Goal: Task Accomplishment & Management: Use online tool/utility

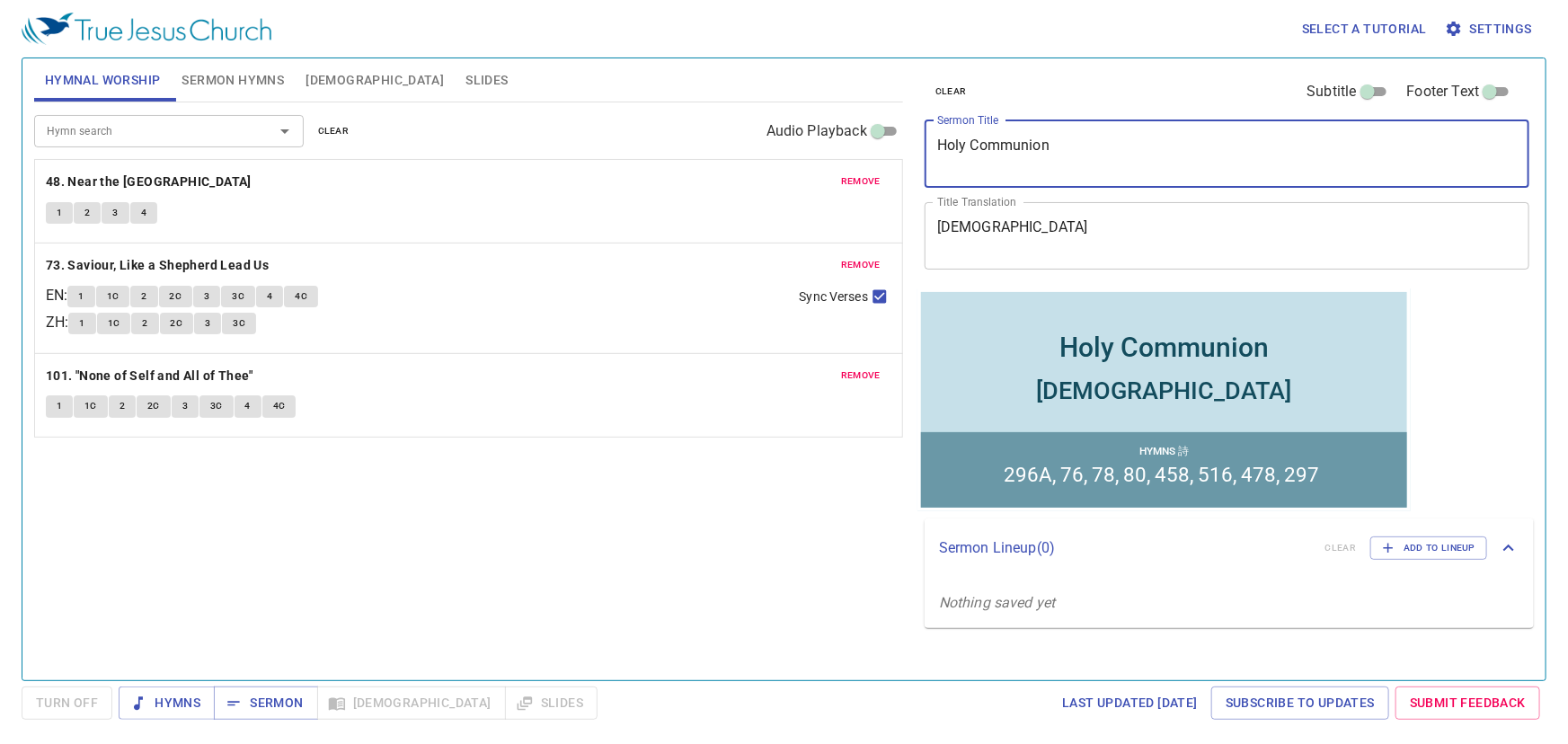
drag, startPoint x: 1084, startPoint y: 151, endPoint x: 674, endPoint y: 138, distance: 410.2
click at [674, 138] on div "Hymnal Worship Sermon Hymns Bible Slides Hymn search Hymn search clear Audio Pl…" at bounding box center [784, 362] width 1514 height 622
paste textarea "虛心的人有福了 Blessed are the poor in spirit"
drag, startPoint x: 1044, startPoint y: 144, endPoint x: 746, endPoint y: 143, distance: 298.0
click at [746, 143] on div "Hymnal Worship Sermon Hymns Bible Slides Hymn search Hymn search clear Audio Pl…" at bounding box center [784, 362] width 1514 height 622
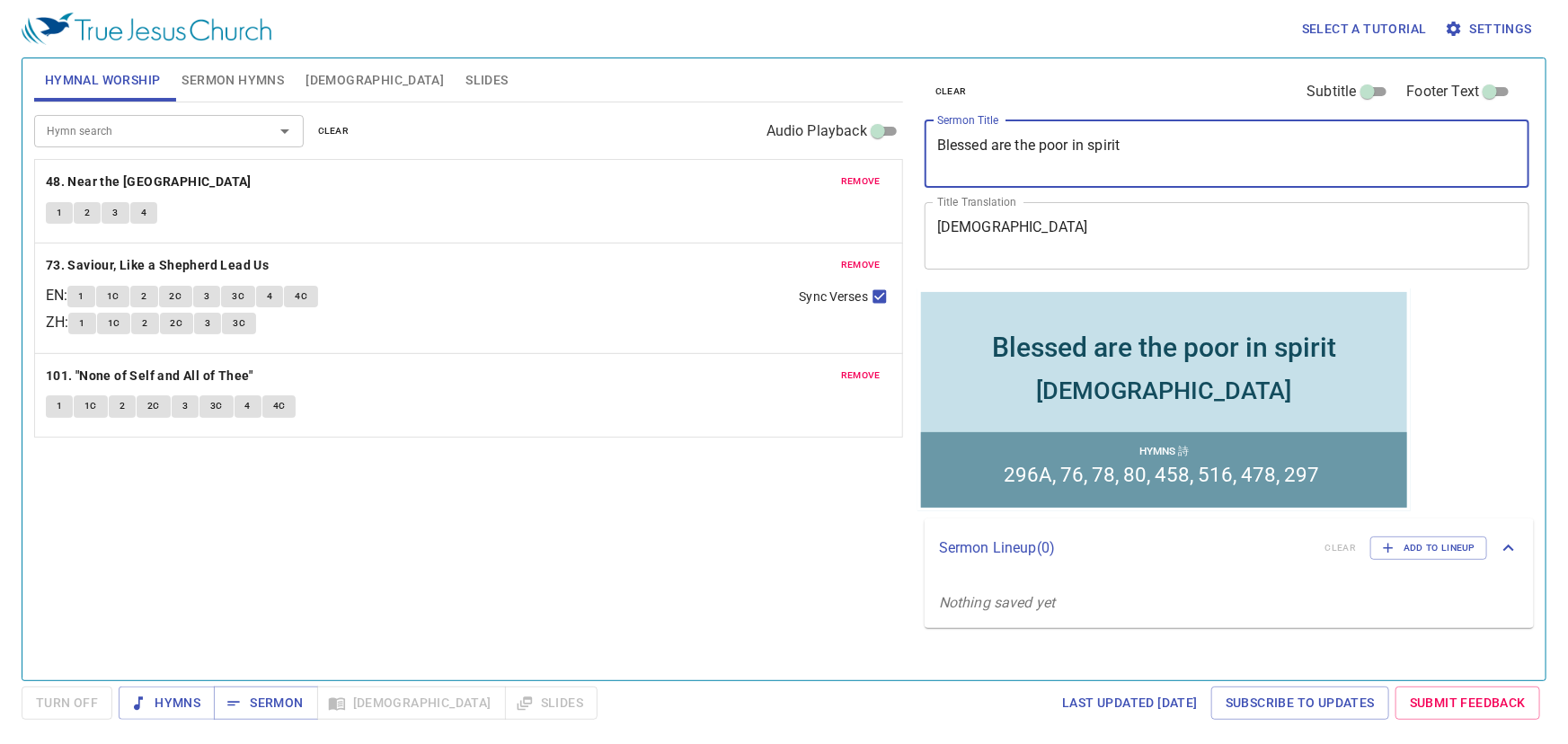
type textarea "Blessed are the poor in spirit"
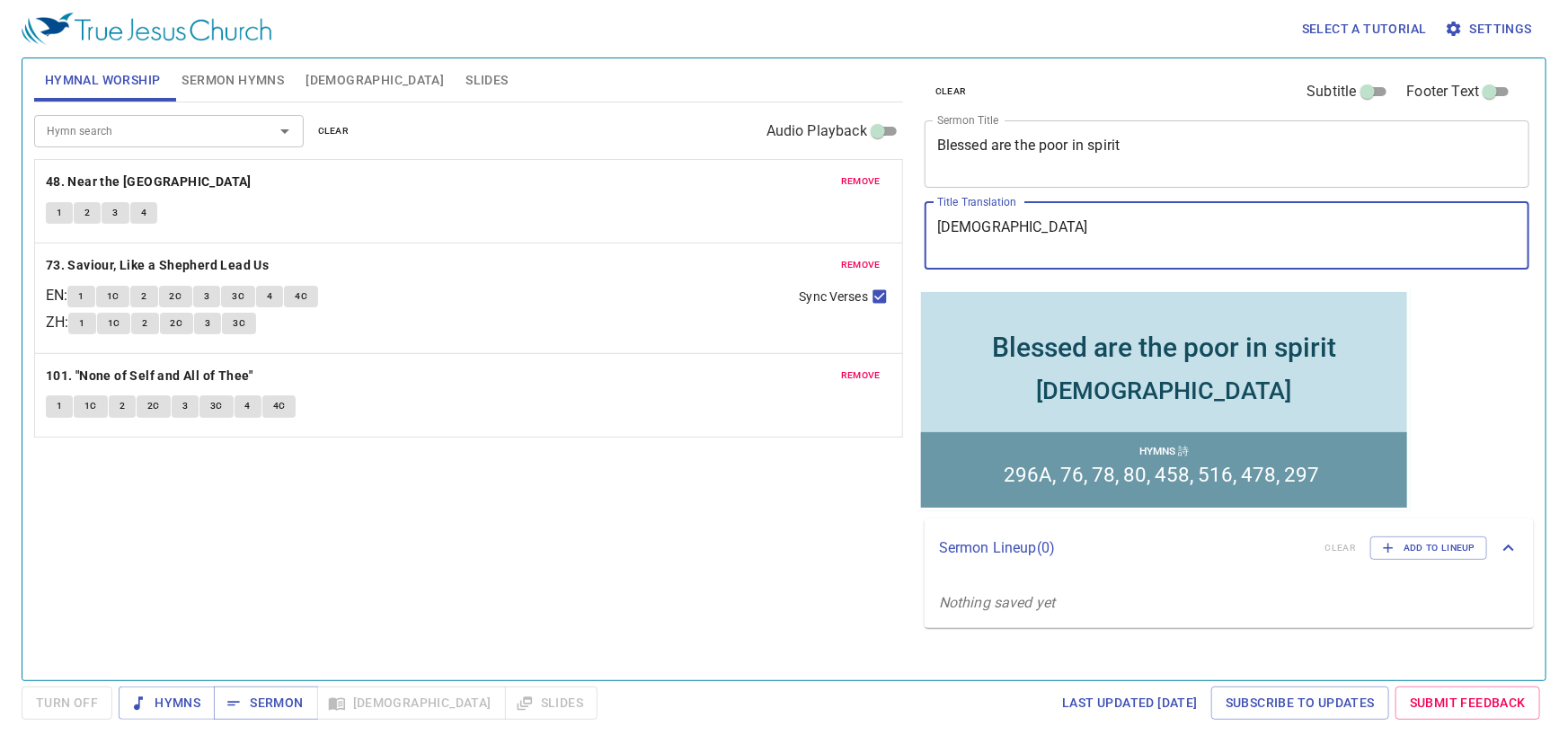
drag, startPoint x: 930, startPoint y: 224, endPoint x: 690, endPoint y: 213, distance: 240.3
click at [690, 213] on div "Hymnal Worship Sermon Hymns Bible Slides Hymn search Hymn search clear Audio Pl…" at bounding box center [784, 362] width 1514 height 622
paste textarea "心的人有福了"
type textarea "虛心的人有福了"
click at [876, 176] on span "remove" at bounding box center [860, 180] width 40 height 16
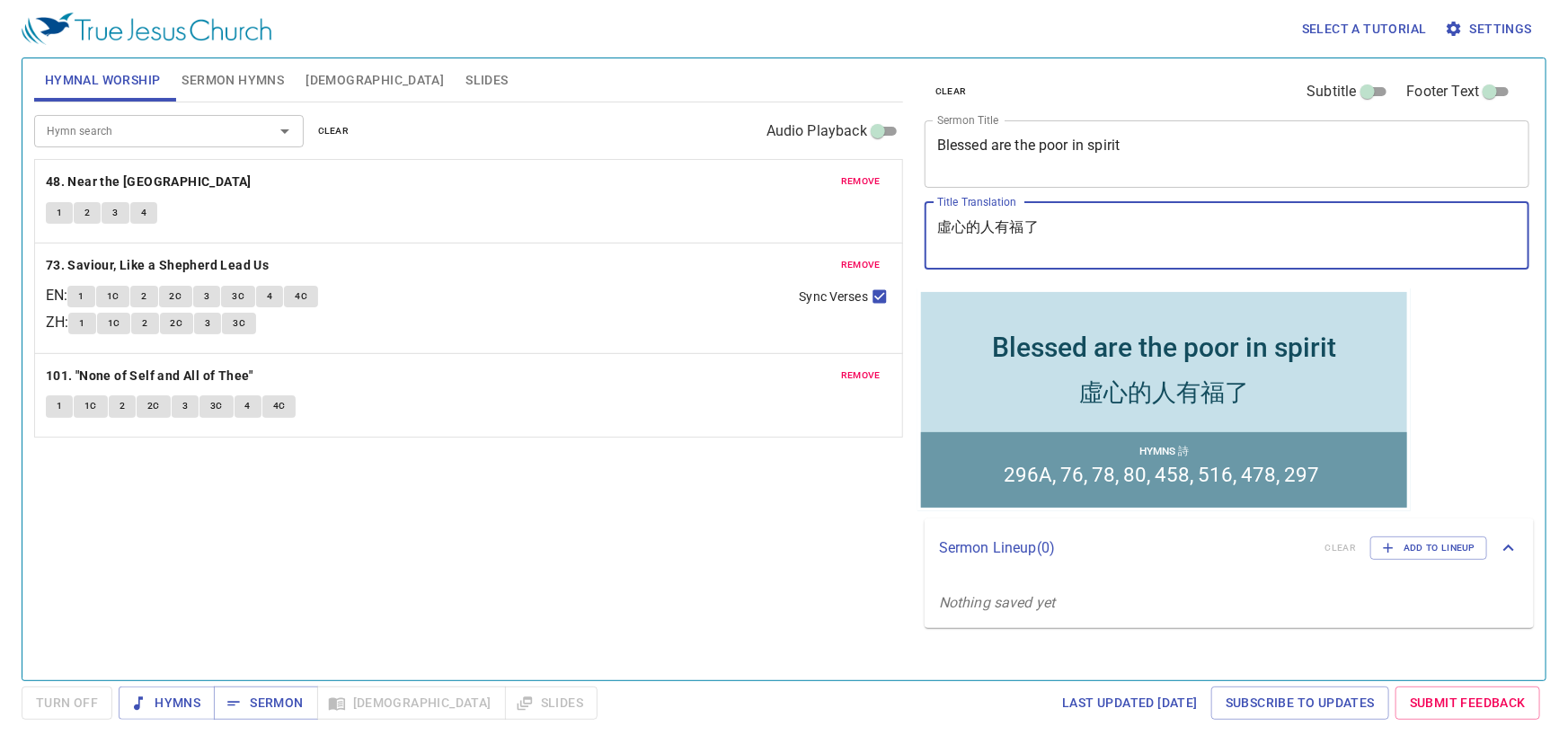
click at [876, 257] on span "remove" at bounding box center [860, 265] width 40 height 16
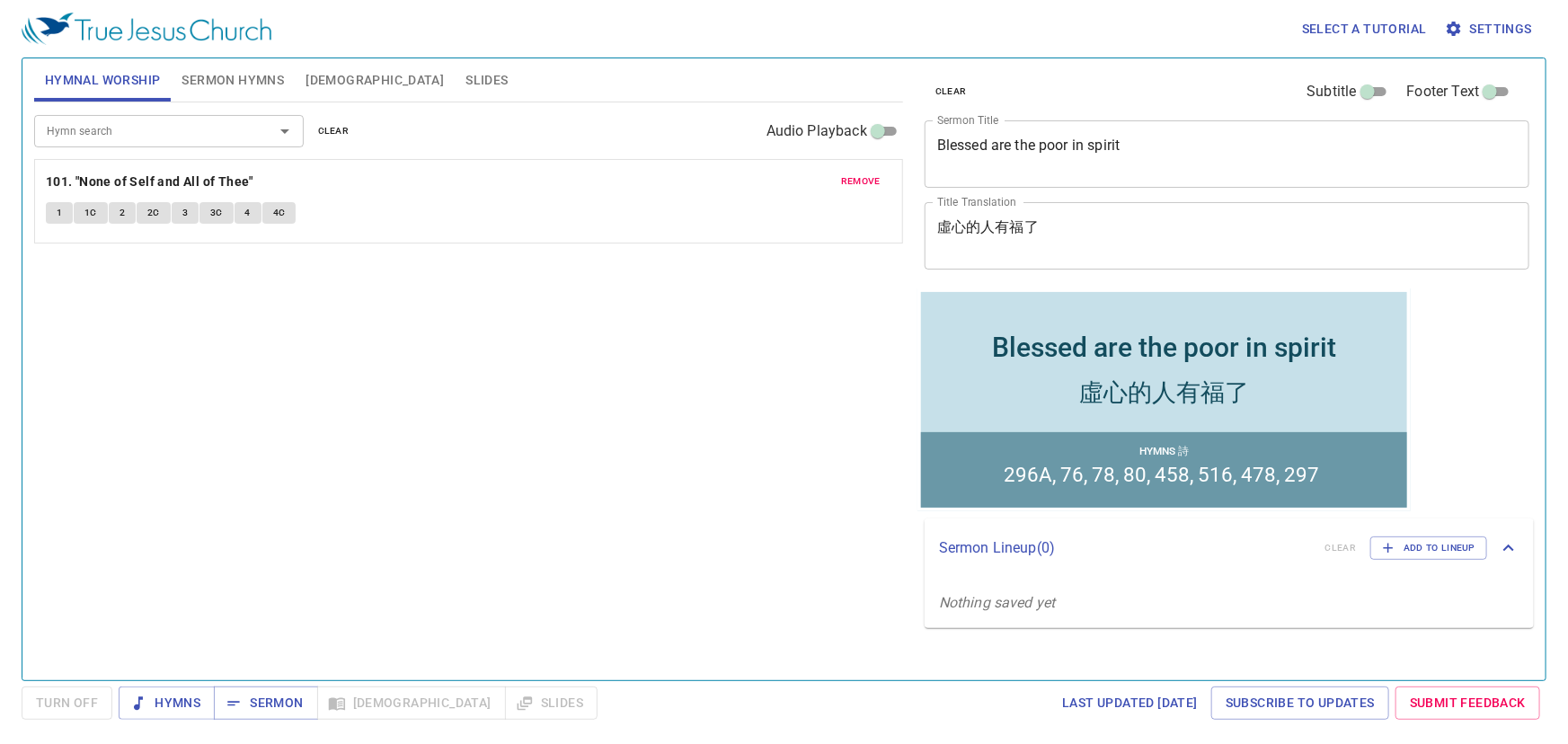
click at [876, 176] on span "remove" at bounding box center [860, 180] width 40 height 16
click at [876, 176] on p "No hymns for hymnal worship yet" at bounding box center [468, 170] width 869 height 21
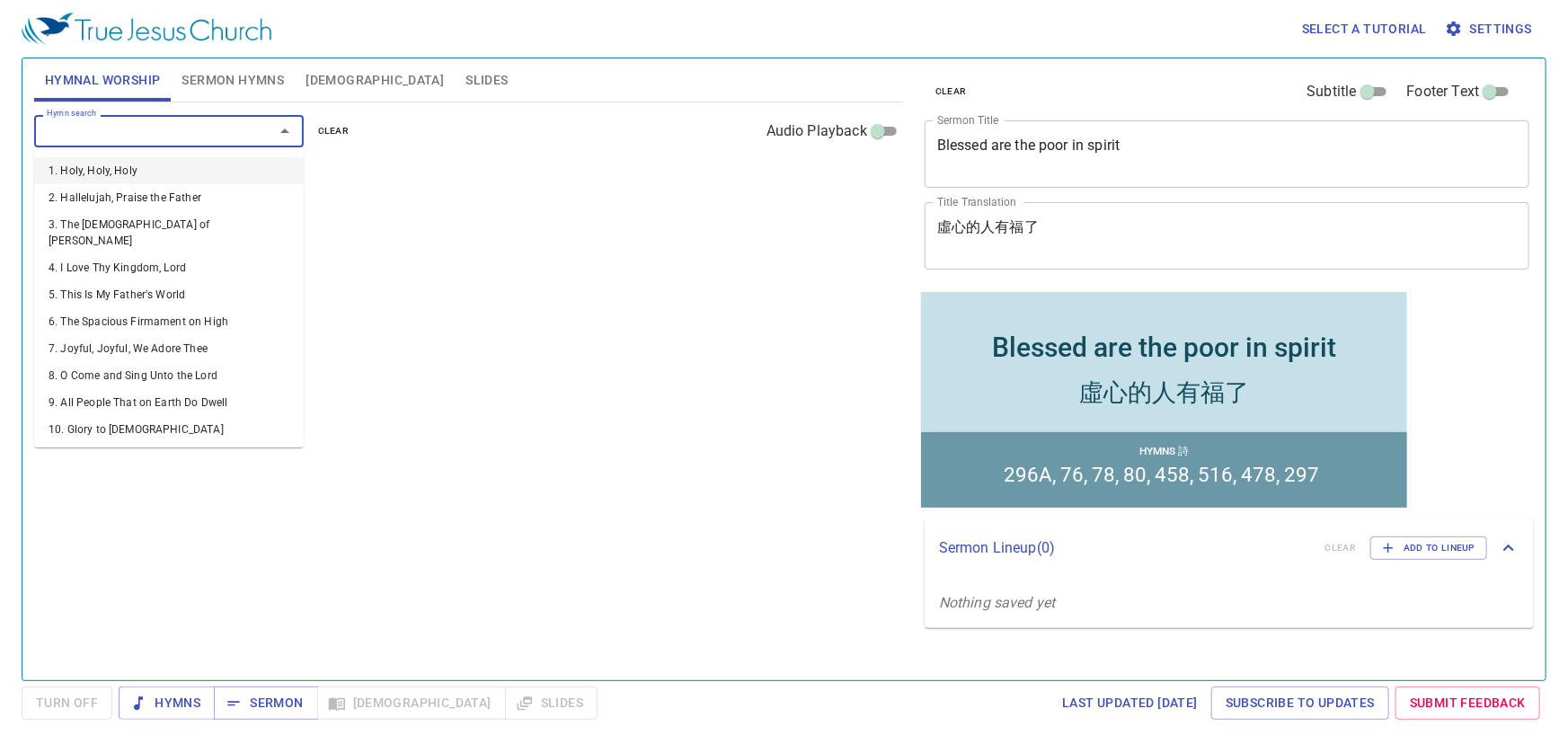
click at [179, 125] on input "Hymn search" at bounding box center [142, 130] width 205 height 20
type input "3"
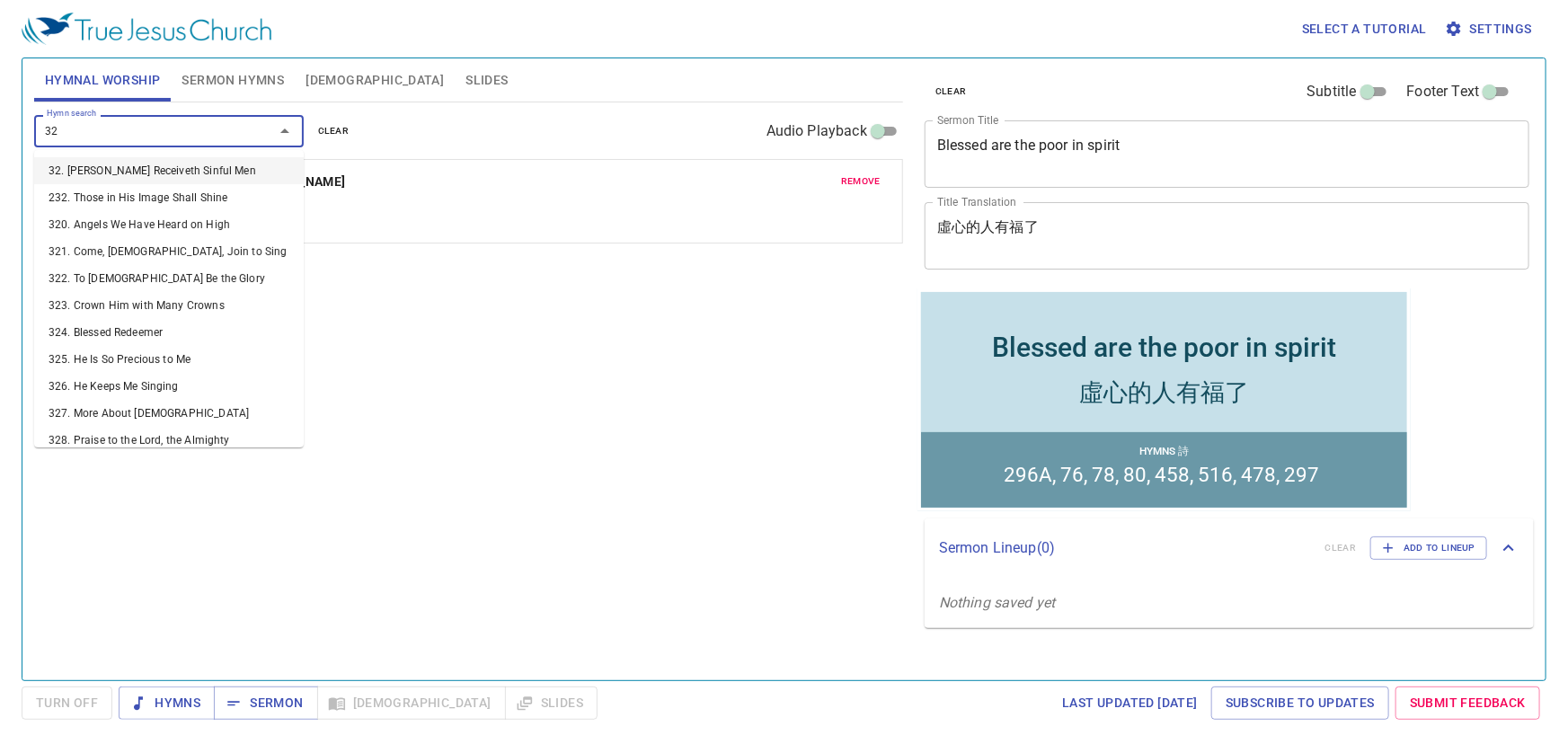
type input "323"
type input "328"
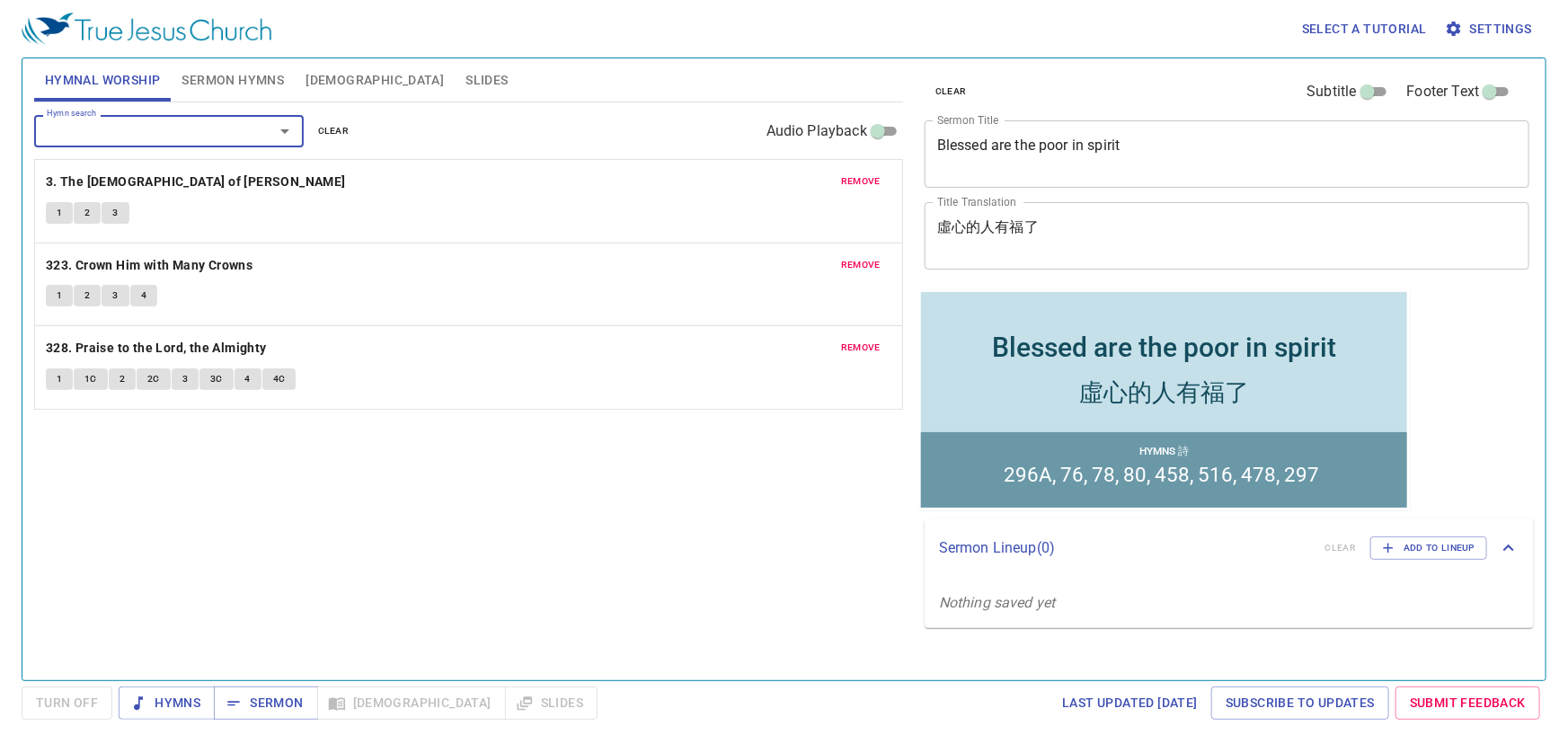
click at [277, 79] on span "Sermon Hymns" at bounding box center [232, 81] width 103 height 22
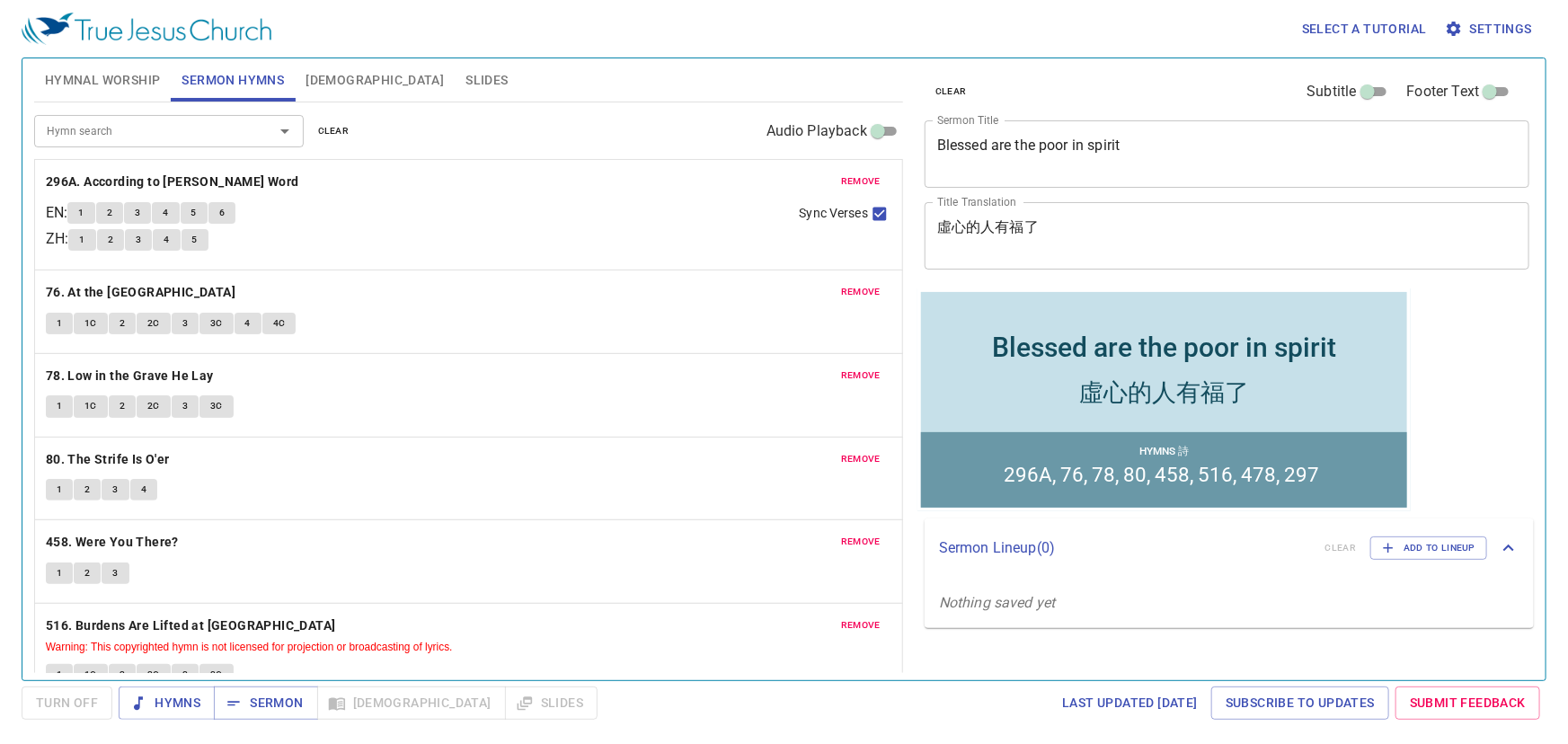
click at [870, 178] on button "remove" at bounding box center [860, 181] width 61 height 21
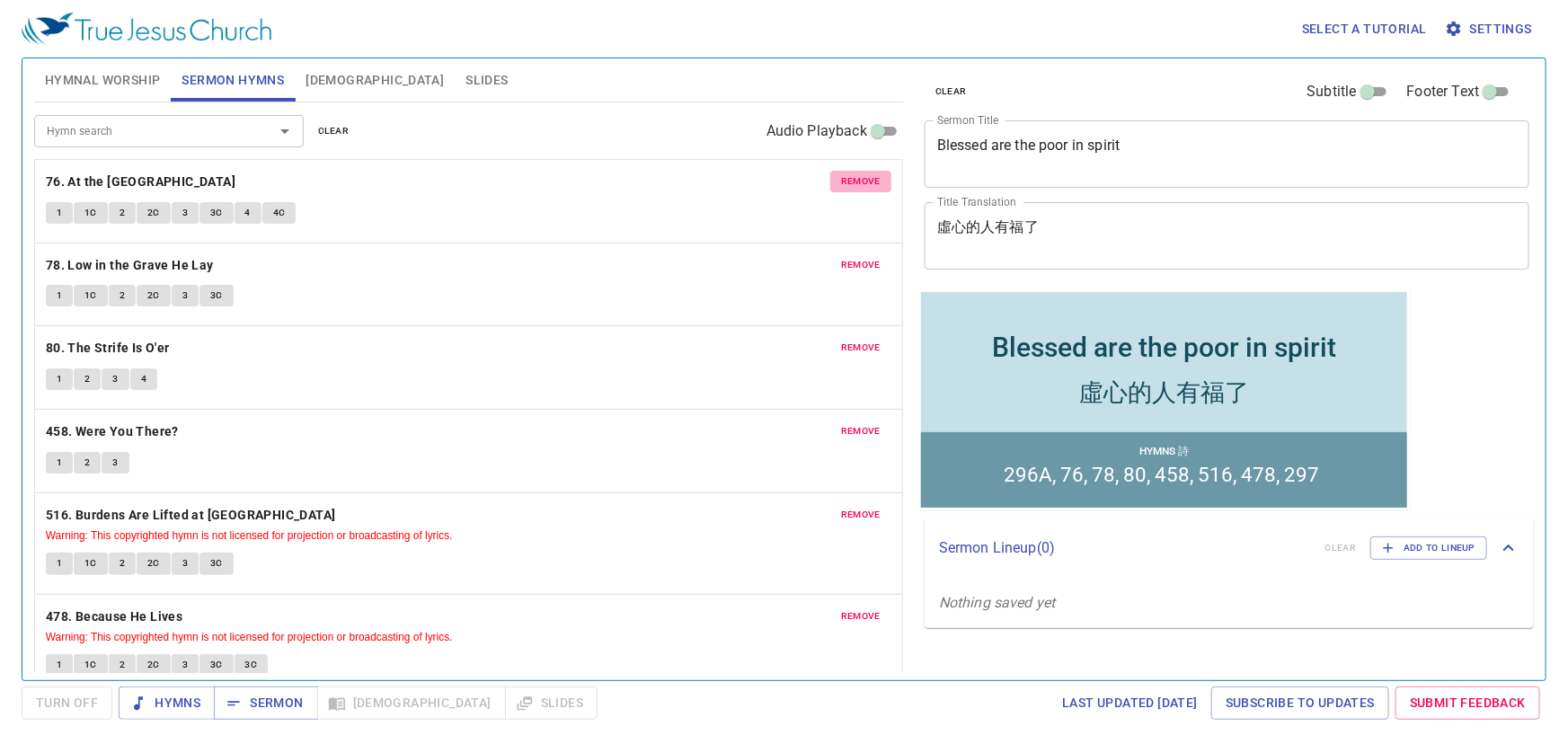
click at [870, 178] on button "remove" at bounding box center [860, 181] width 61 height 21
click at [870, 254] on button "remove" at bounding box center [860, 265] width 61 height 21
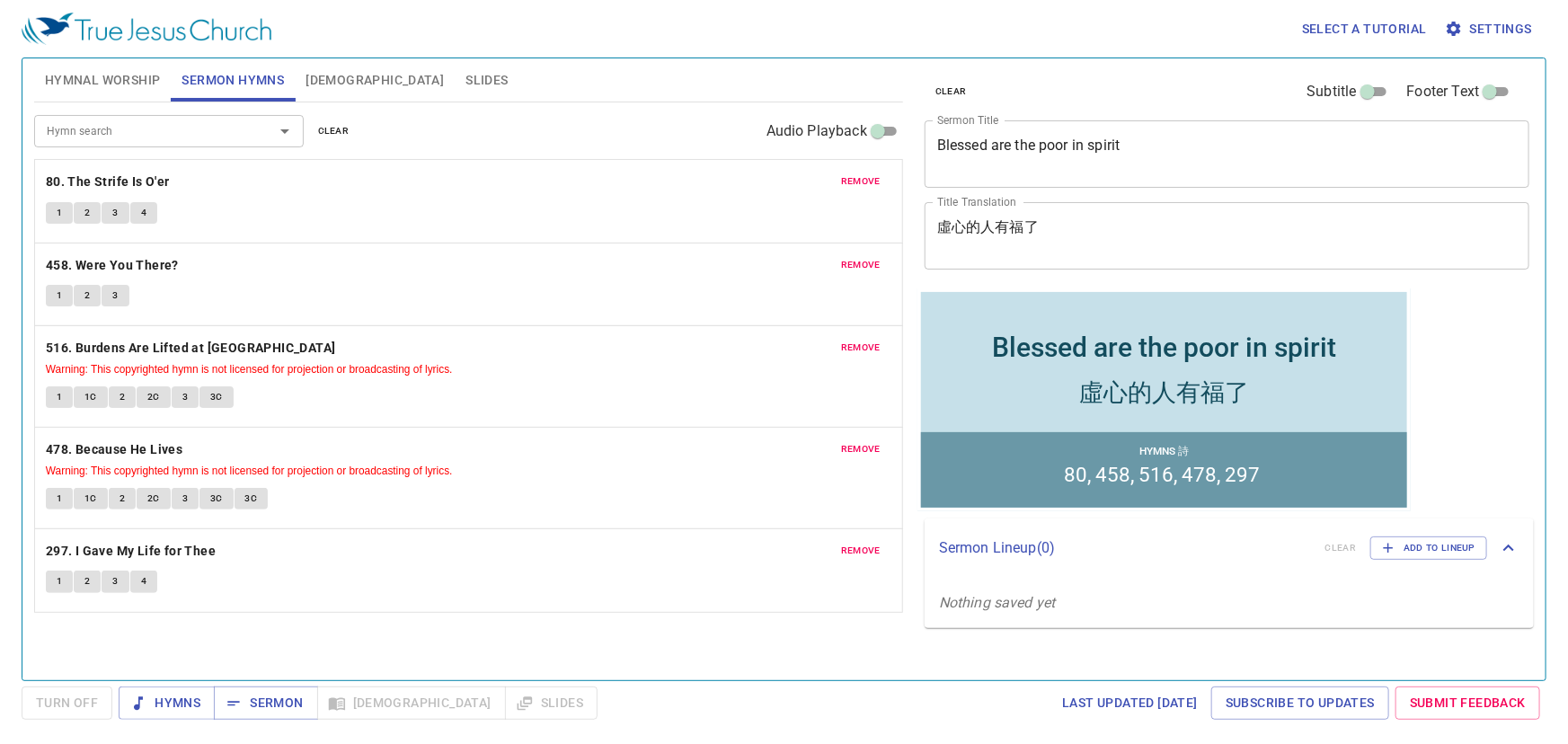
click at [870, 178] on span "remove" at bounding box center [860, 180] width 40 height 16
click at [870, 257] on span "remove" at bounding box center [860, 265] width 40 height 16
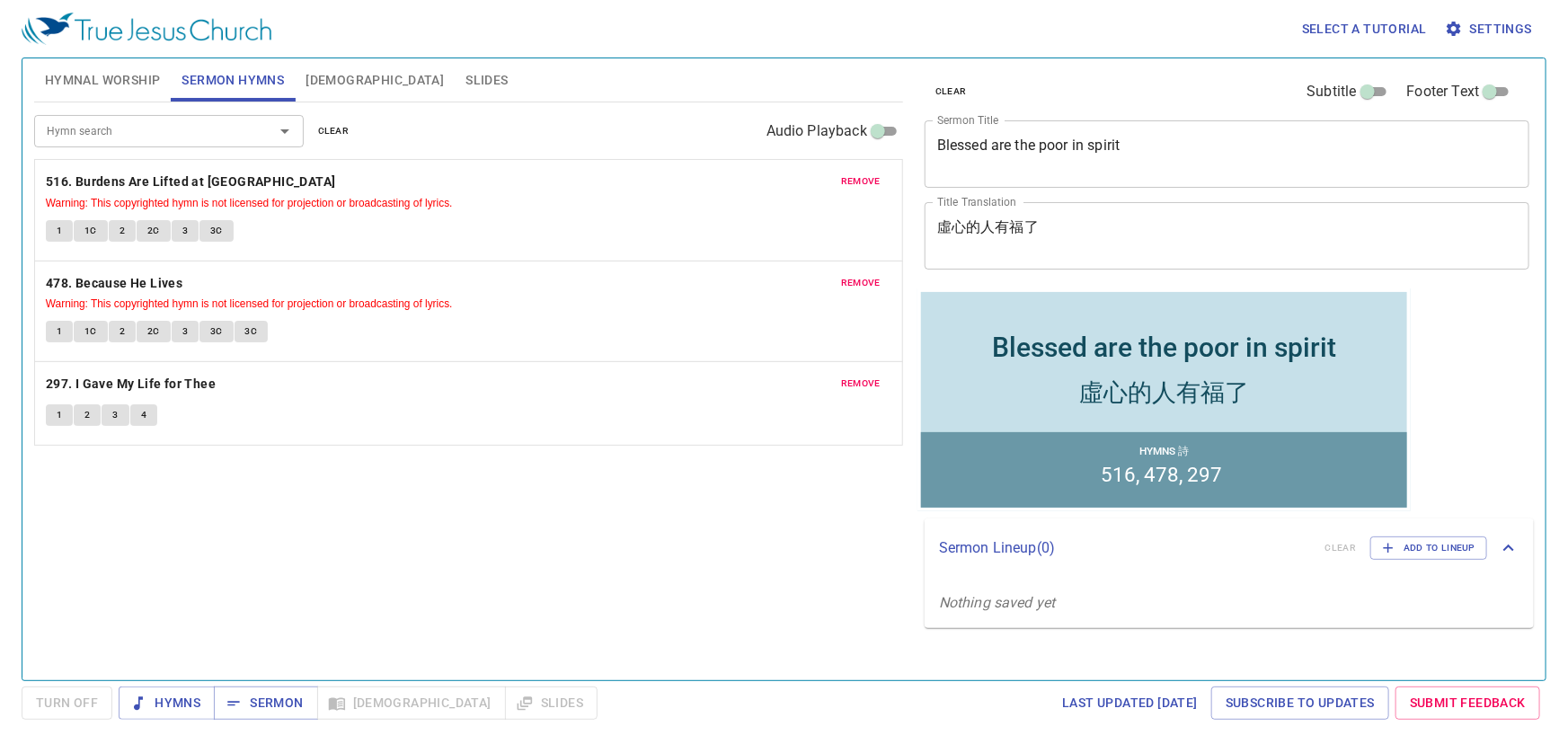
click at [870, 178] on span "remove" at bounding box center [860, 180] width 40 height 16
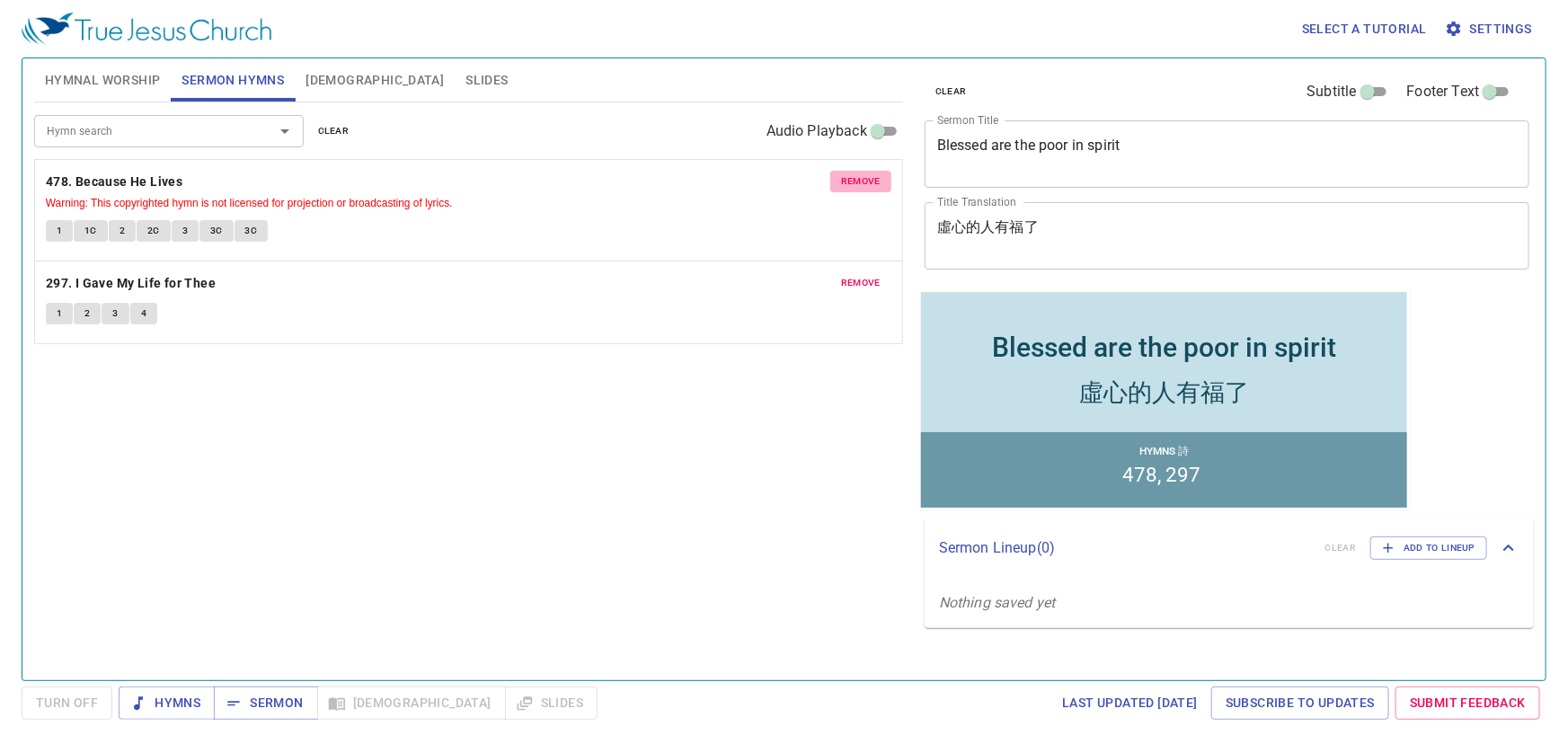
click at [870, 178] on span "remove" at bounding box center [860, 180] width 40 height 16
click at [870, 275] on span "remove" at bounding box center [860, 282] width 40 height 16
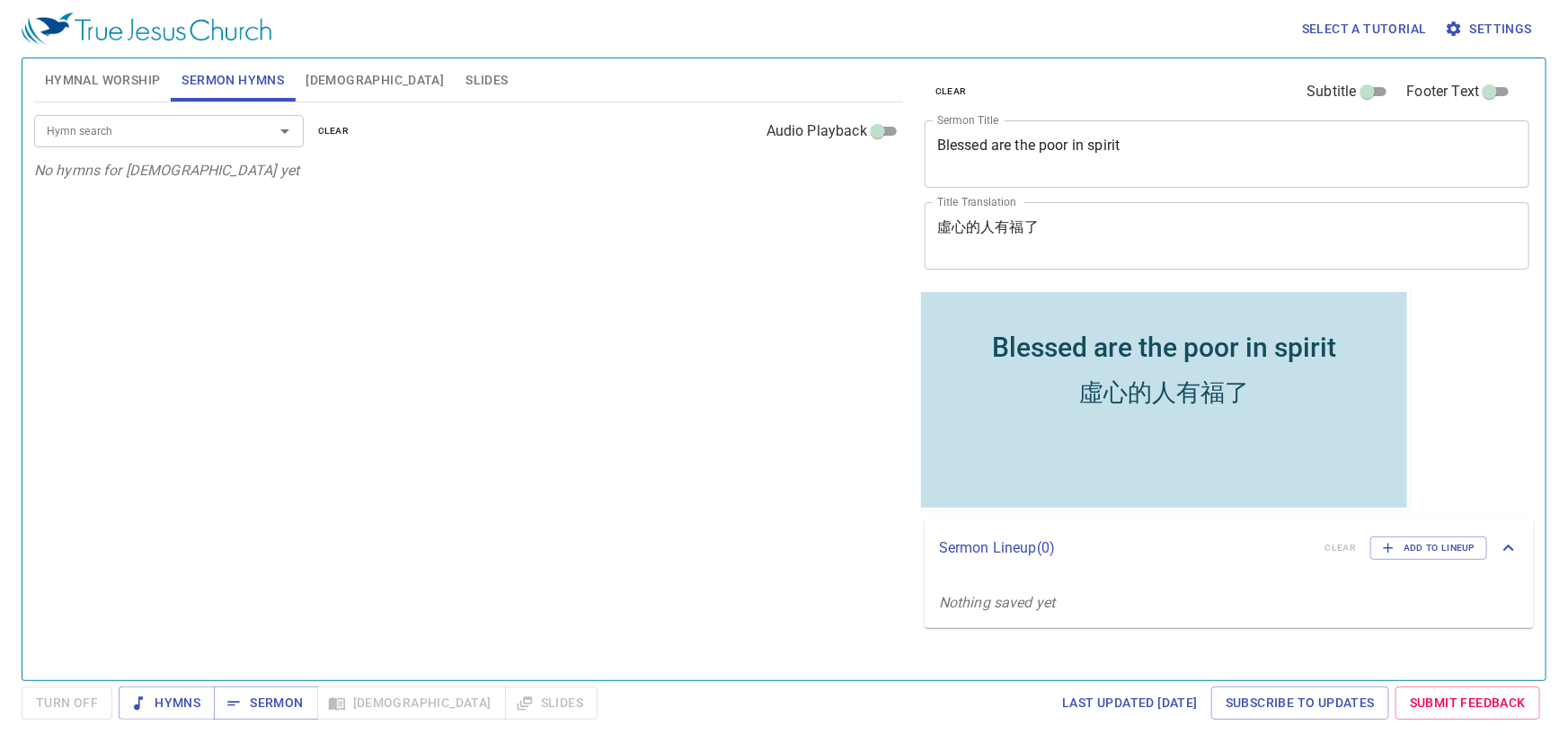
click at [868, 178] on p "No hymns for sermon yet" at bounding box center [468, 170] width 869 height 21
click at [141, 140] on input "Hymn search" at bounding box center [142, 130] width 205 height 20
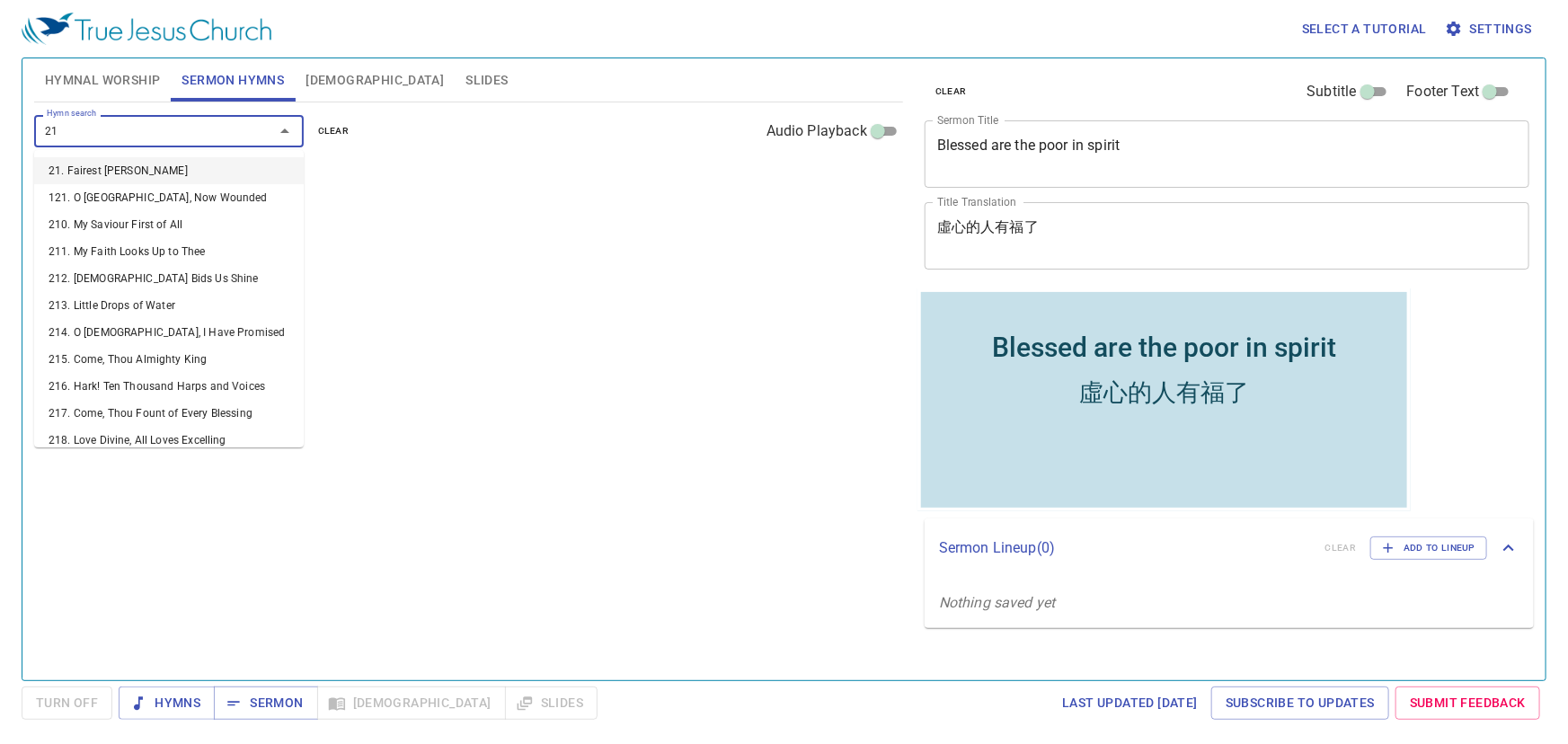
type input "214"
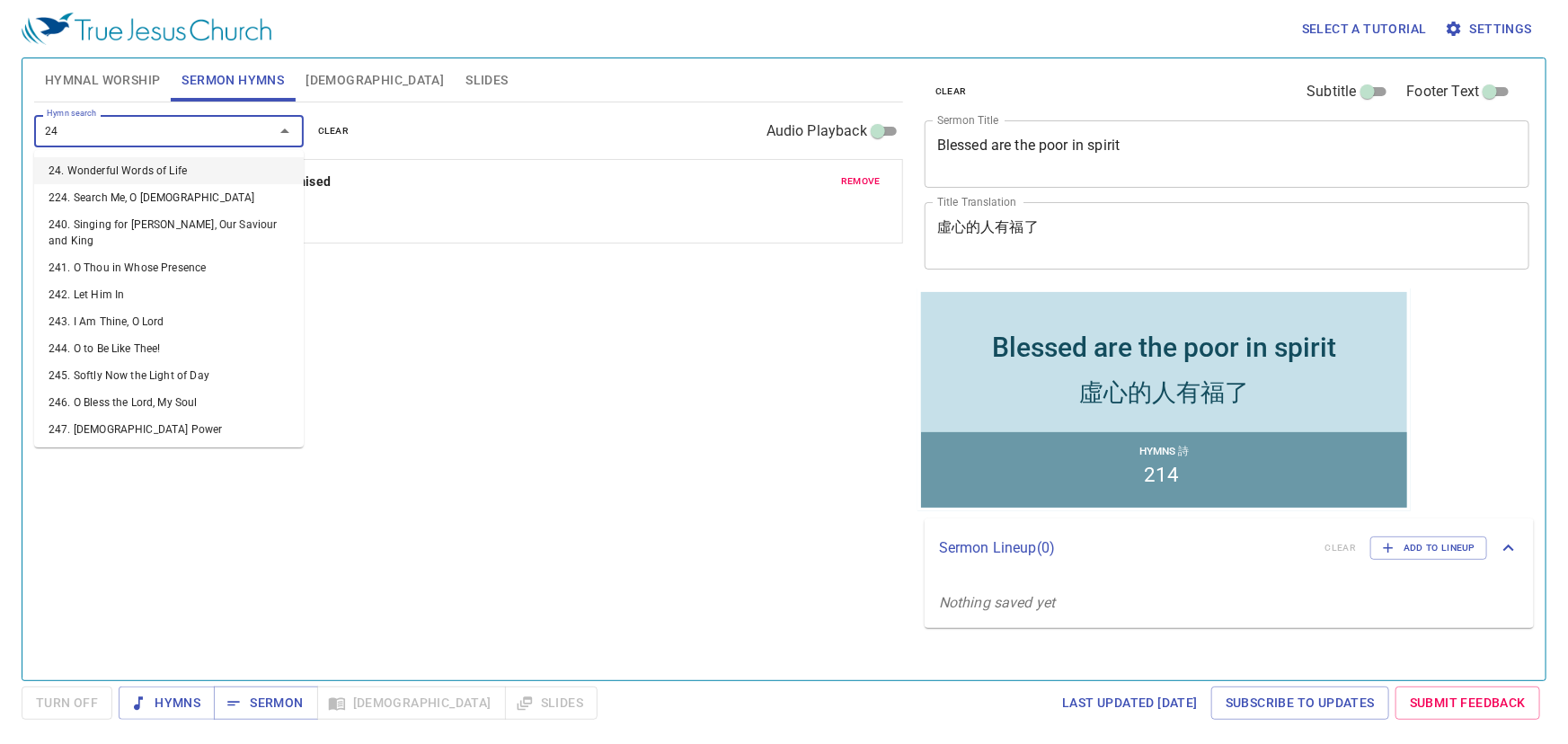
type input "244"
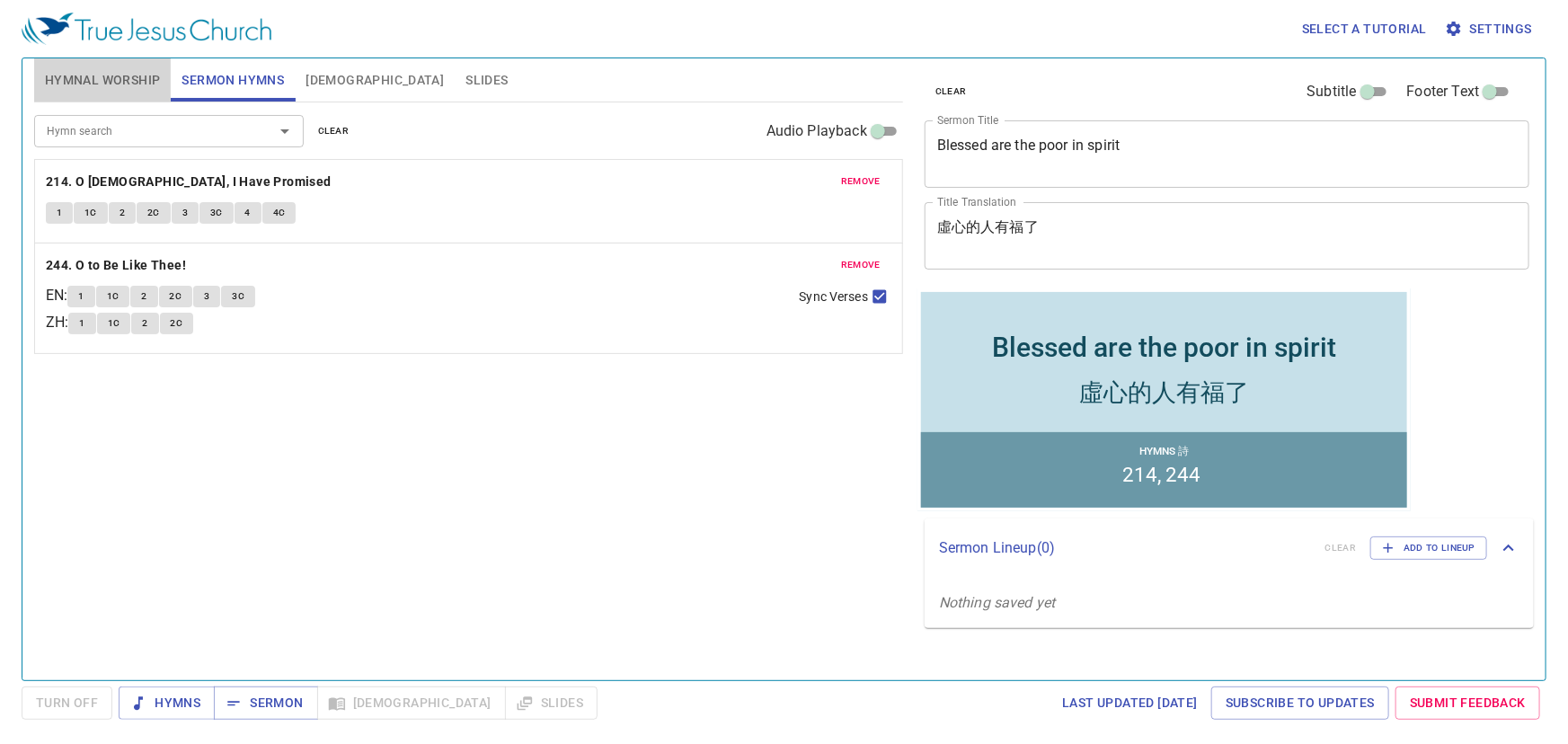
click at [133, 92] on button "Hymnal Worship" at bounding box center [103, 80] width 138 height 43
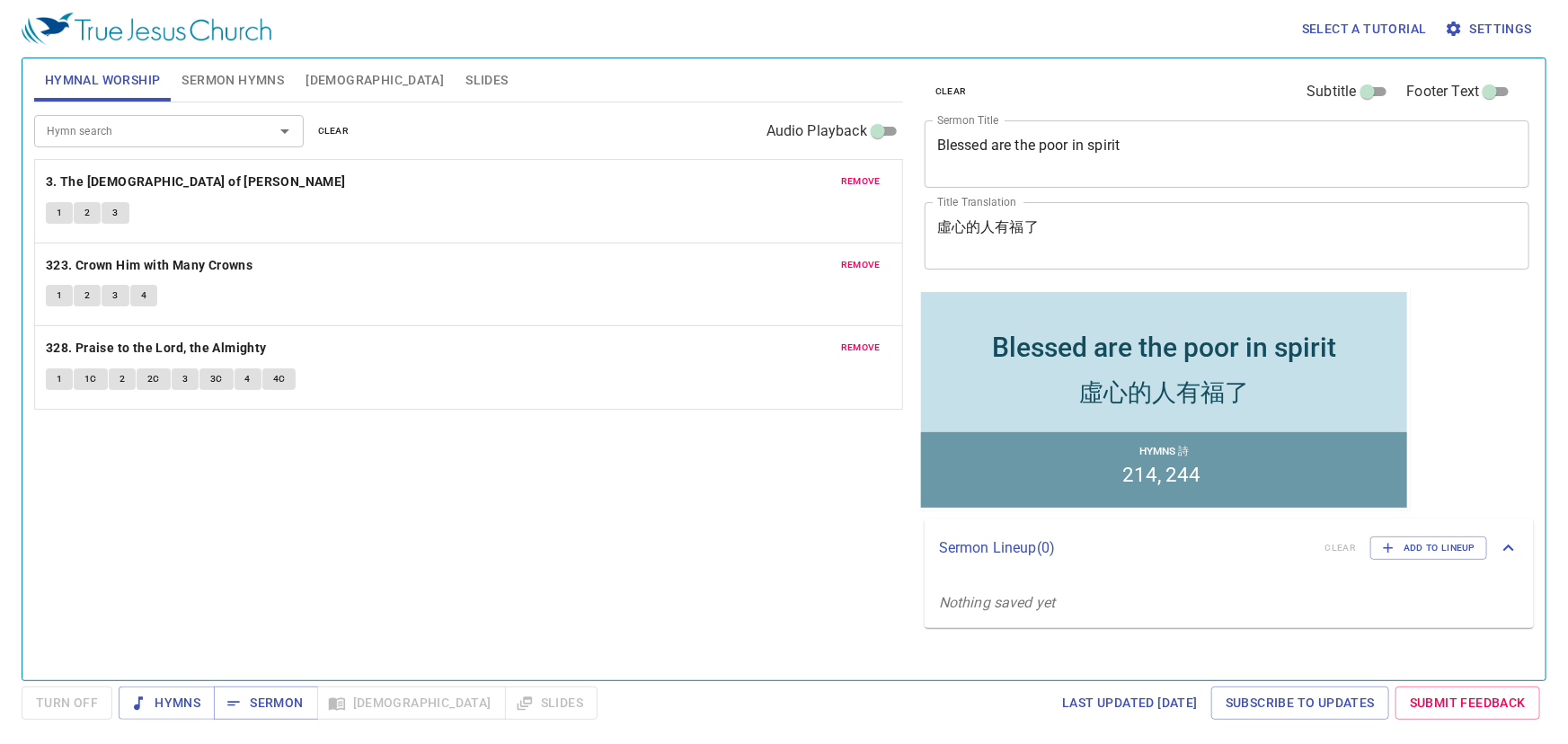
click at [465, 73] on span "Slides" at bounding box center [487, 81] width 43 height 22
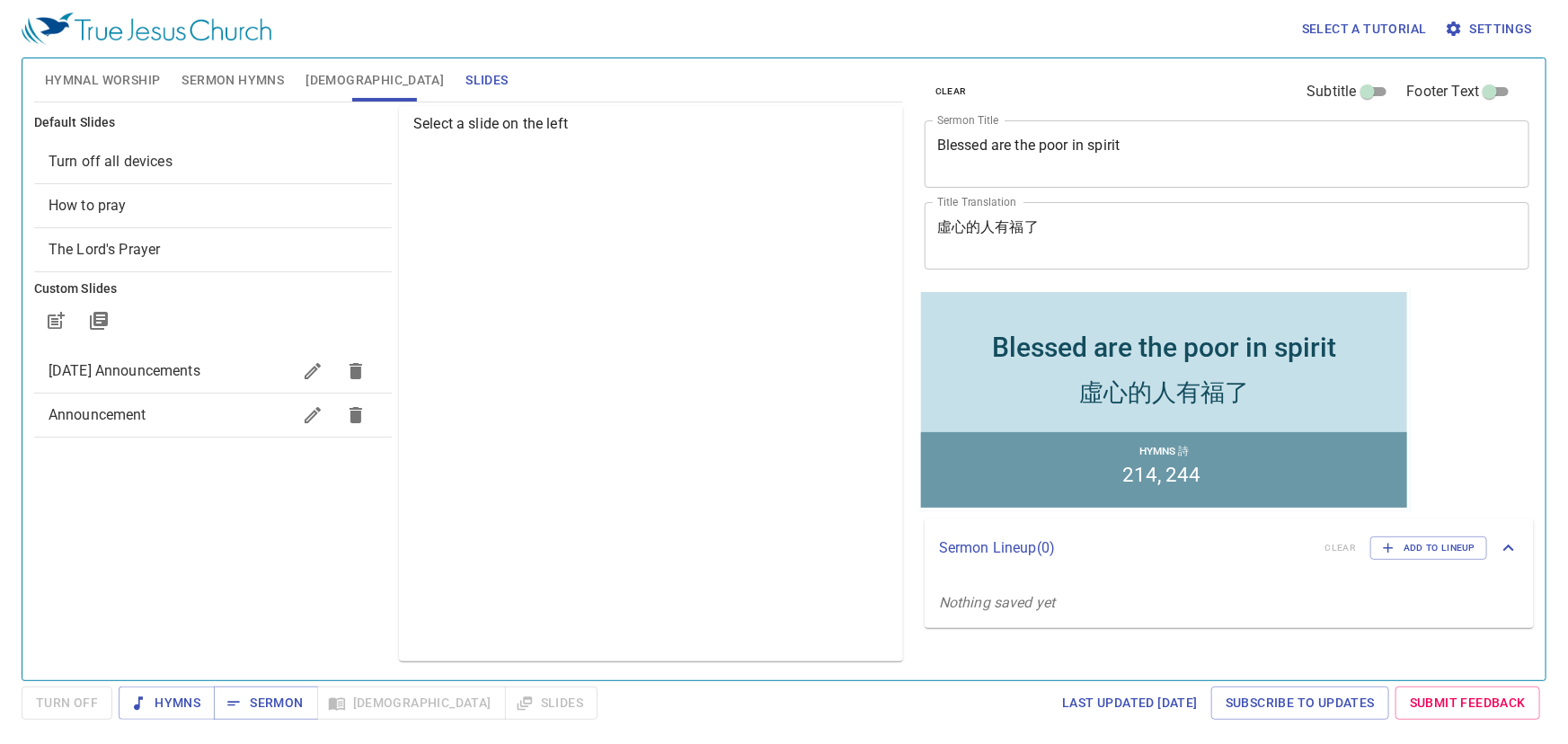
click at [130, 210] on span "How to pray" at bounding box center [212, 205] width 328 height 21
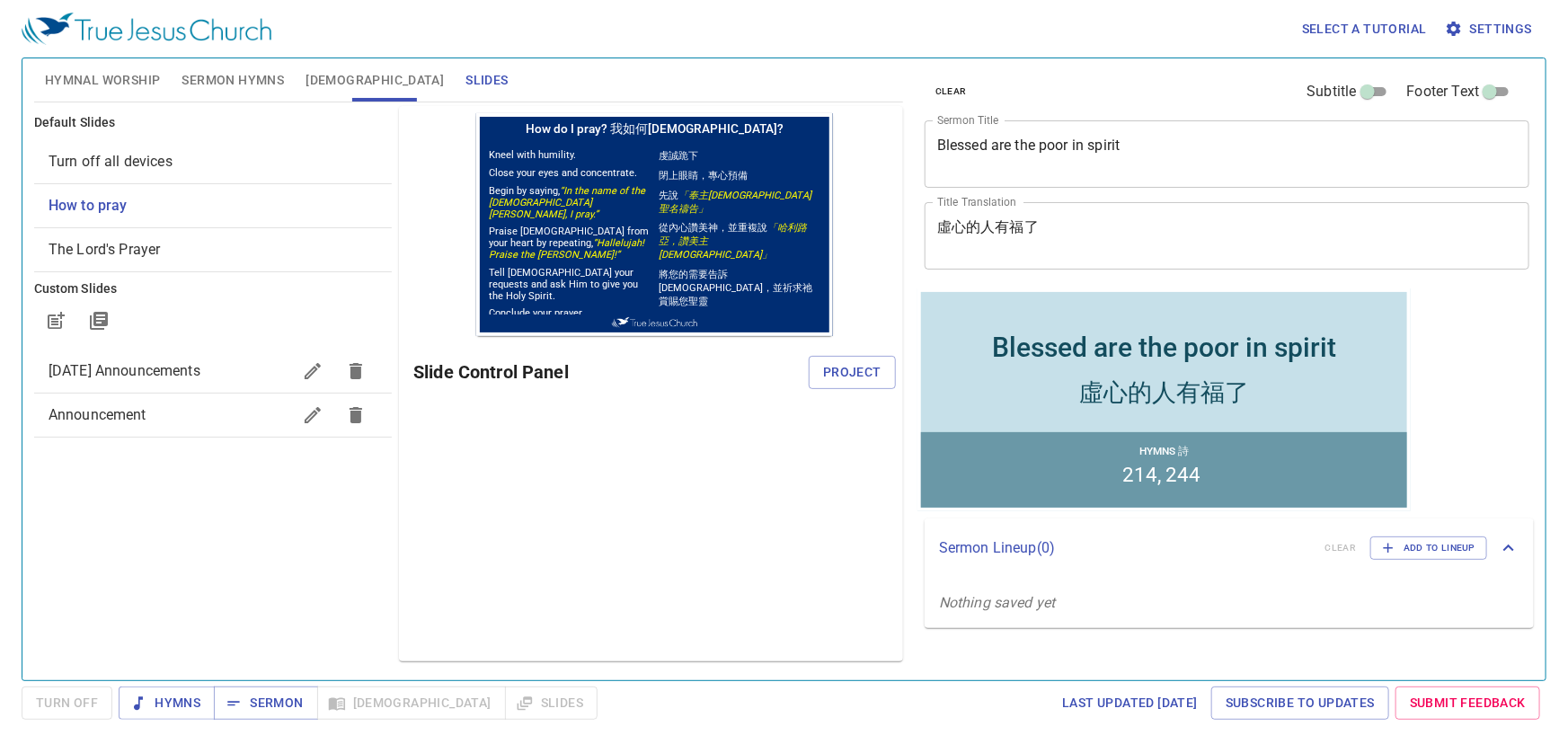
click at [859, 375] on span "Project" at bounding box center [852, 372] width 58 height 22
click at [506, 494] on div "Preview Only Slide Control Panel" at bounding box center [650, 384] width 504 height 555
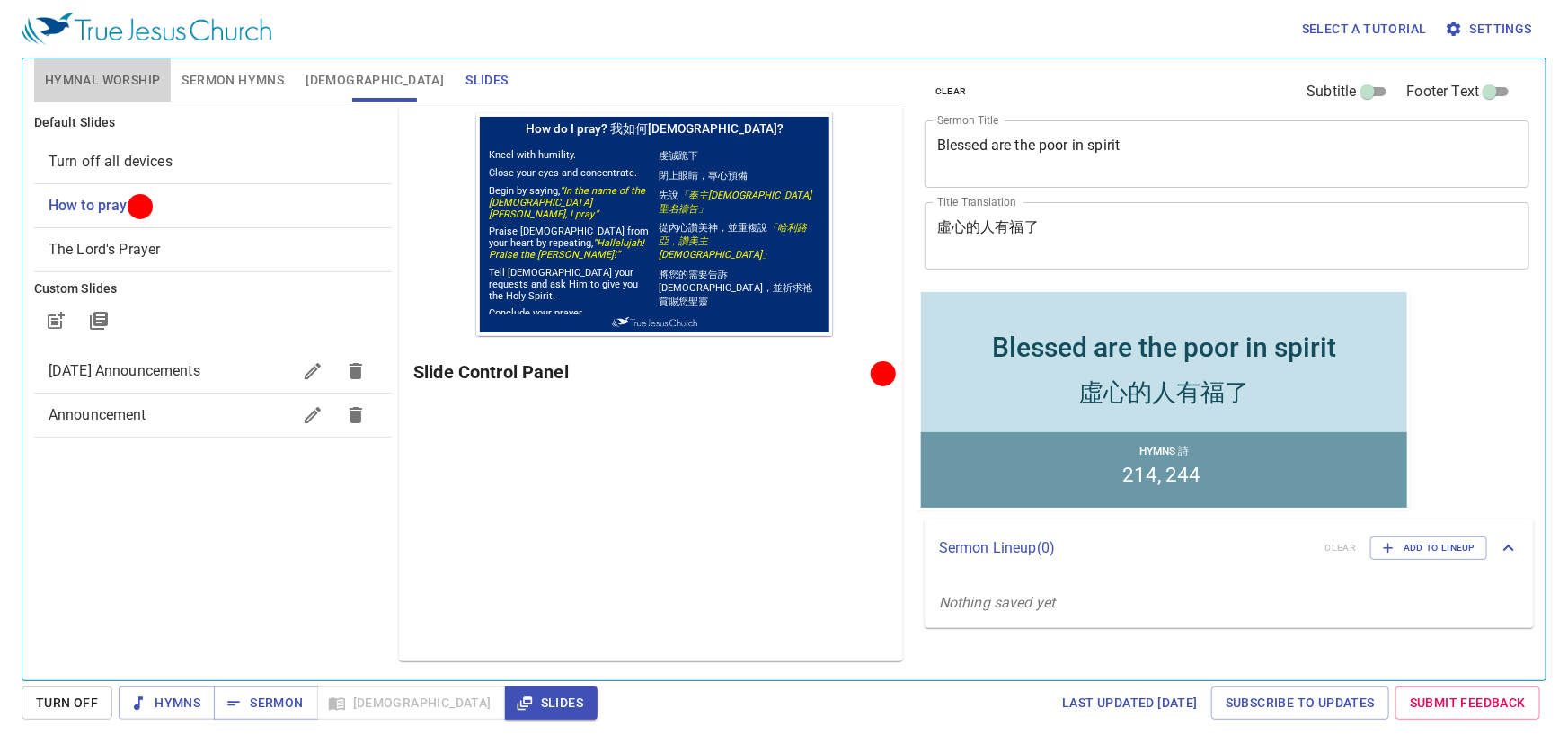
click at [132, 83] on span "Hymnal Worship" at bounding box center [103, 81] width 116 height 22
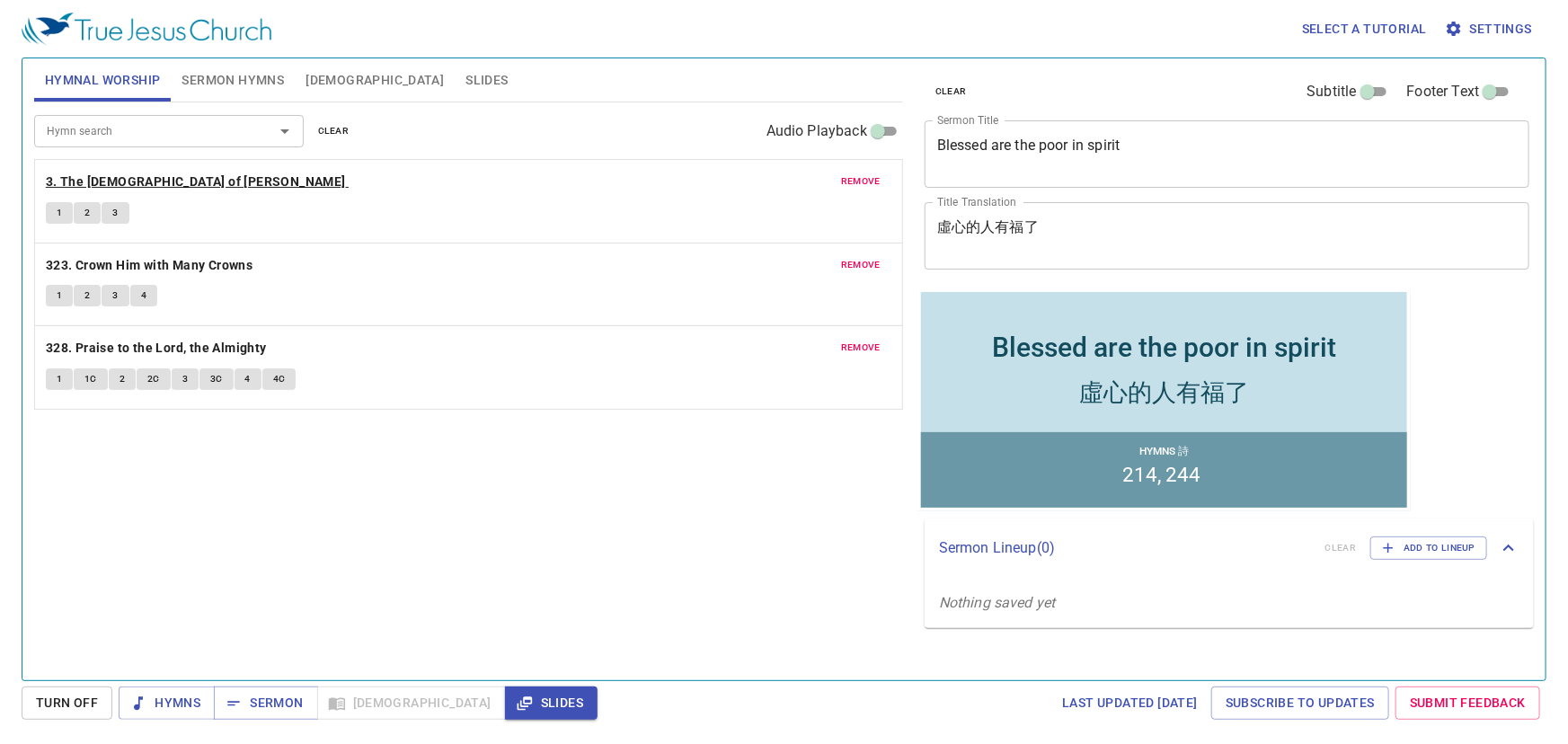
click at [151, 184] on b "3. The [DEMOGRAPHIC_DATA] of [PERSON_NAME]" at bounding box center [196, 182] width 300 height 22
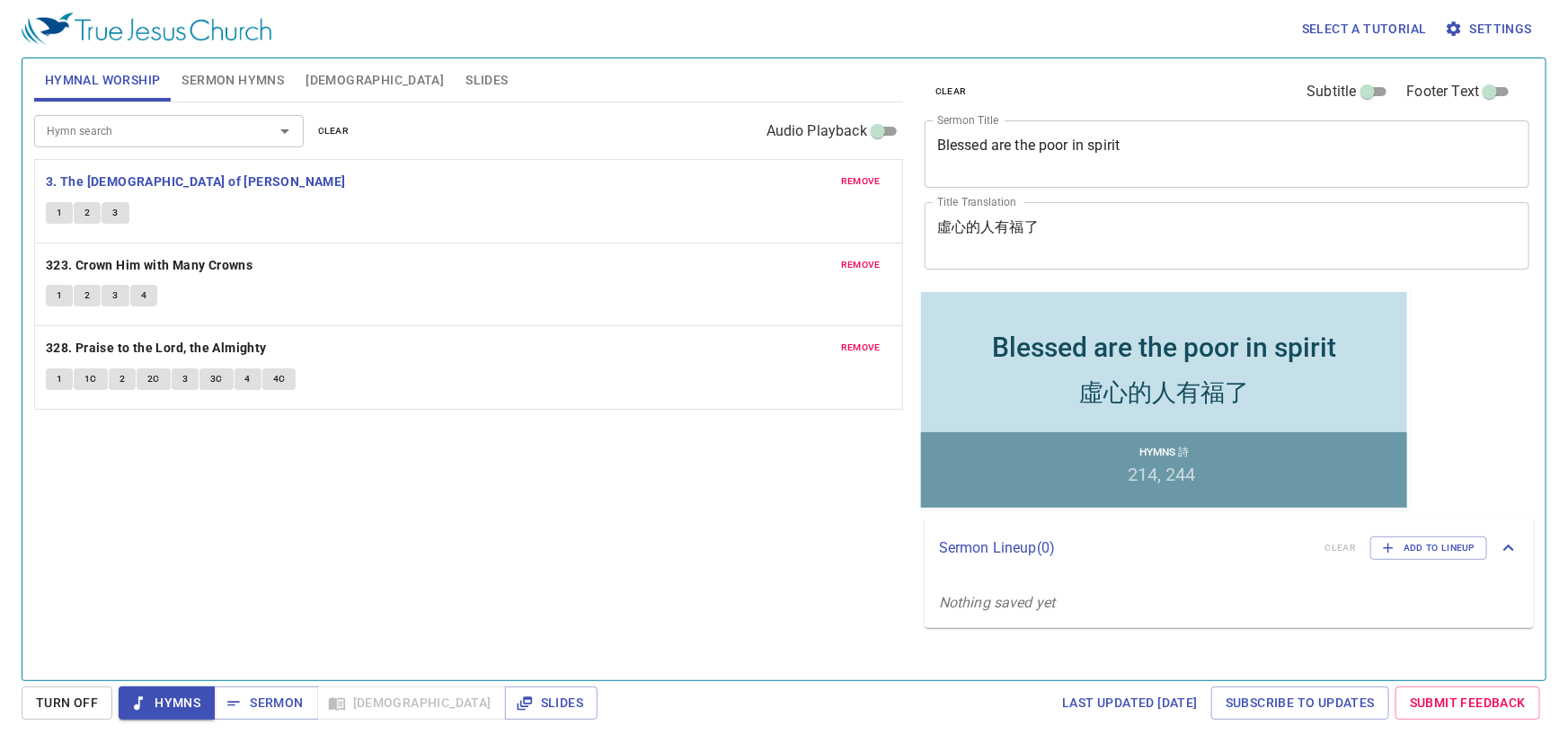
click at [65, 210] on button "1" at bounding box center [59, 213] width 27 height 21
click at [92, 217] on button "2" at bounding box center [87, 213] width 27 height 21
click at [117, 209] on button "3" at bounding box center [115, 213] width 27 height 21
click at [178, 258] on b "323. Crown Him with Many Crowns" at bounding box center [149, 266] width 206 height 22
click at [57, 293] on span "1" at bounding box center [59, 295] width 6 height 16
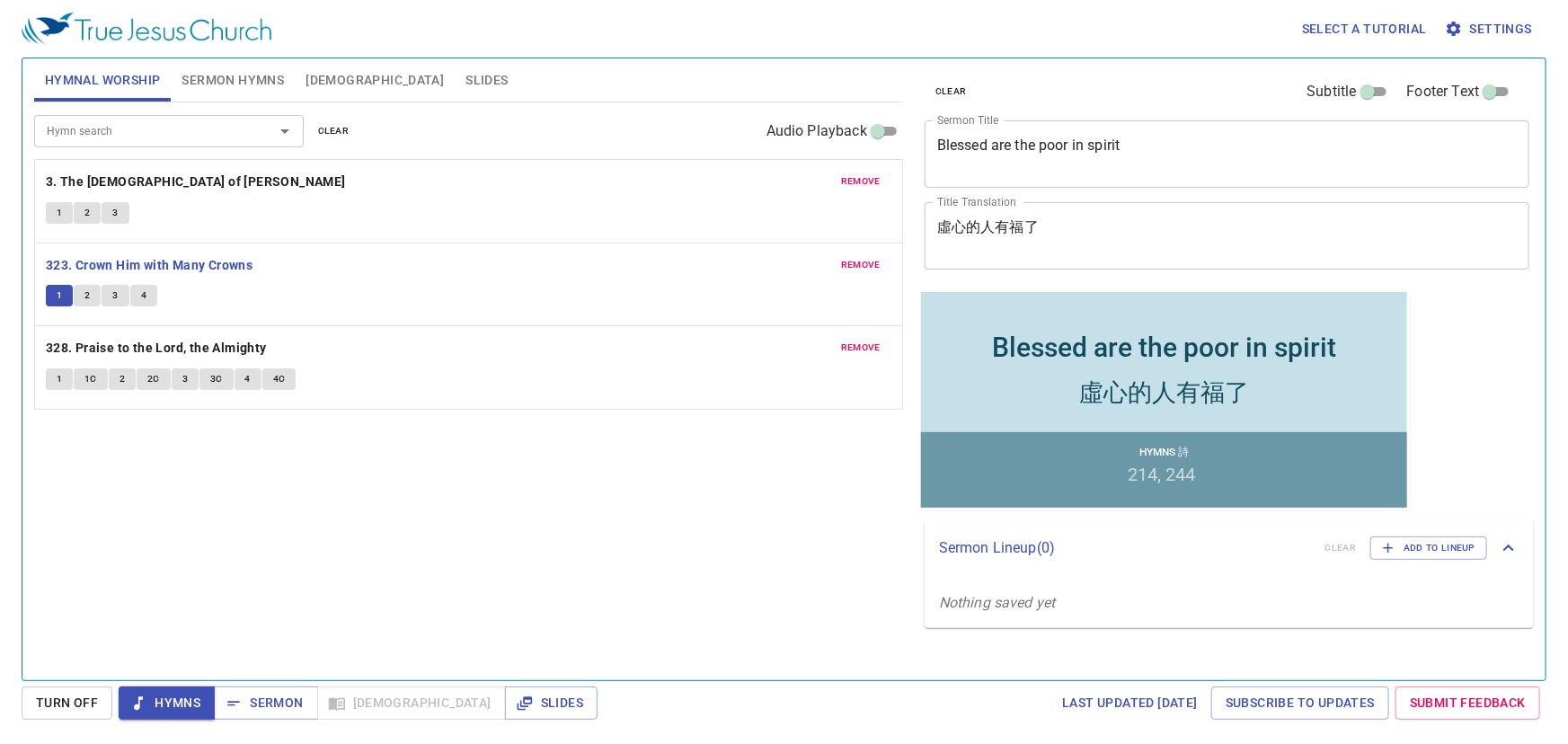
click at [87, 293] on span "2" at bounding box center [87, 295] width 6 height 16
click at [117, 291] on button "3" at bounding box center [115, 295] width 27 height 21
click at [153, 291] on button "4" at bounding box center [143, 295] width 27 height 21
click at [220, 341] on b "328. Praise to the Lord, the Almighty" at bounding box center [156, 348] width 221 height 22
click at [64, 379] on button "1" at bounding box center [59, 378] width 27 height 21
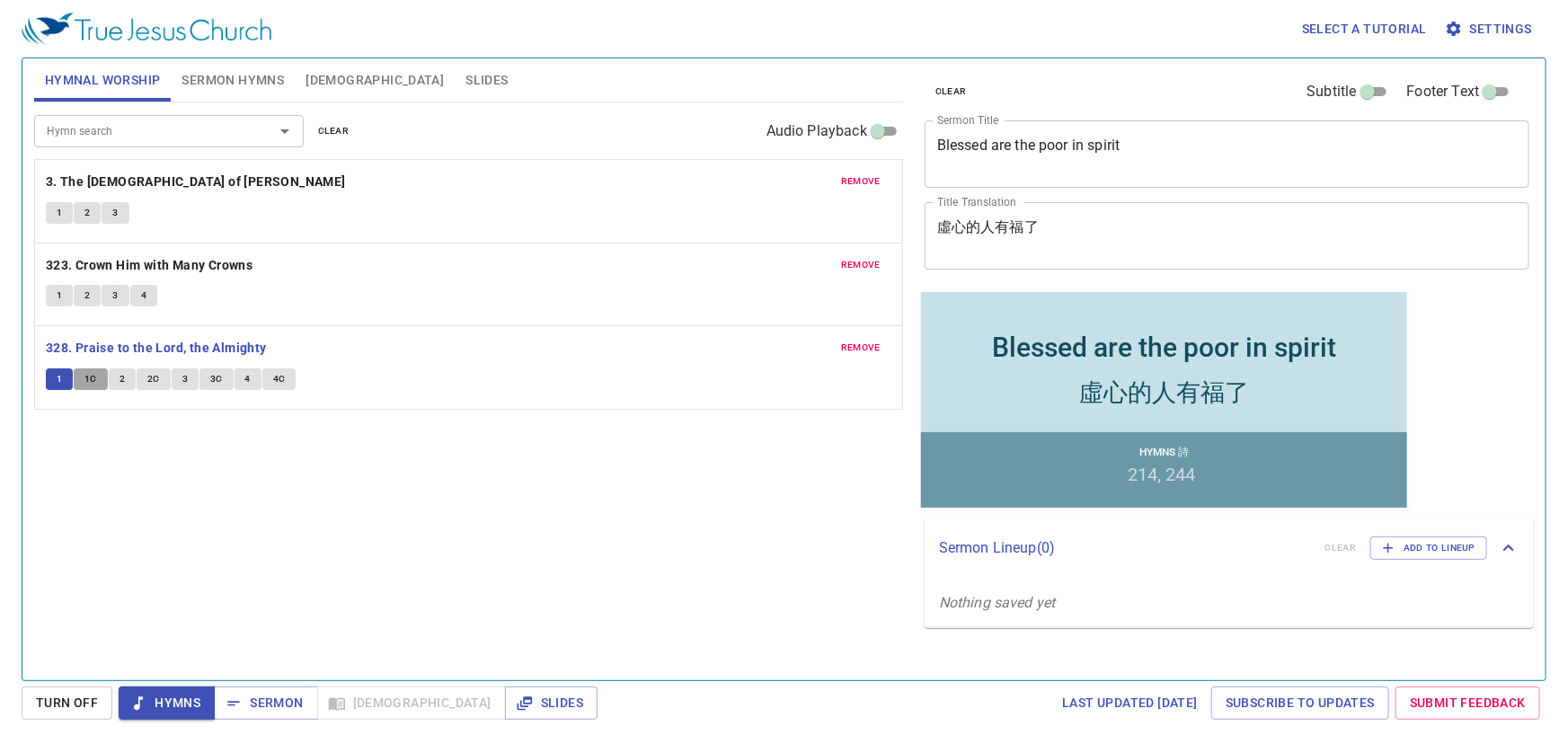
click at [93, 377] on span "1C" at bounding box center [91, 378] width 13 height 16
click at [117, 379] on button "2" at bounding box center [122, 378] width 27 height 21
click at [152, 376] on span "2C" at bounding box center [154, 378] width 13 height 16
click at [179, 377] on button "3" at bounding box center [185, 378] width 27 height 21
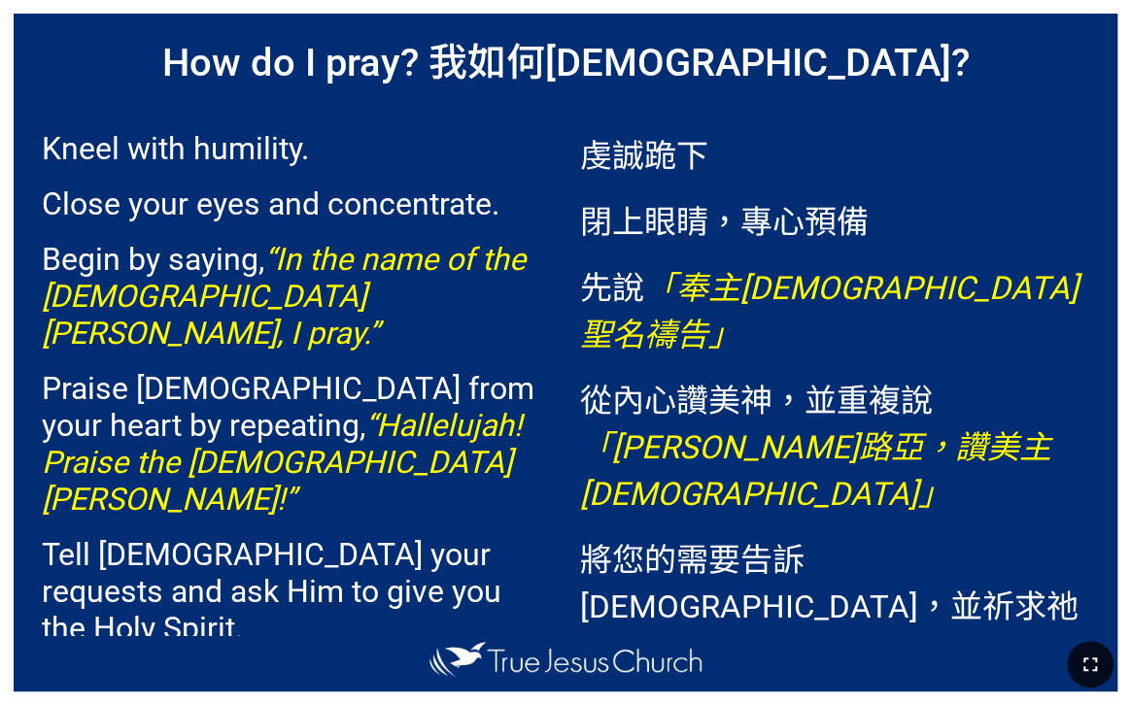
click at [1103, 664] on button "button" at bounding box center [1089, 664] width 47 height 47
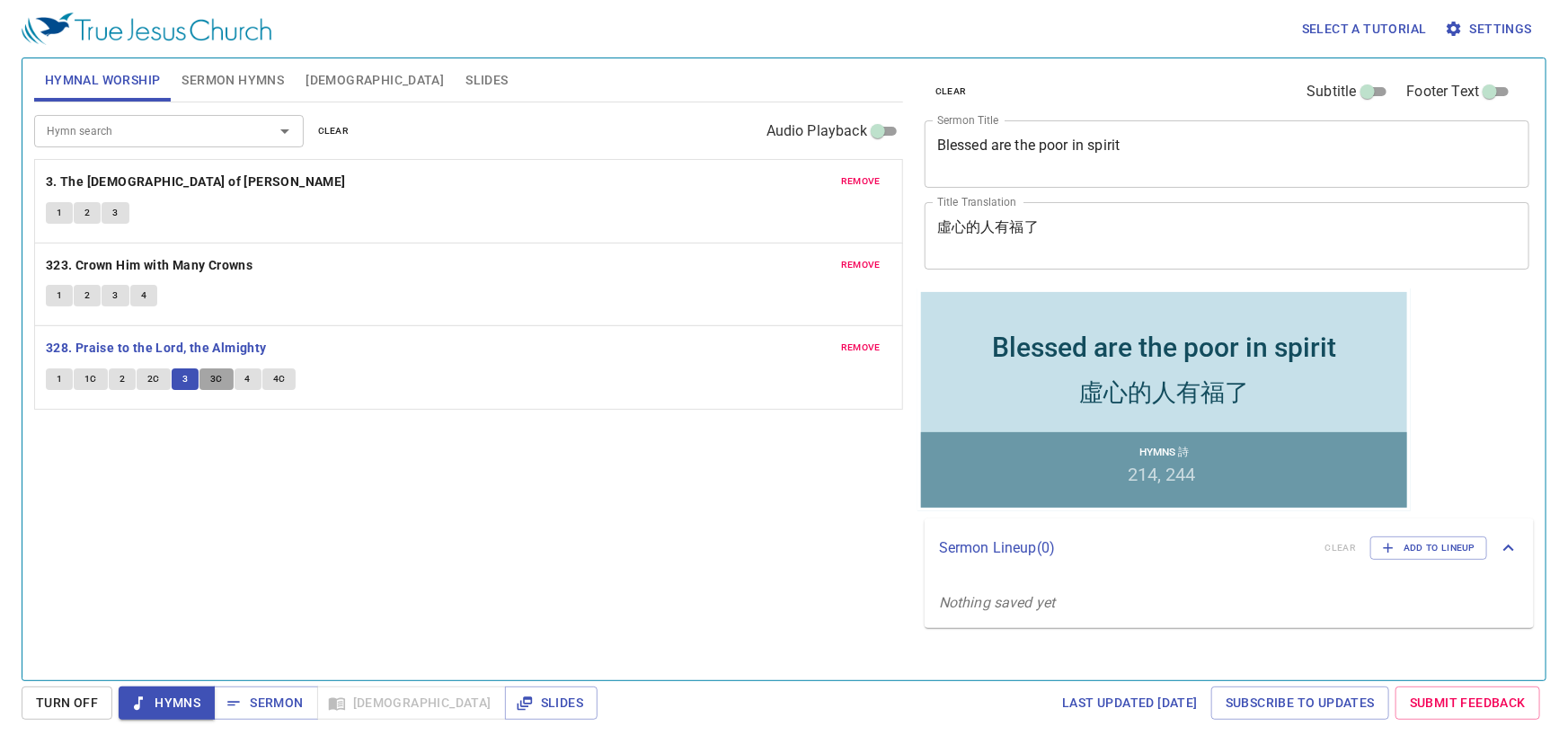
click at [223, 378] on button "3C" at bounding box center [216, 378] width 34 height 21
click at [247, 380] on span "4" at bounding box center [248, 378] width 6 height 16
click at [279, 373] on span "4C" at bounding box center [279, 378] width 13 height 16
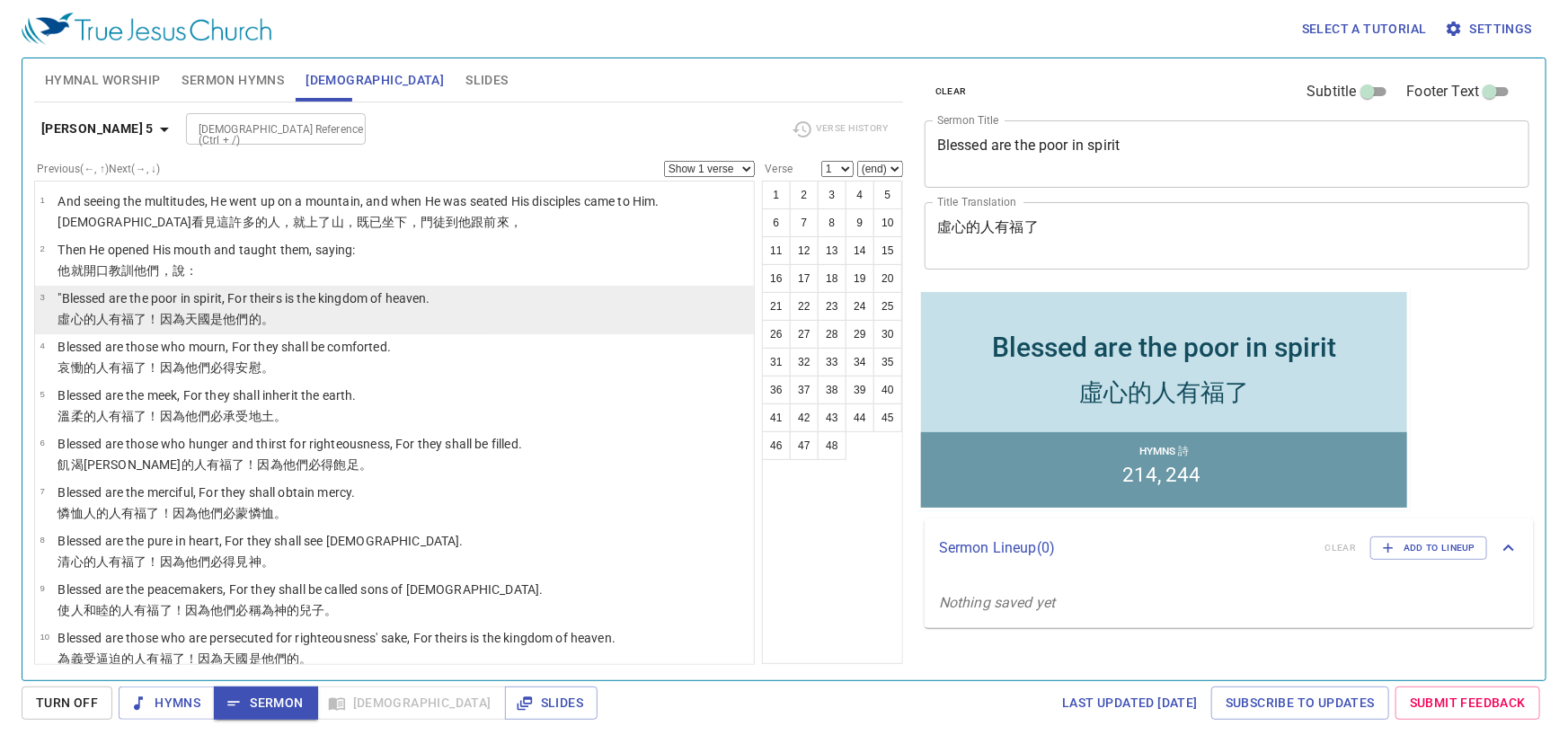
click at [240, 305] on p ""Blessed are the poor in spirit, For theirs is the kingdom of heaven." at bounding box center [243, 298] width 372 height 18
select select "3"
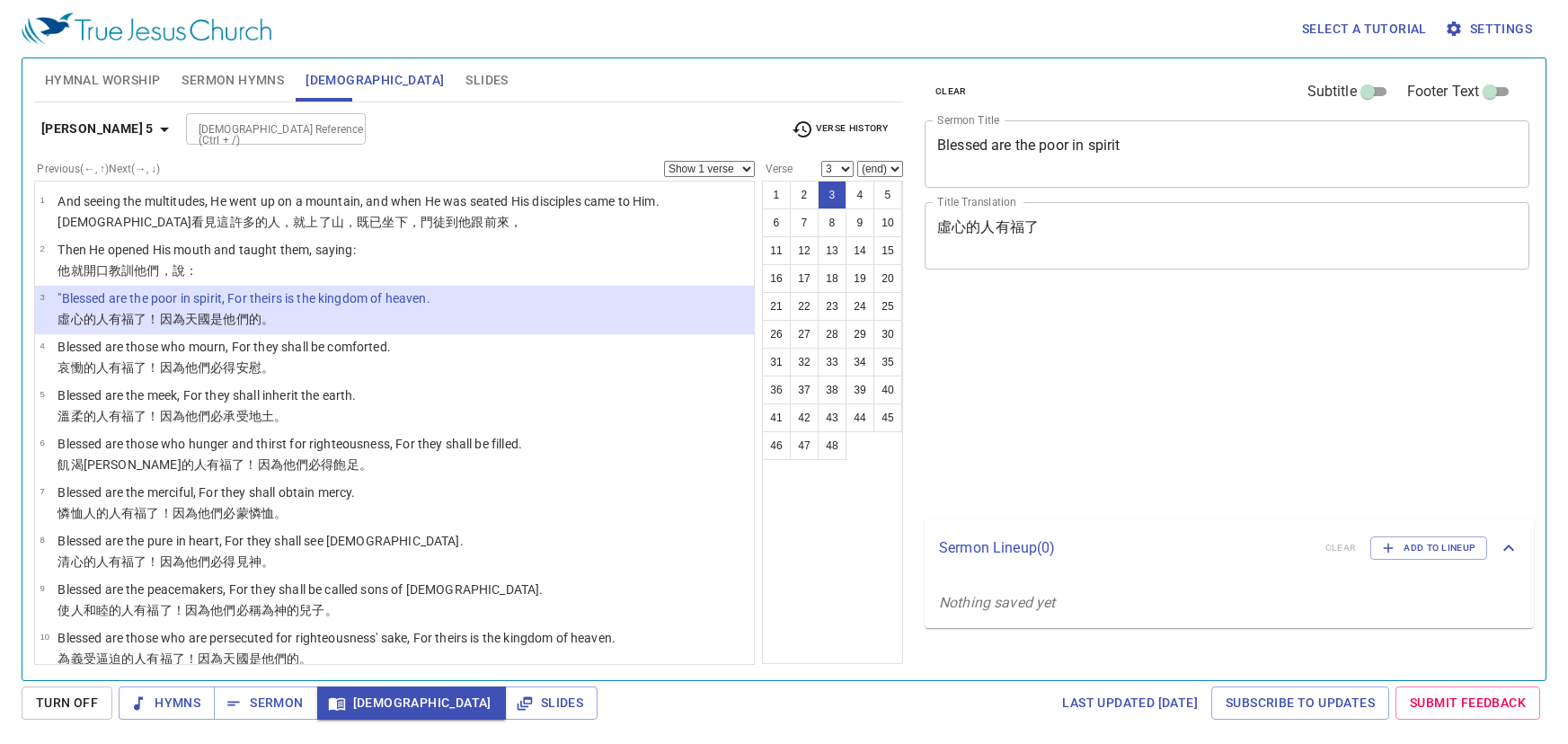
select select "3"
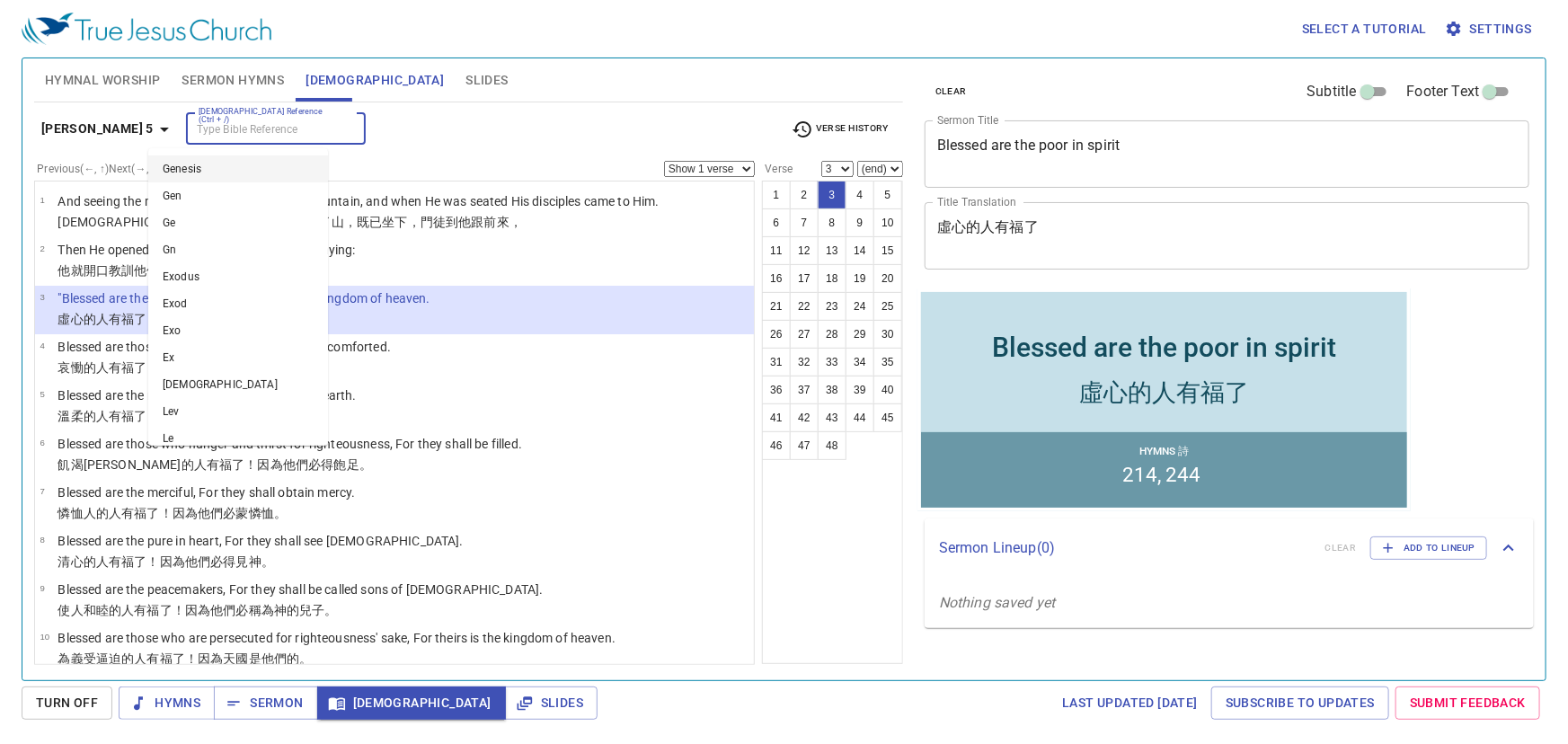
click at [276, 135] on input "[DEMOGRAPHIC_DATA] Reference (Ctrl + /)" at bounding box center [261, 129] width 140 height 20
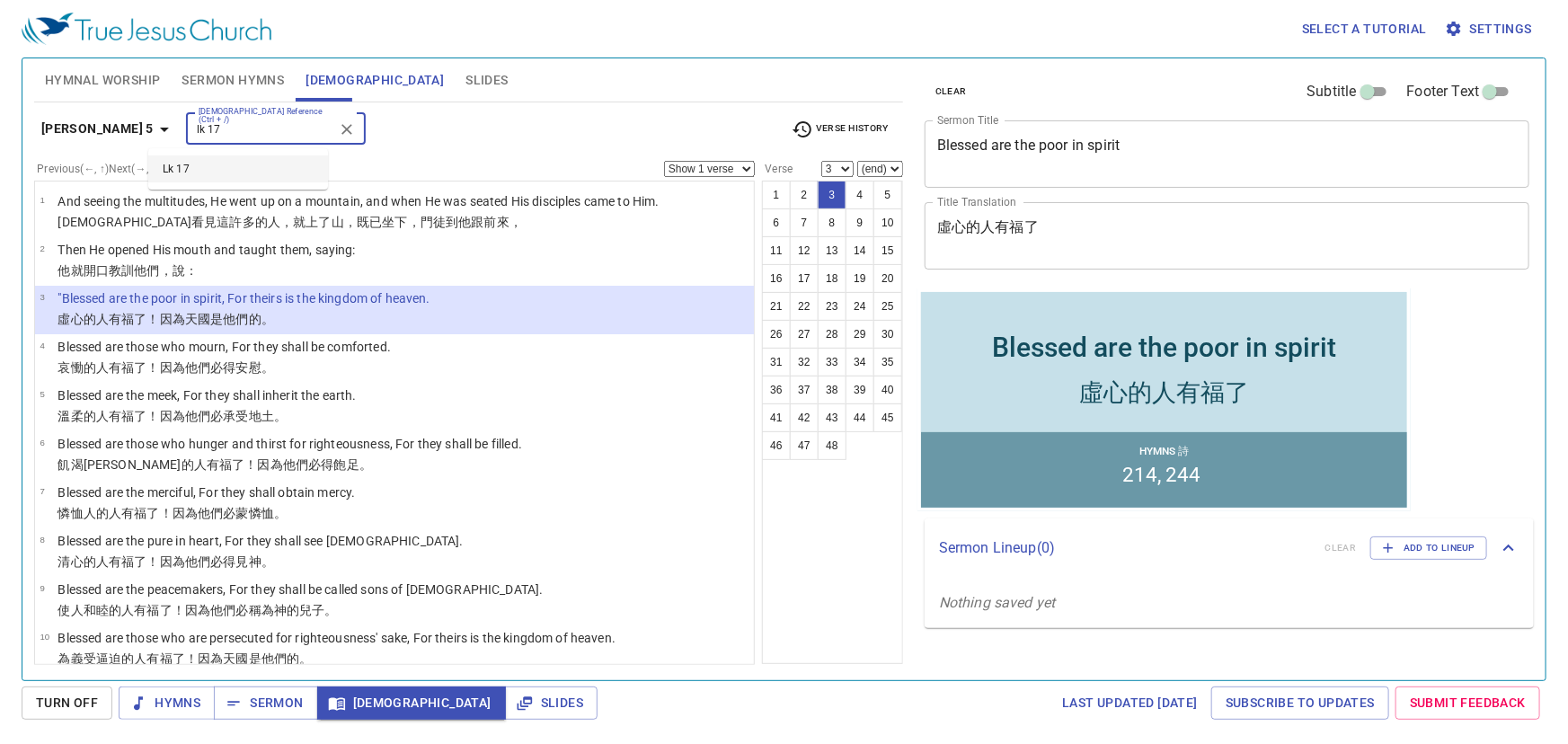
type input "lk 17"
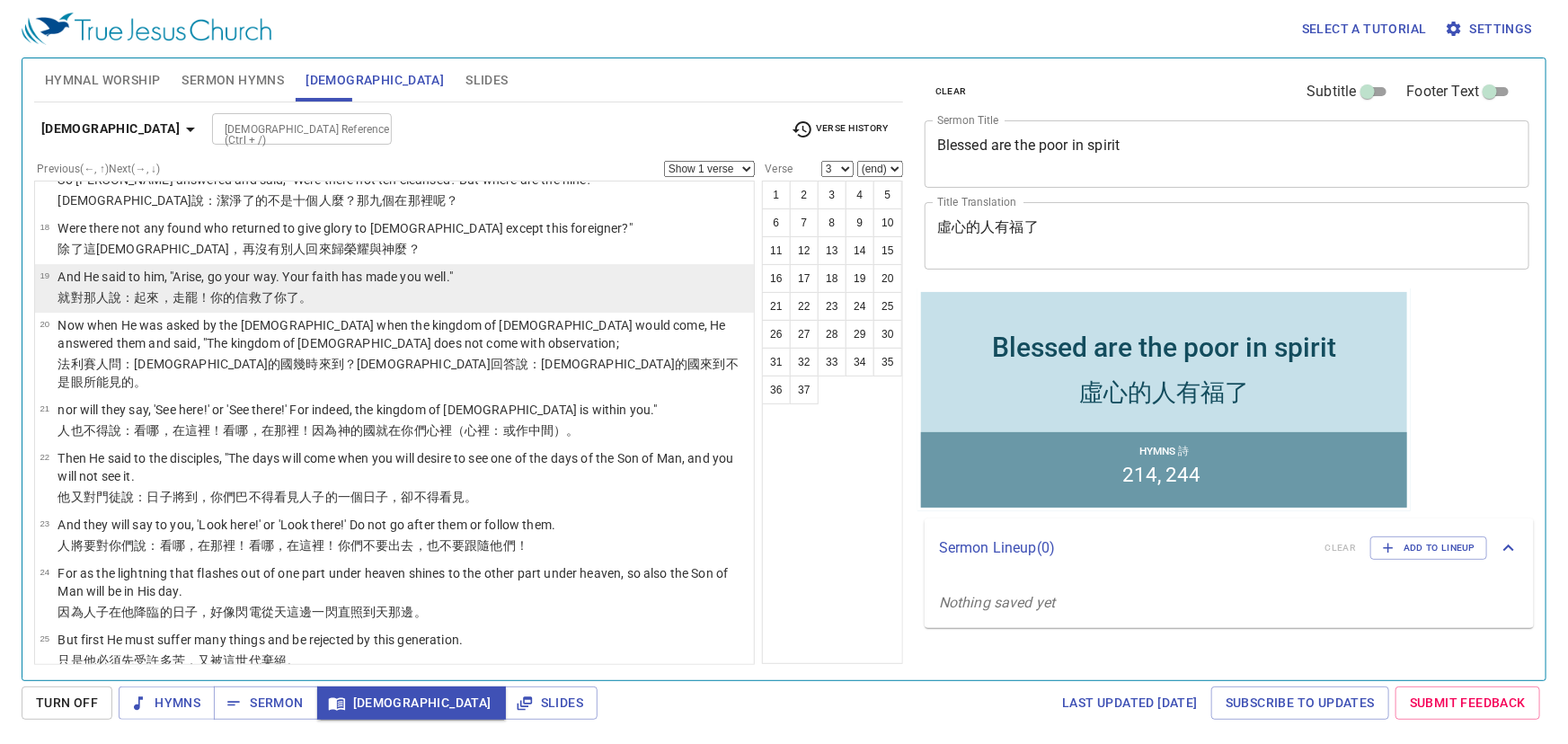
scroll to position [1061, 0]
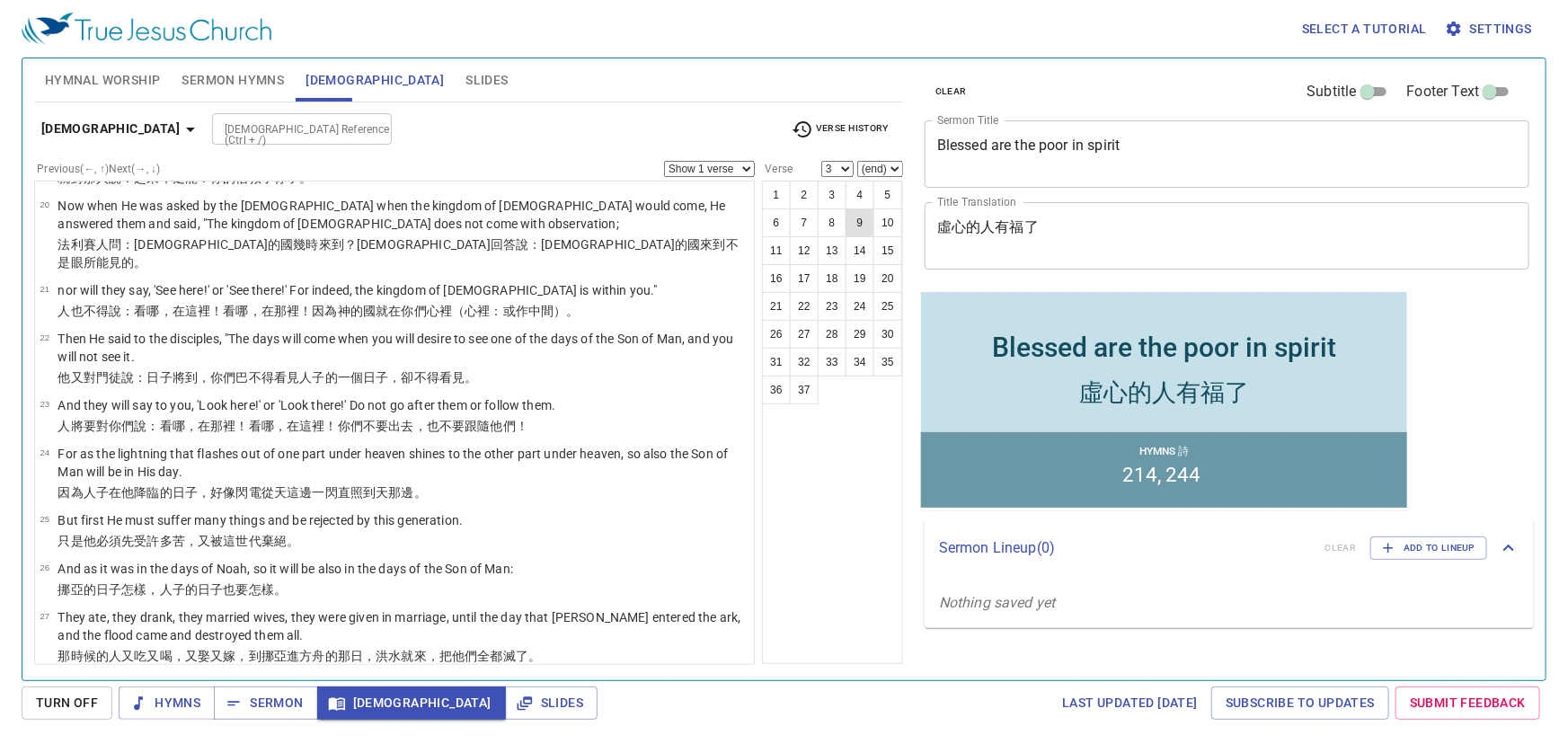
drag, startPoint x: 335, startPoint y: 225, endPoint x: 853, endPoint y: 212, distance: 518.2
click at [352, 225] on p "Now when He was asked by the Pharisees when the kingdom of God would come, He a…" at bounding box center [402, 215] width 691 height 36
select select "20"
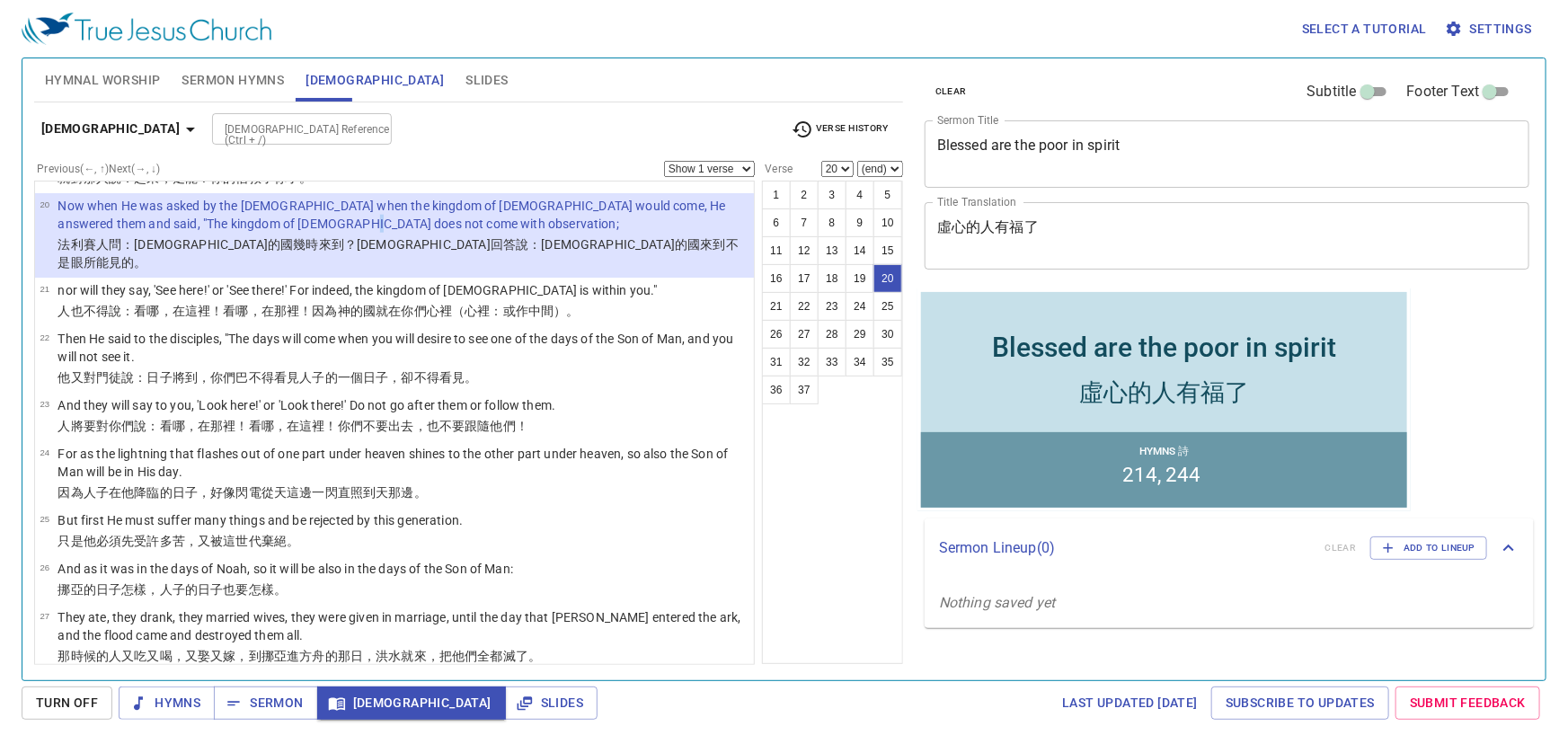
click at [738, 167] on select "Show 1 verse Show 2 verses Show 3 verses Show 4 verses Show 5 verses" at bounding box center [710, 168] width 91 height 16
select select "2"
click at [665, 161] on select "Show 1 verse Show 2 verses Show 3 verses Show 4 verses Show 5 verses" at bounding box center [710, 168] width 91 height 16
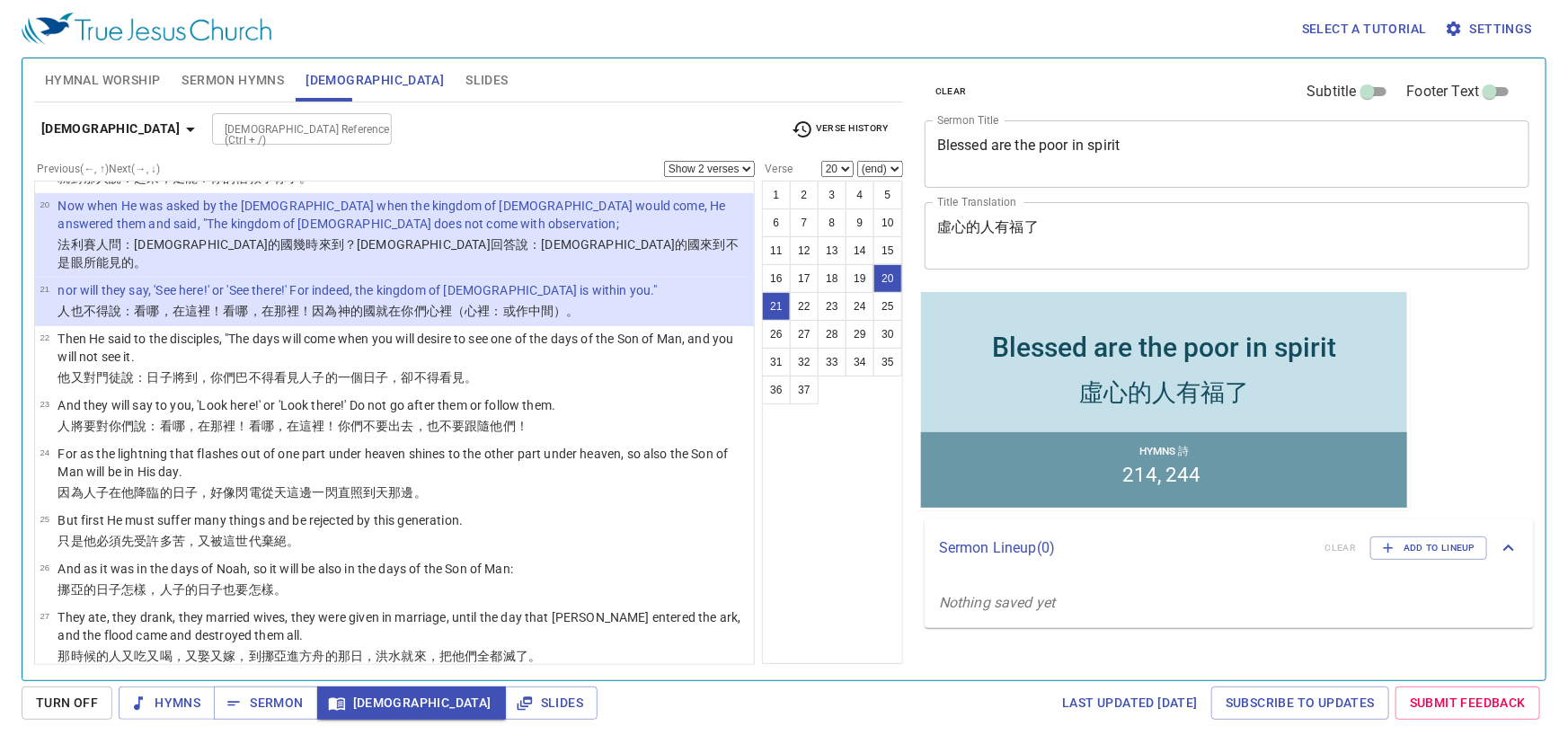
click at [257, 129] on input "[DEMOGRAPHIC_DATA] Reference (Ctrl + /)" at bounding box center [287, 129] width 140 height 20
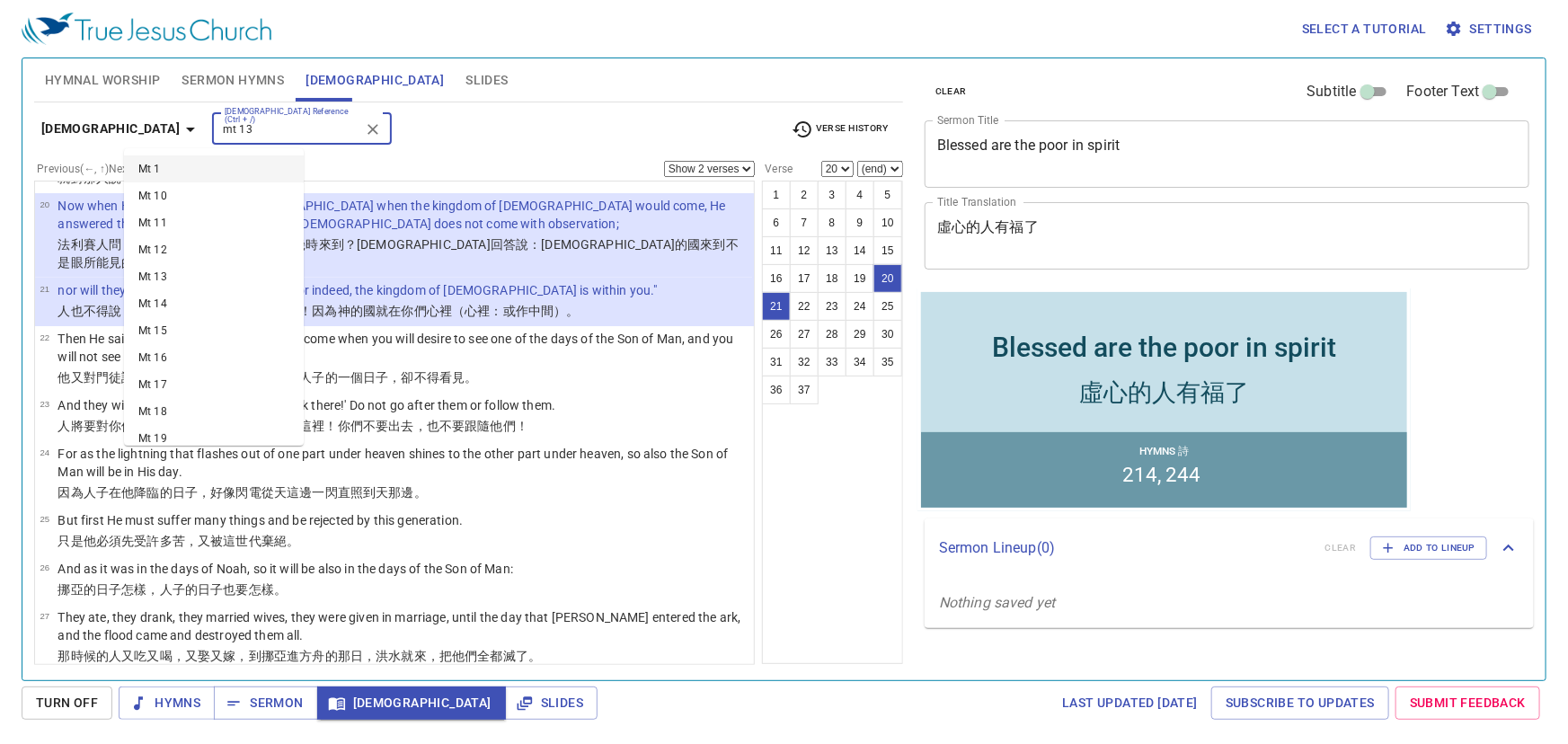
type input "mt 13"
select select "1"
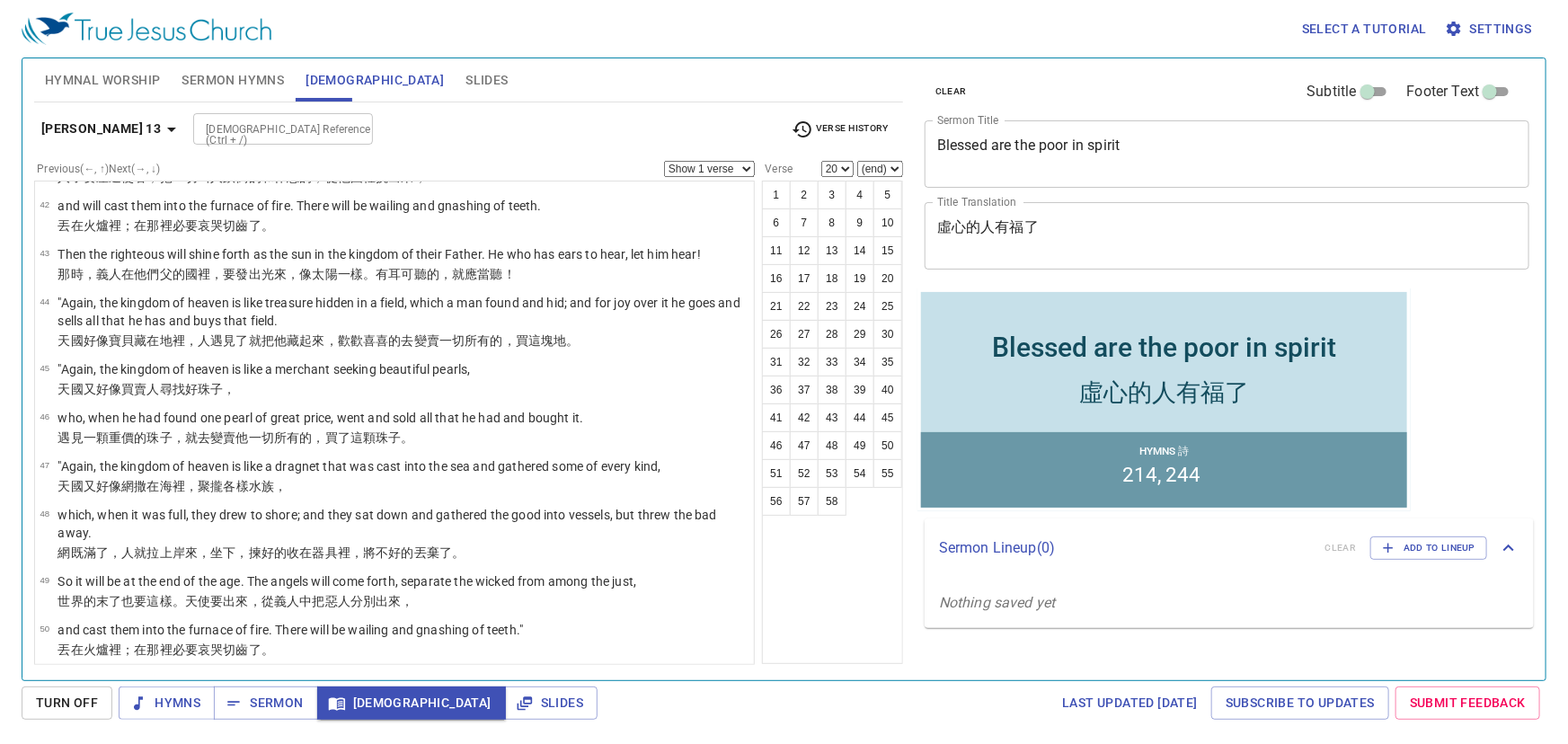
scroll to position [2341, 0]
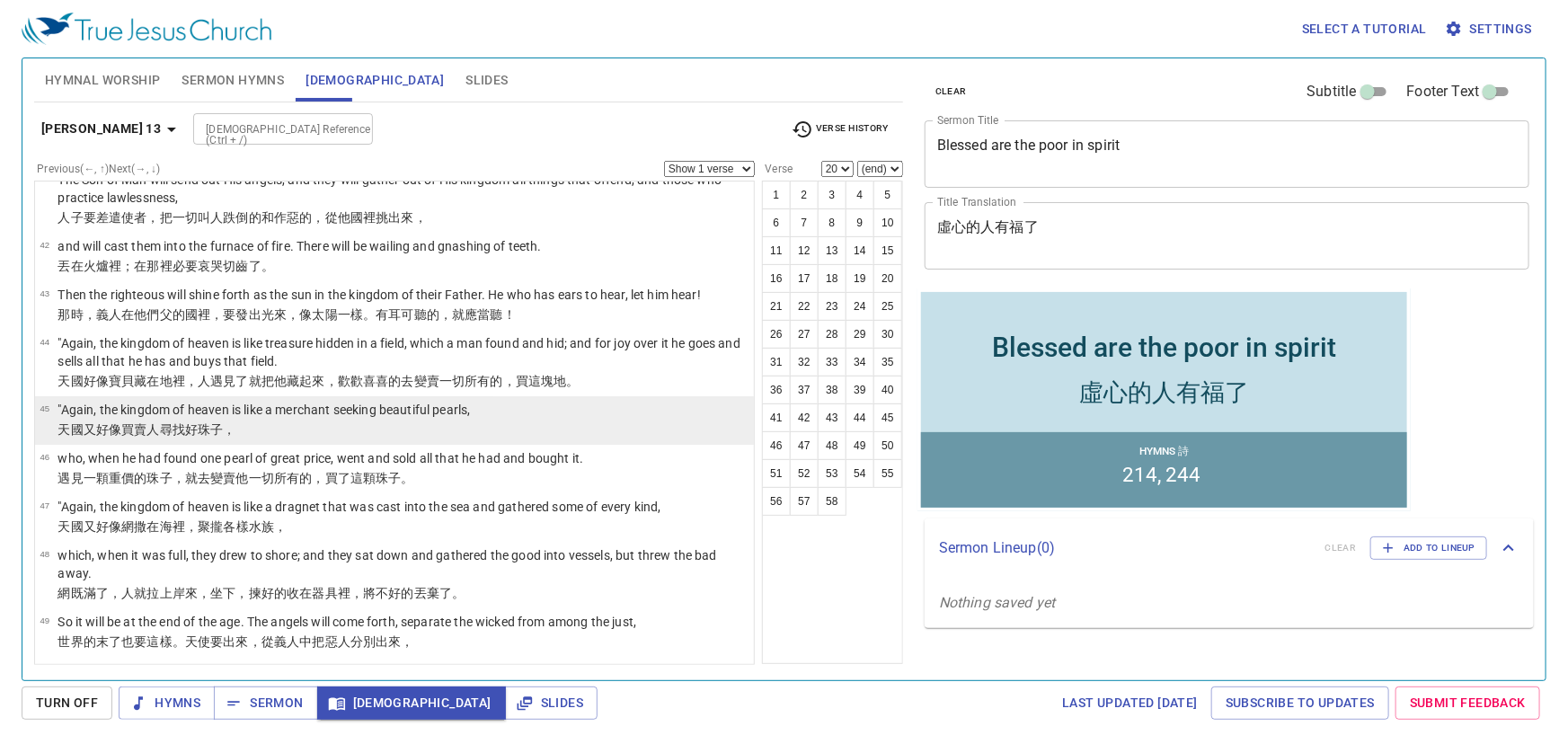
click at [373, 417] on p ""Again, the kingdom of heaven is like a merchant seeking beautiful pearls," at bounding box center [264, 409] width 413 height 18
select select "45"
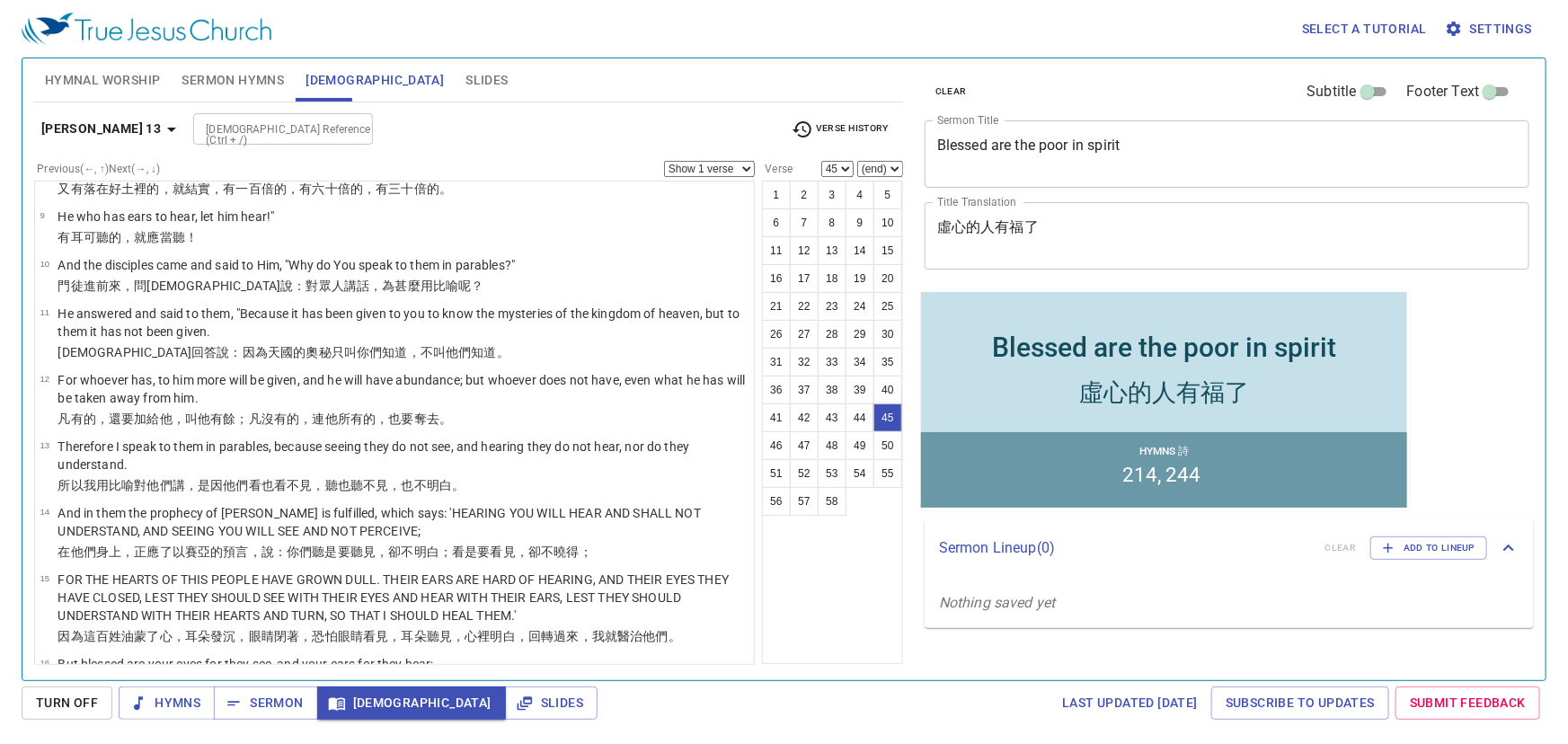
scroll to position [380, 0]
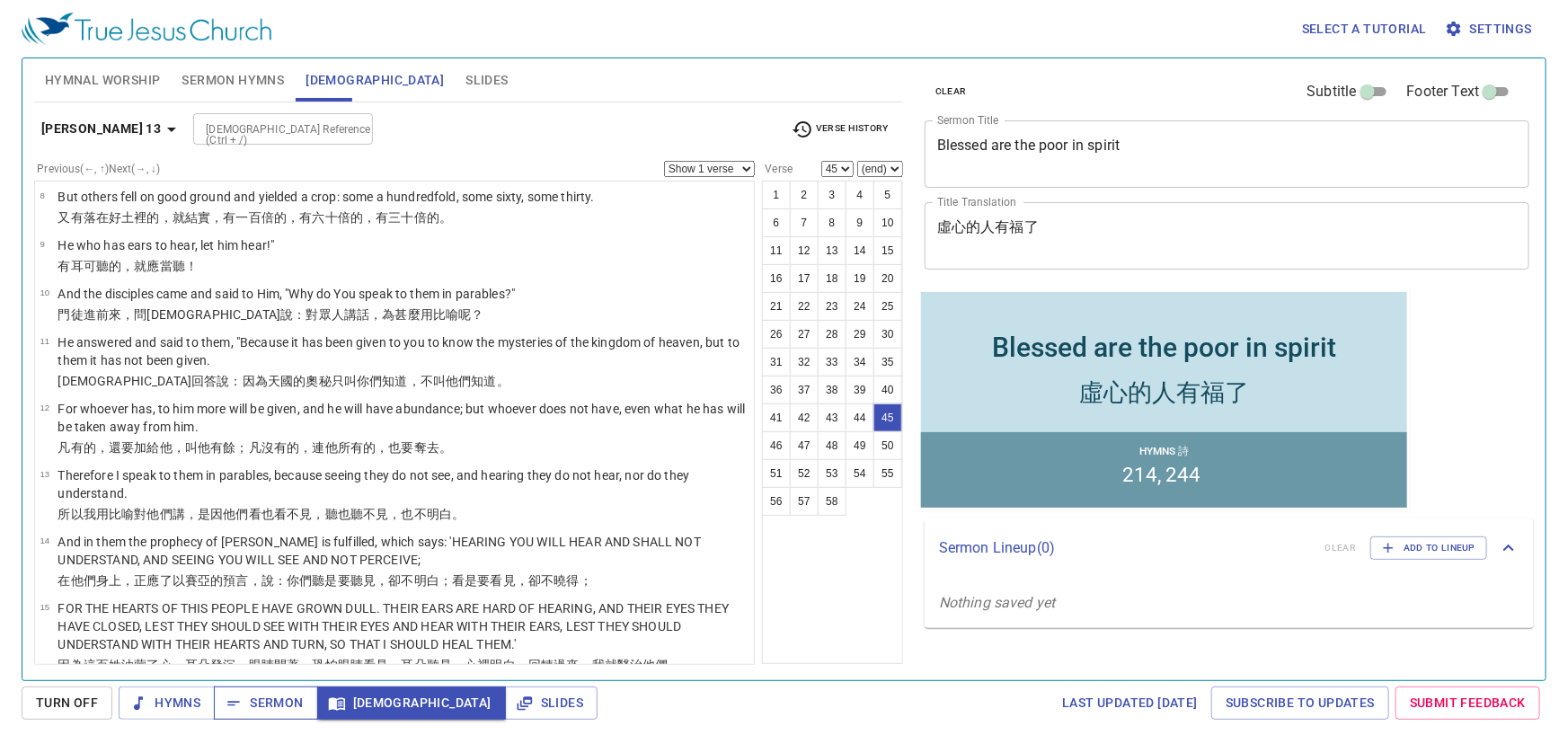
click at [289, 706] on span "Sermon" at bounding box center [265, 703] width 75 height 22
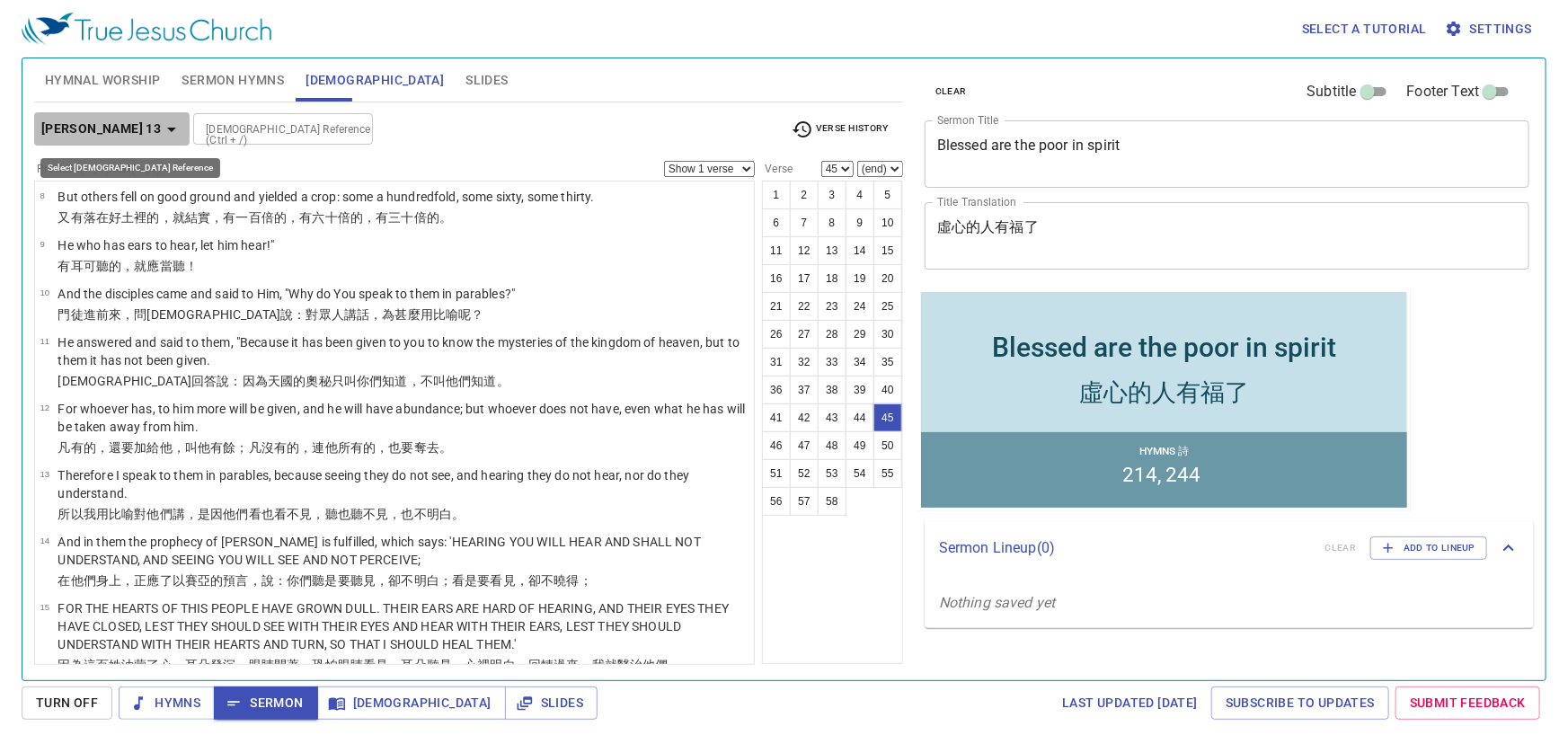
click at [117, 130] on b "Matthew 13" at bounding box center [101, 129] width 119 height 22
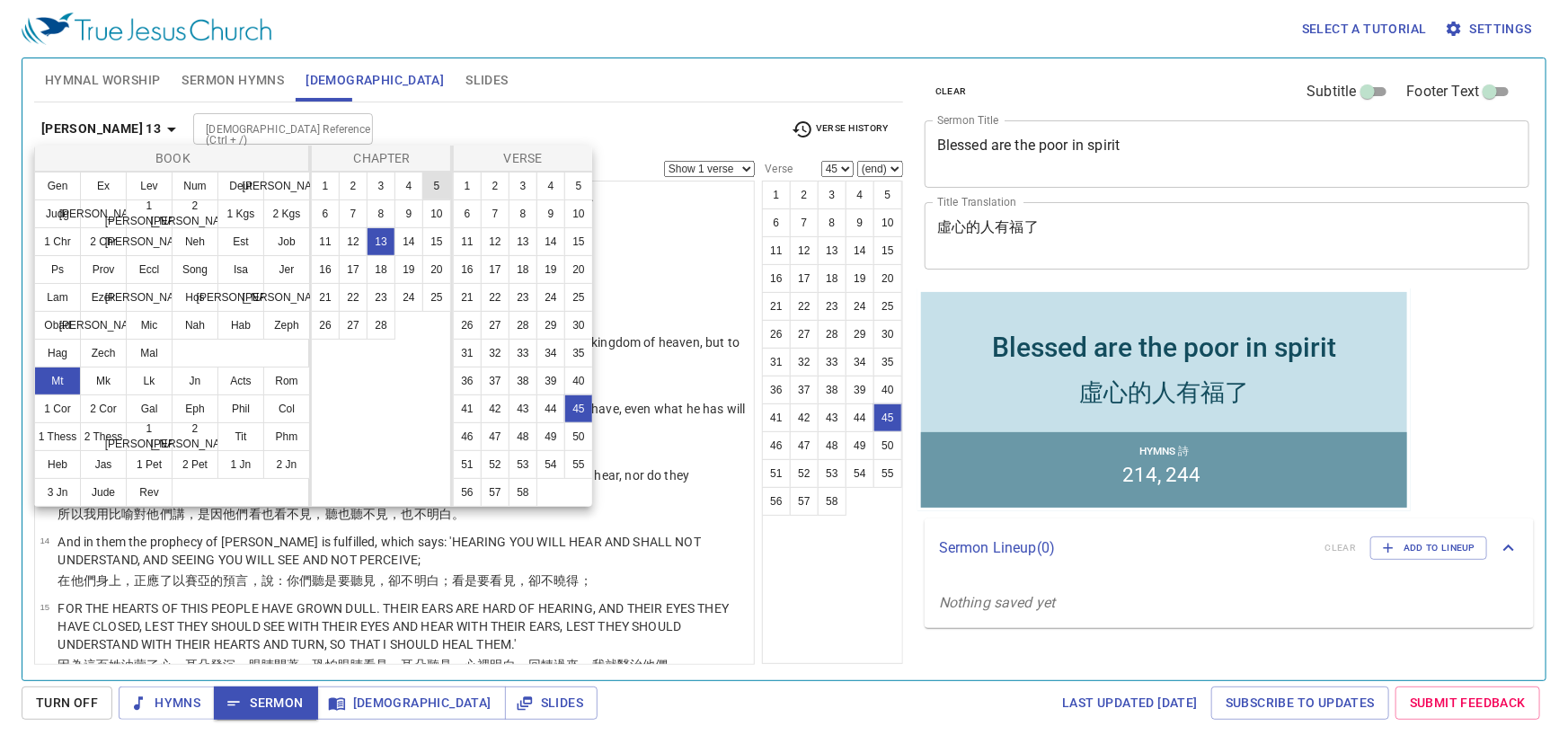
click at [427, 184] on button "5" at bounding box center [436, 186] width 29 height 29
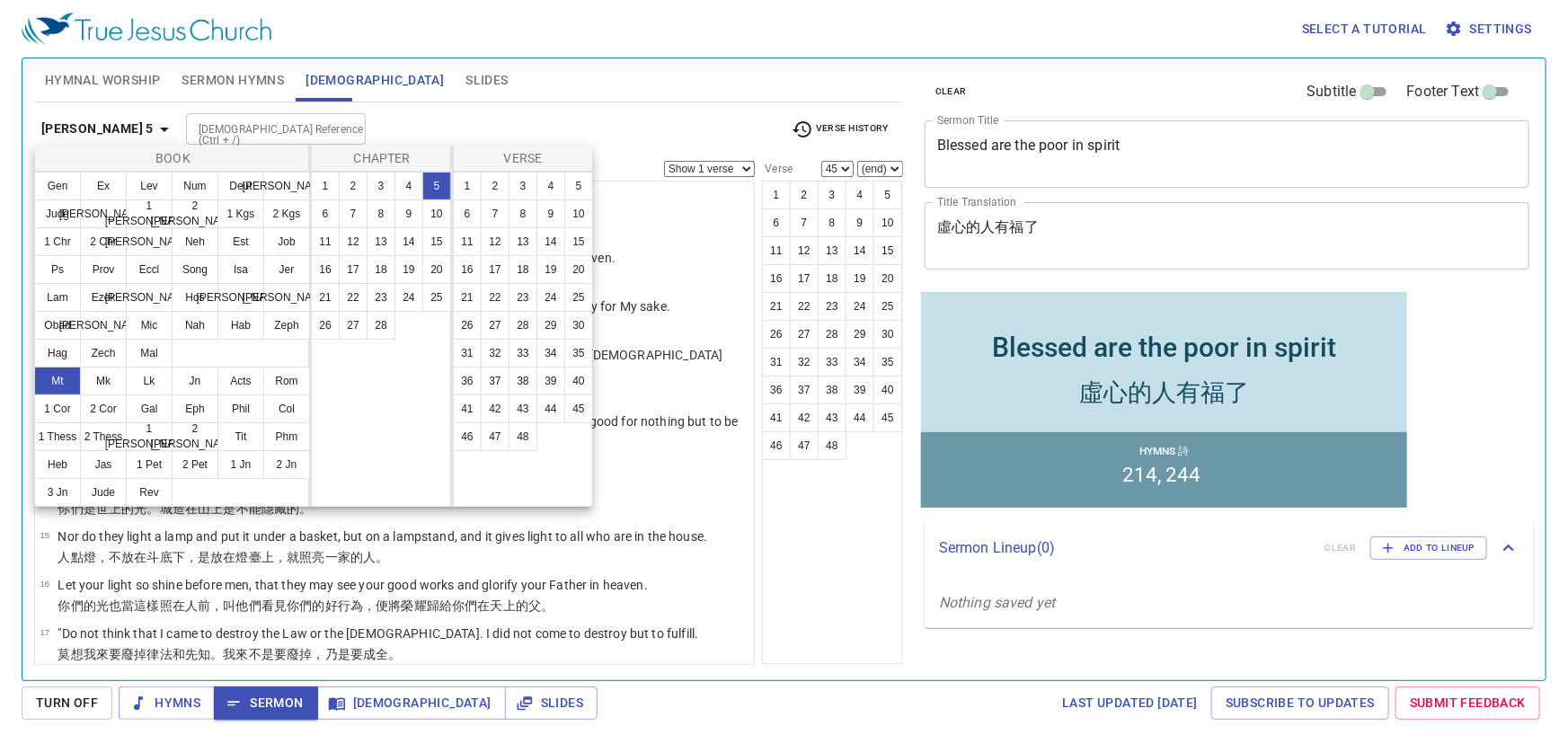
scroll to position [0, 0]
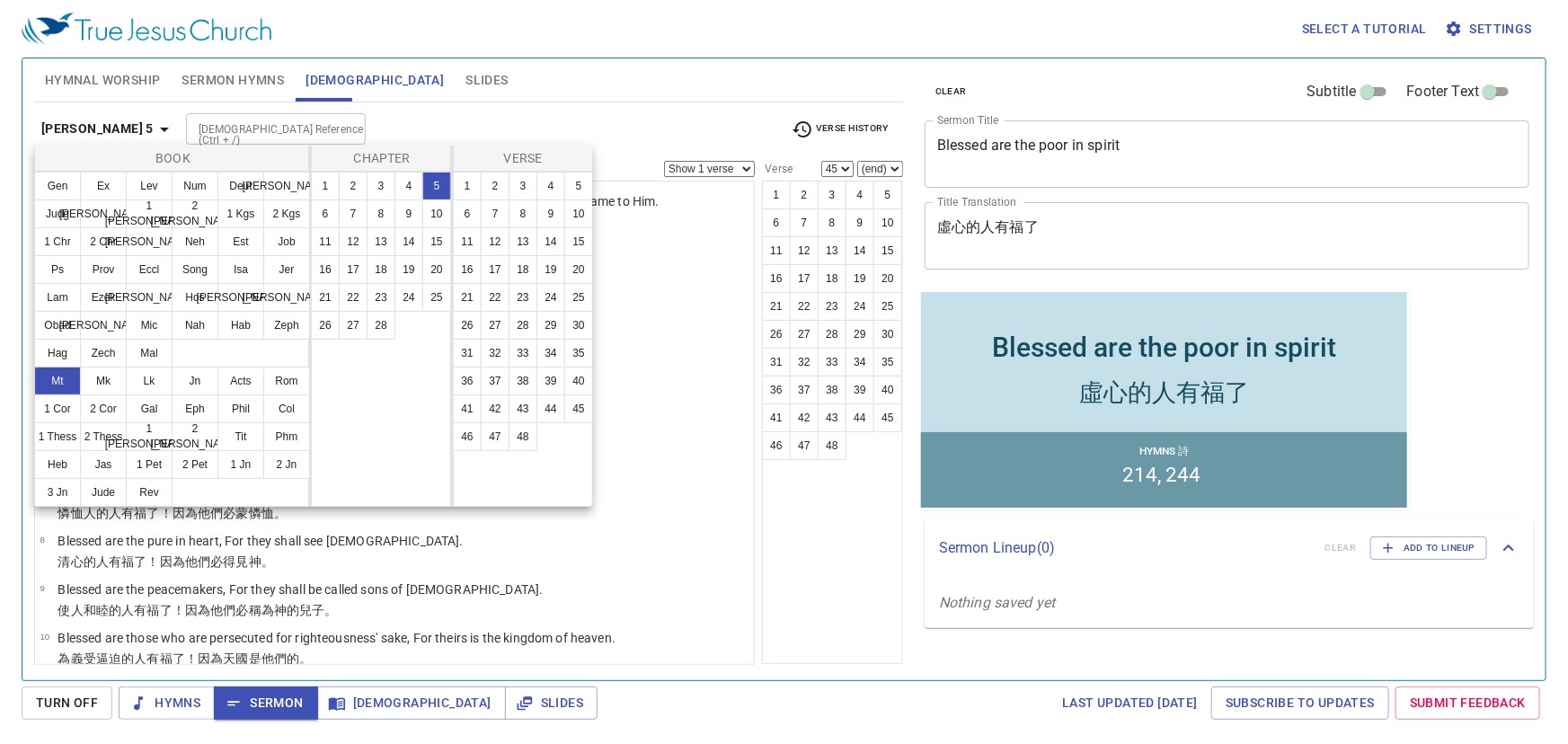
click at [463, 97] on div at bounding box center [784, 372] width 1568 height 744
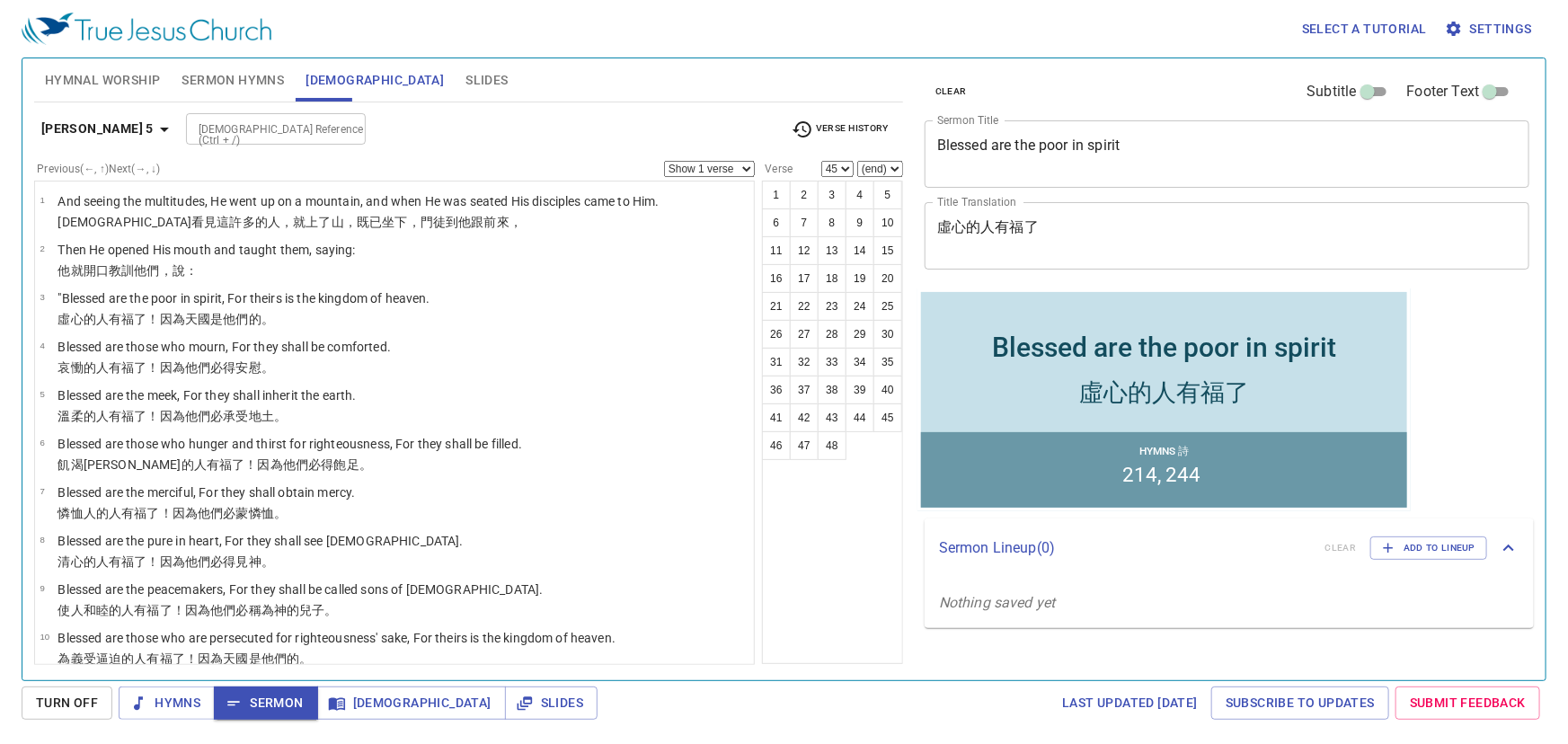
click at [232, 119] on input "[DEMOGRAPHIC_DATA] Reference (Ctrl + /)" at bounding box center [261, 129] width 140 height 20
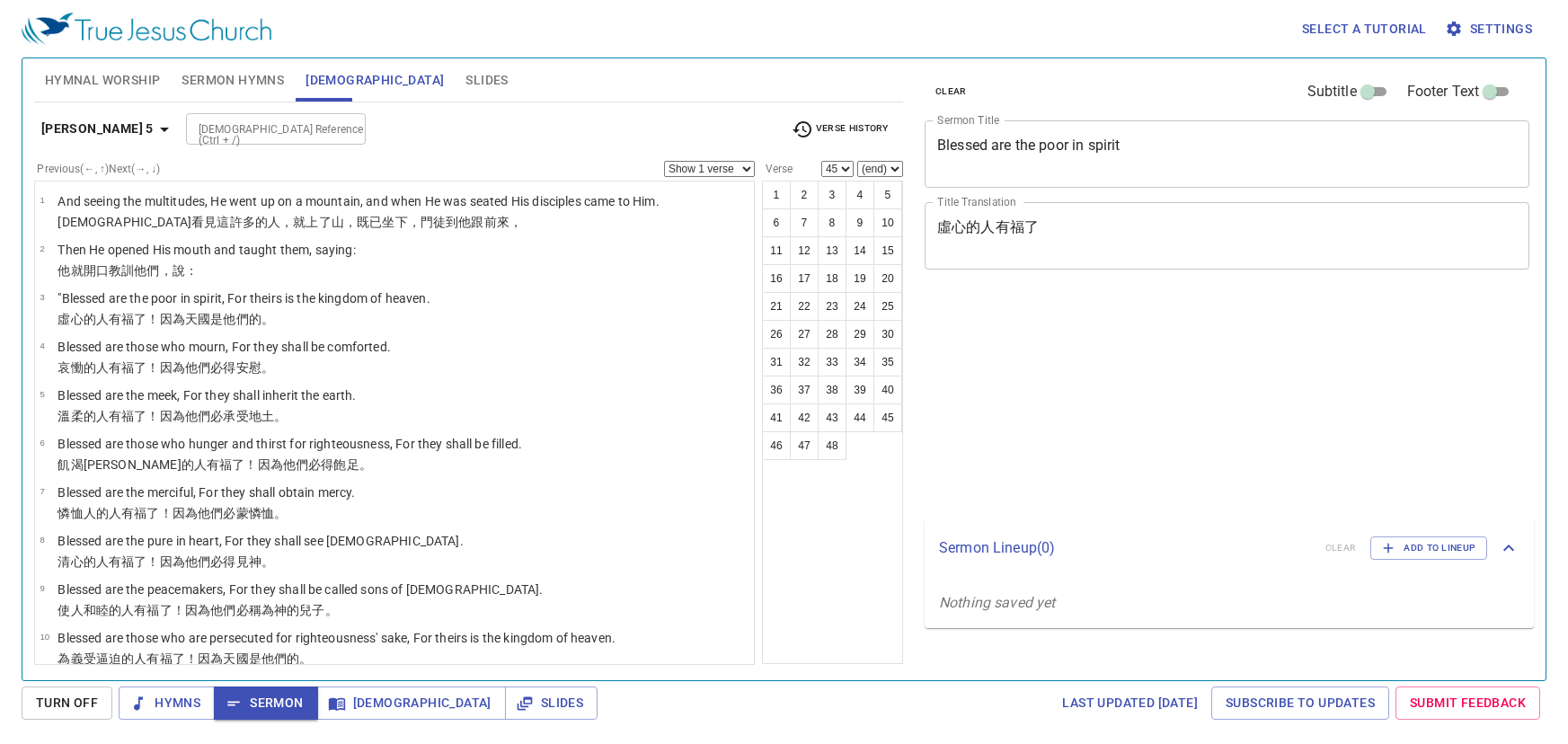
select select "45"
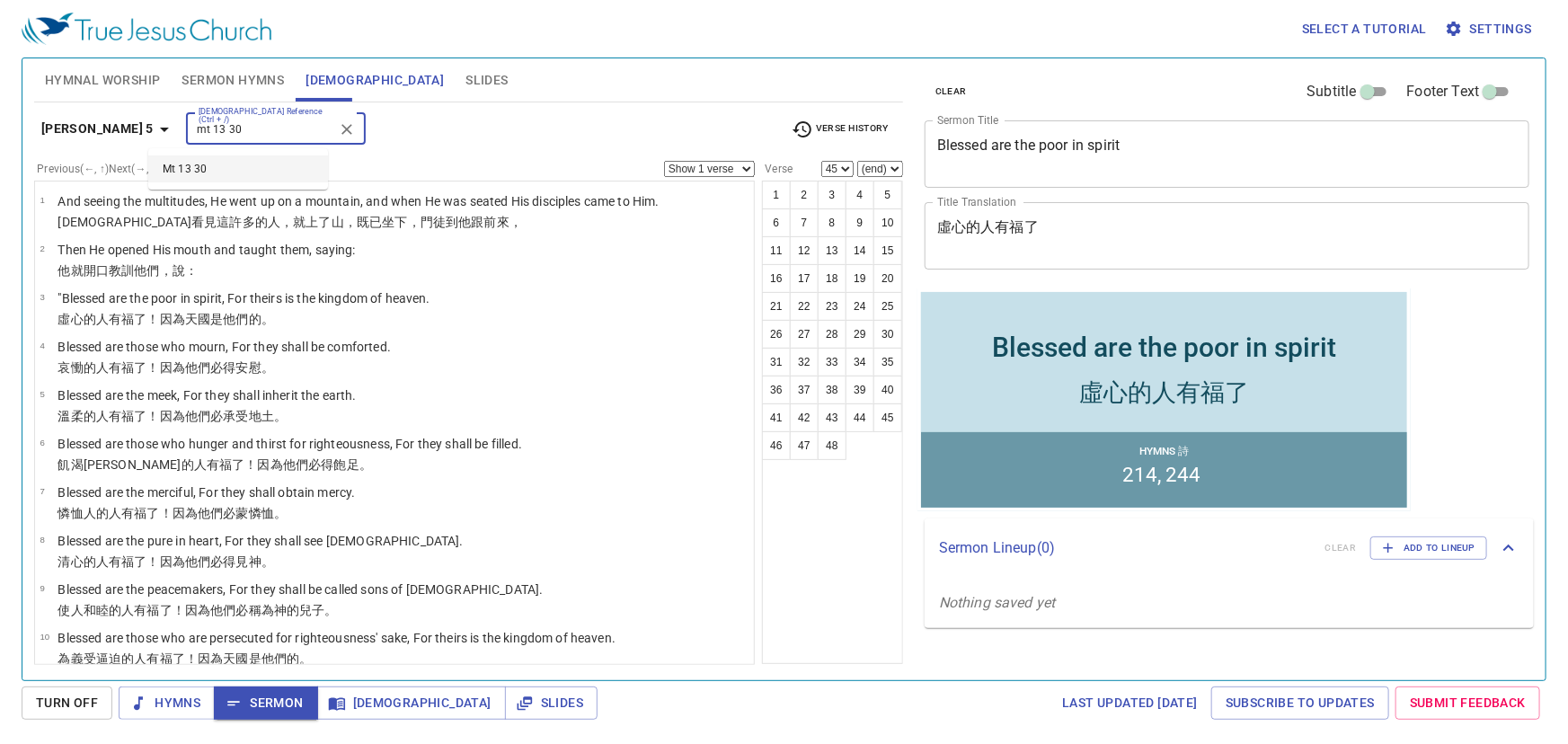
type input "mt 13 30"
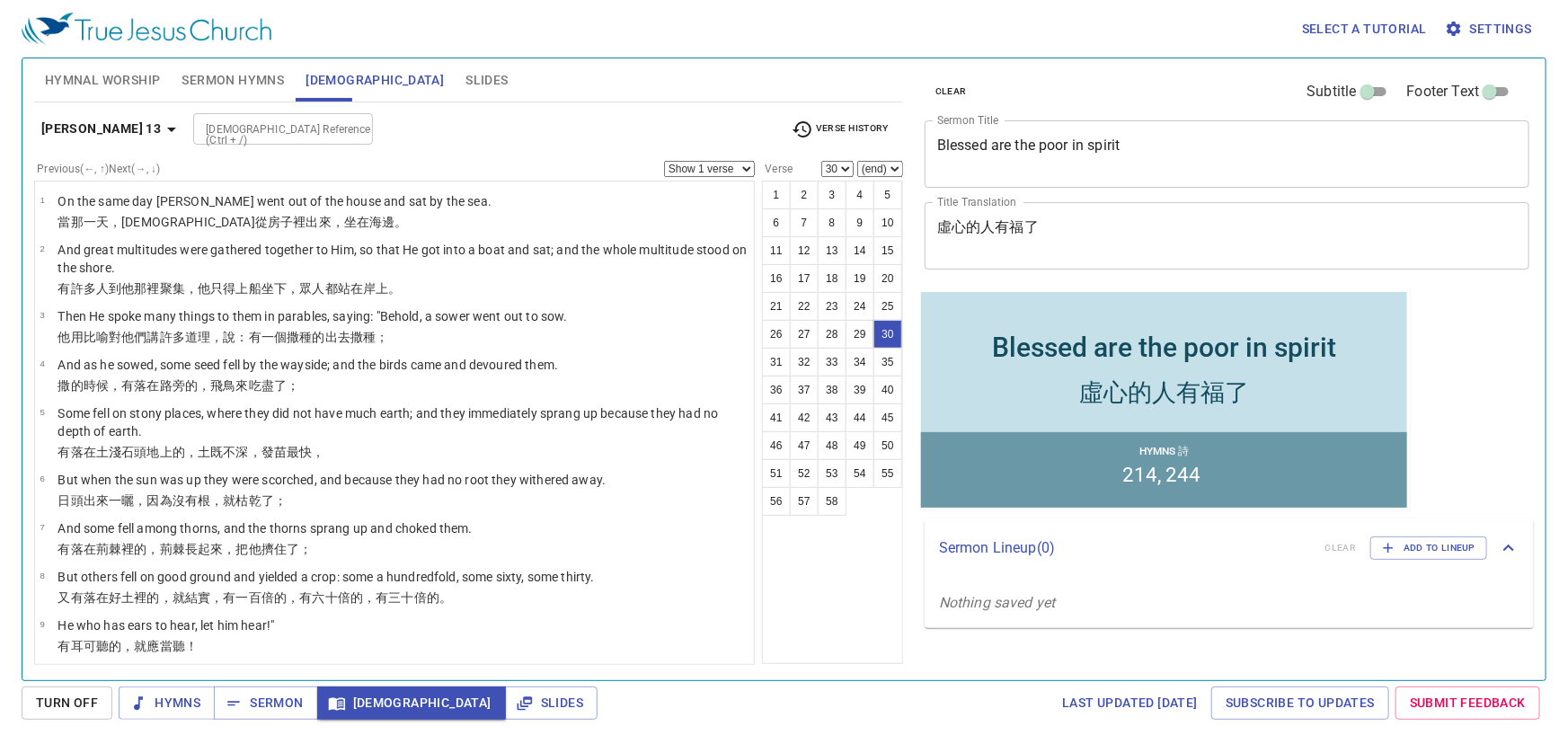
scroll to position [1467, 0]
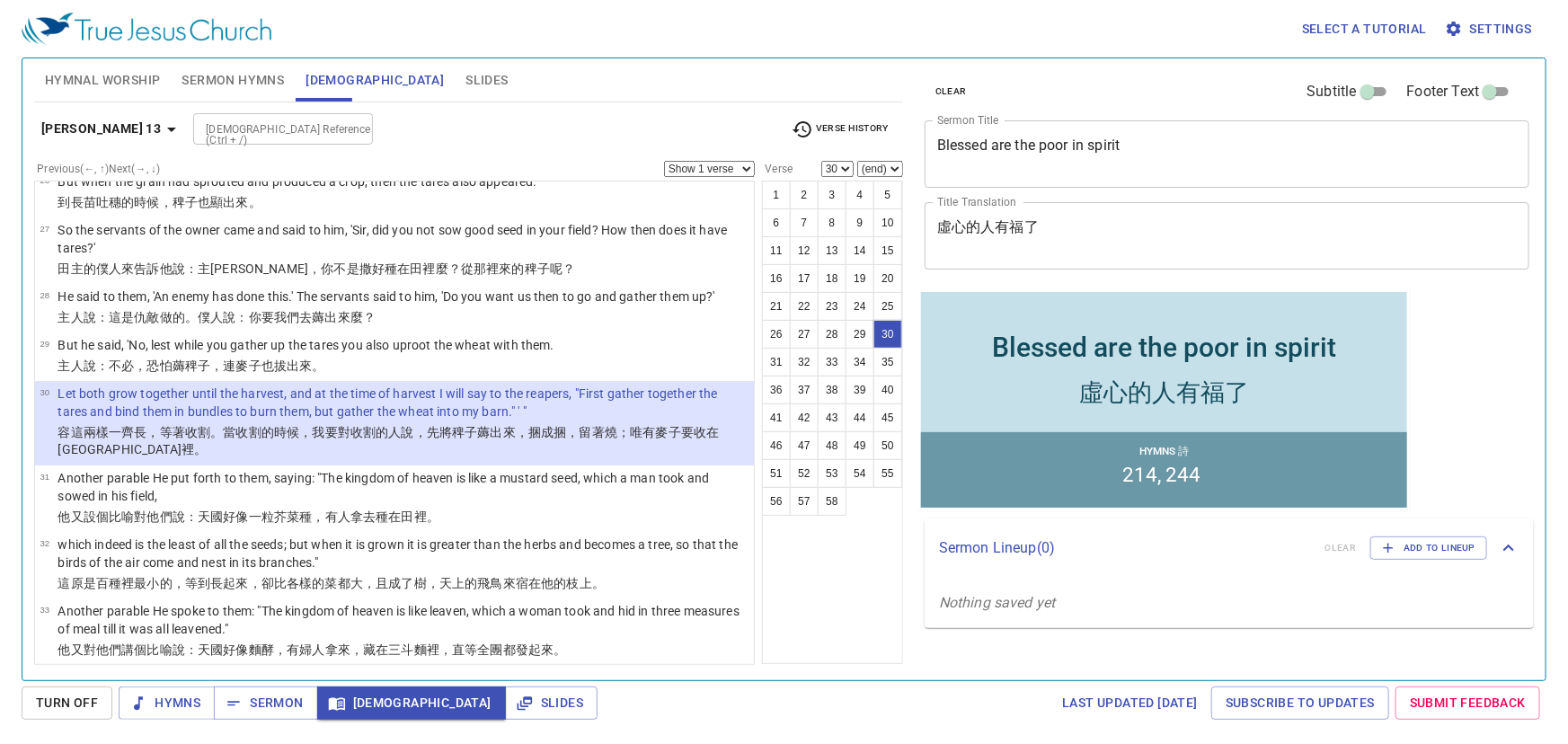
click at [90, 123] on b "[PERSON_NAME] 13" at bounding box center [101, 129] width 119 height 22
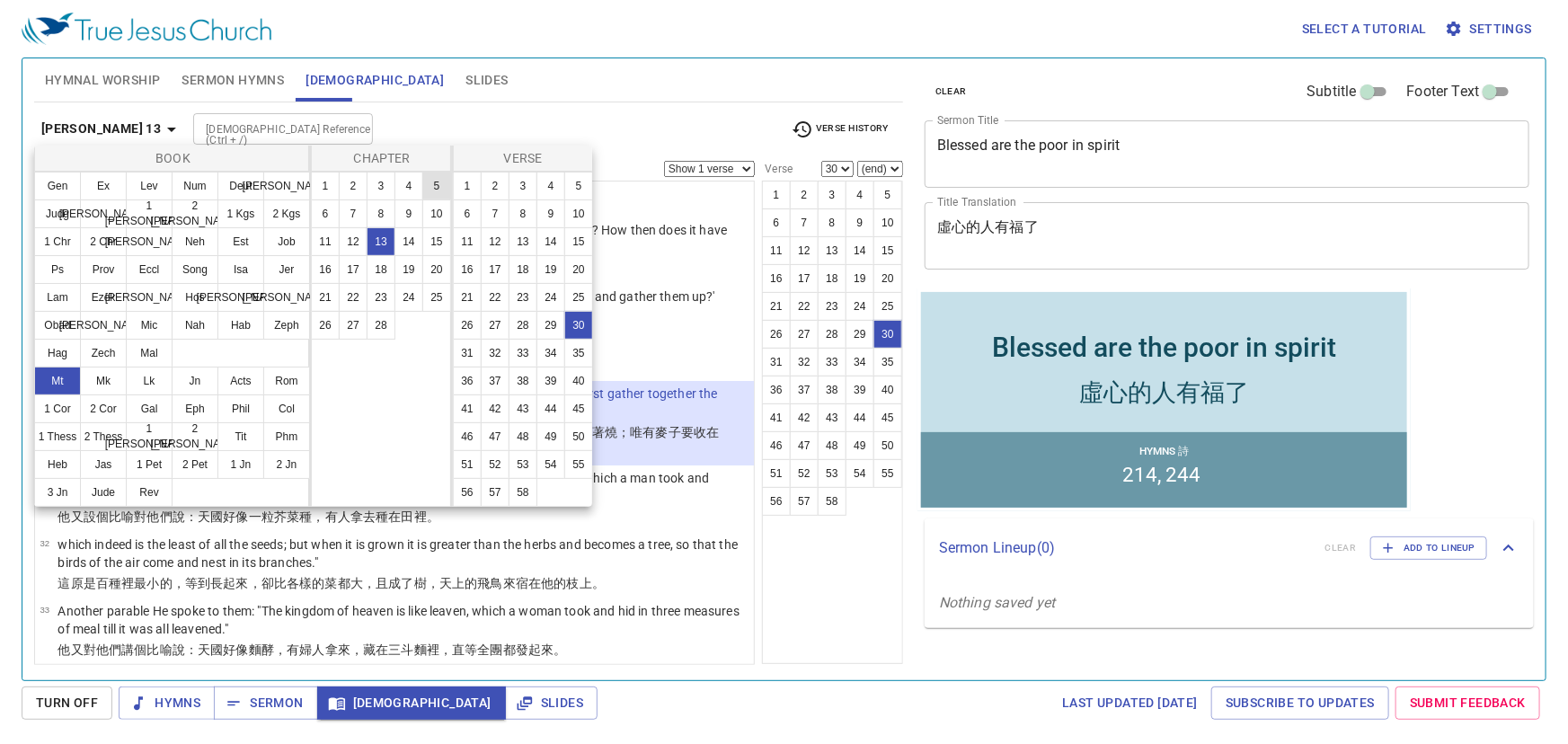
click at [436, 189] on button "5" at bounding box center [436, 186] width 29 height 29
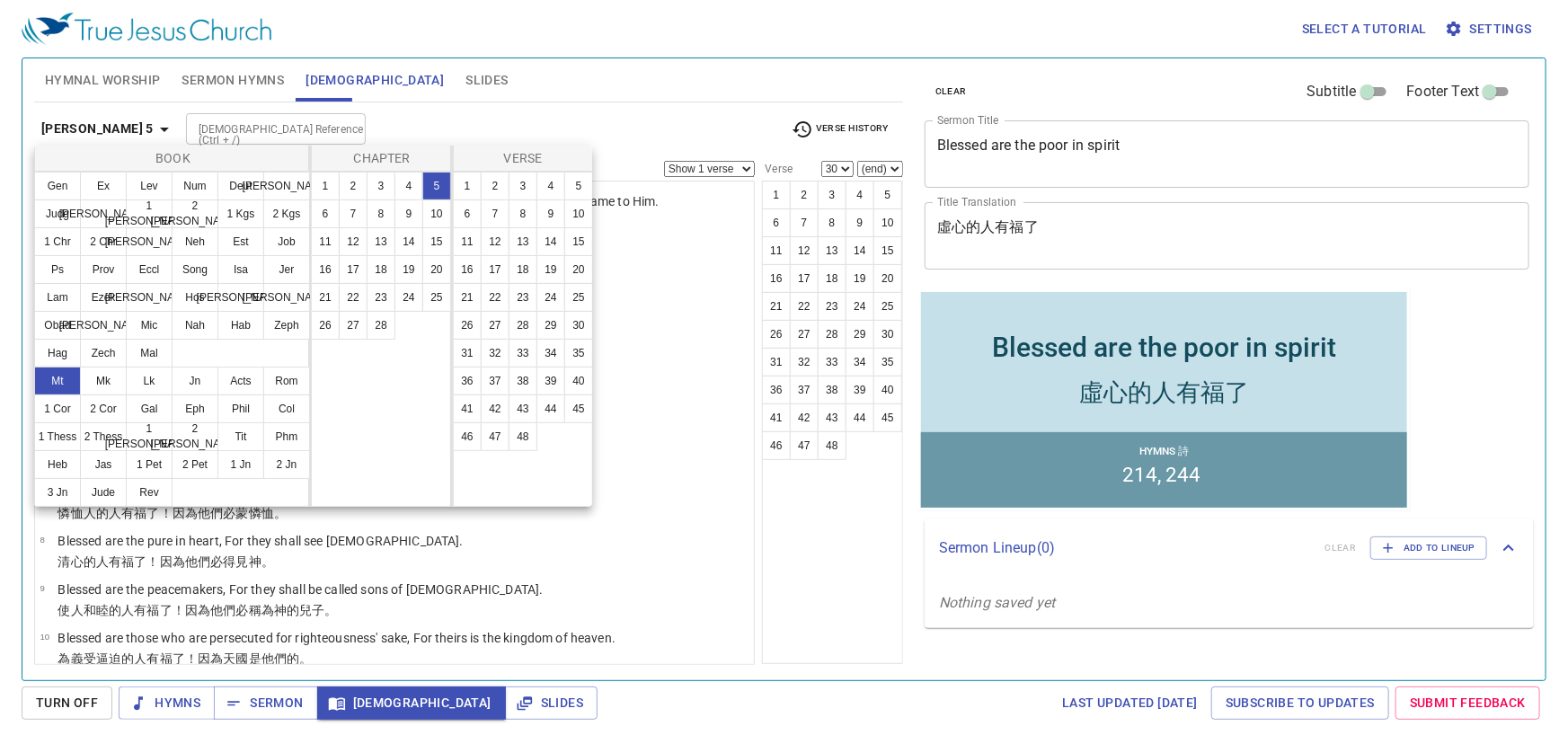
click at [525, 77] on div at bounding box center [784, 372] width 1568 height 744
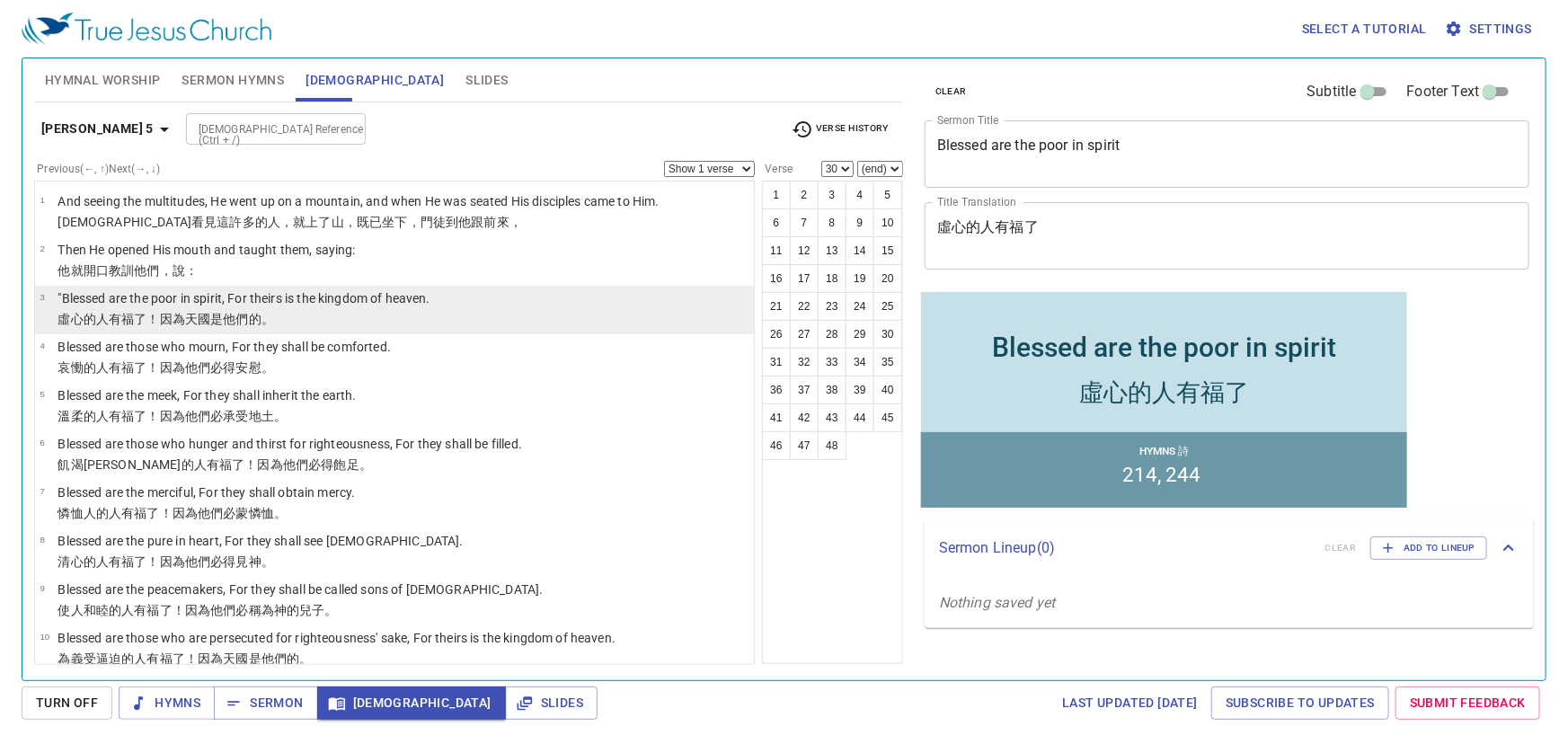
click at [354, 294] on p ""Blessed are the poor in spirit, For theirs is the kingdom of heaven." at bounding box center [243, 298] width 372 height 18
select select "3"
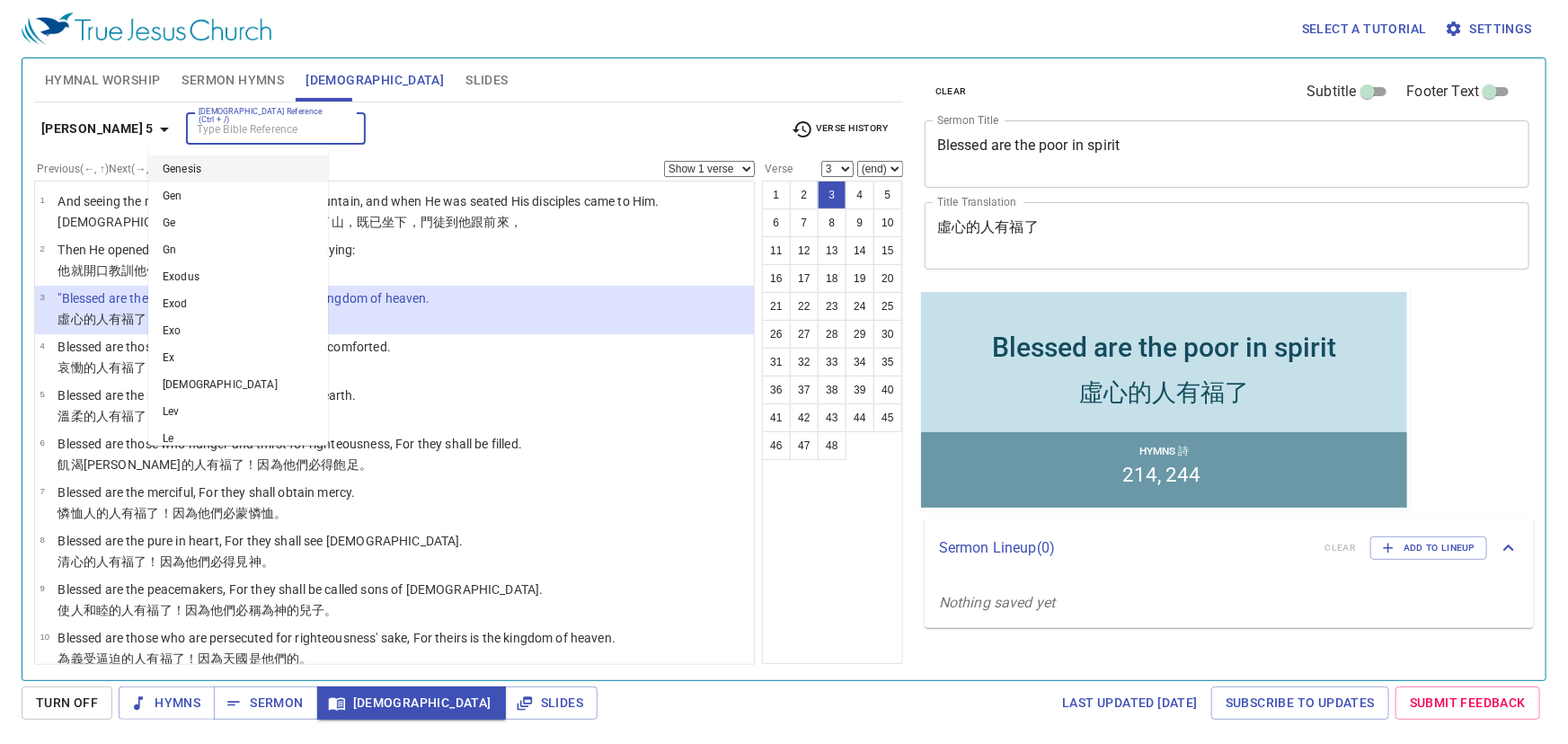
click at [191, 128] on input "[DEMOGRAPHIC_DATA] Reference (Ctrl + /)" at bounding box center [261, 129] width 140 height 20
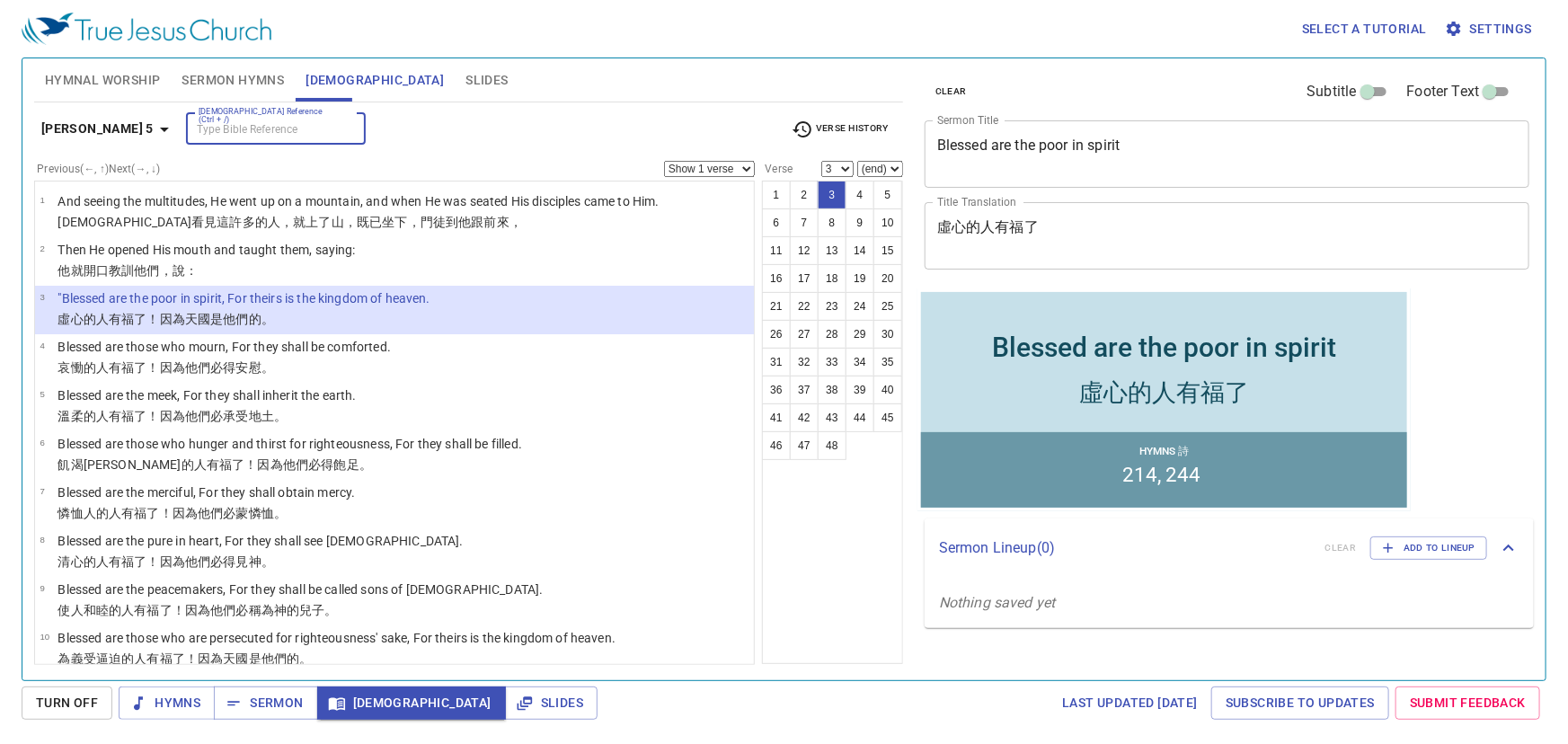
click at [154, 134] on icon "button" at bounding box center [164, 129] width 21 height 21
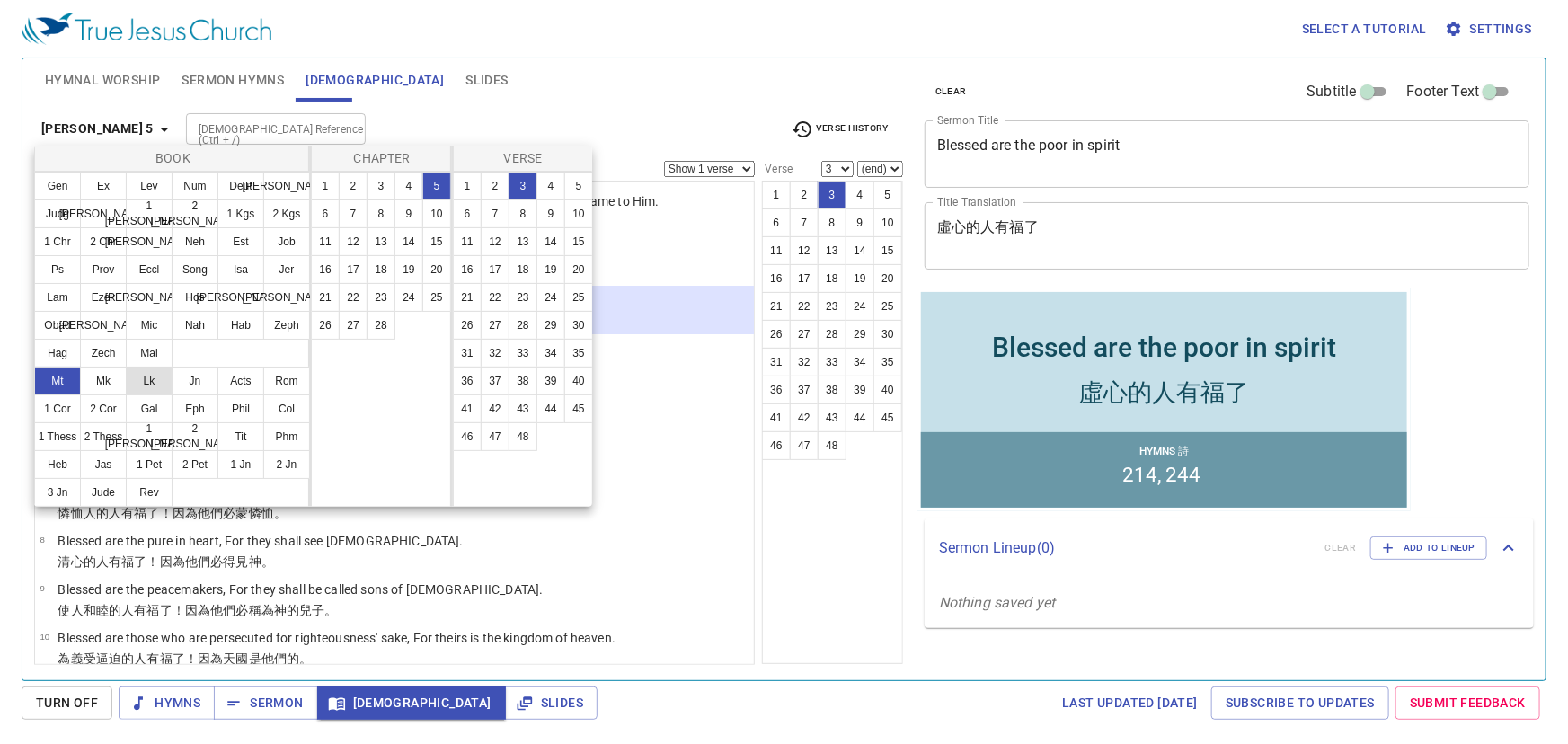
click at [154, 375] on button "Lk" at bounding box center [149, 380] width 47 height 29
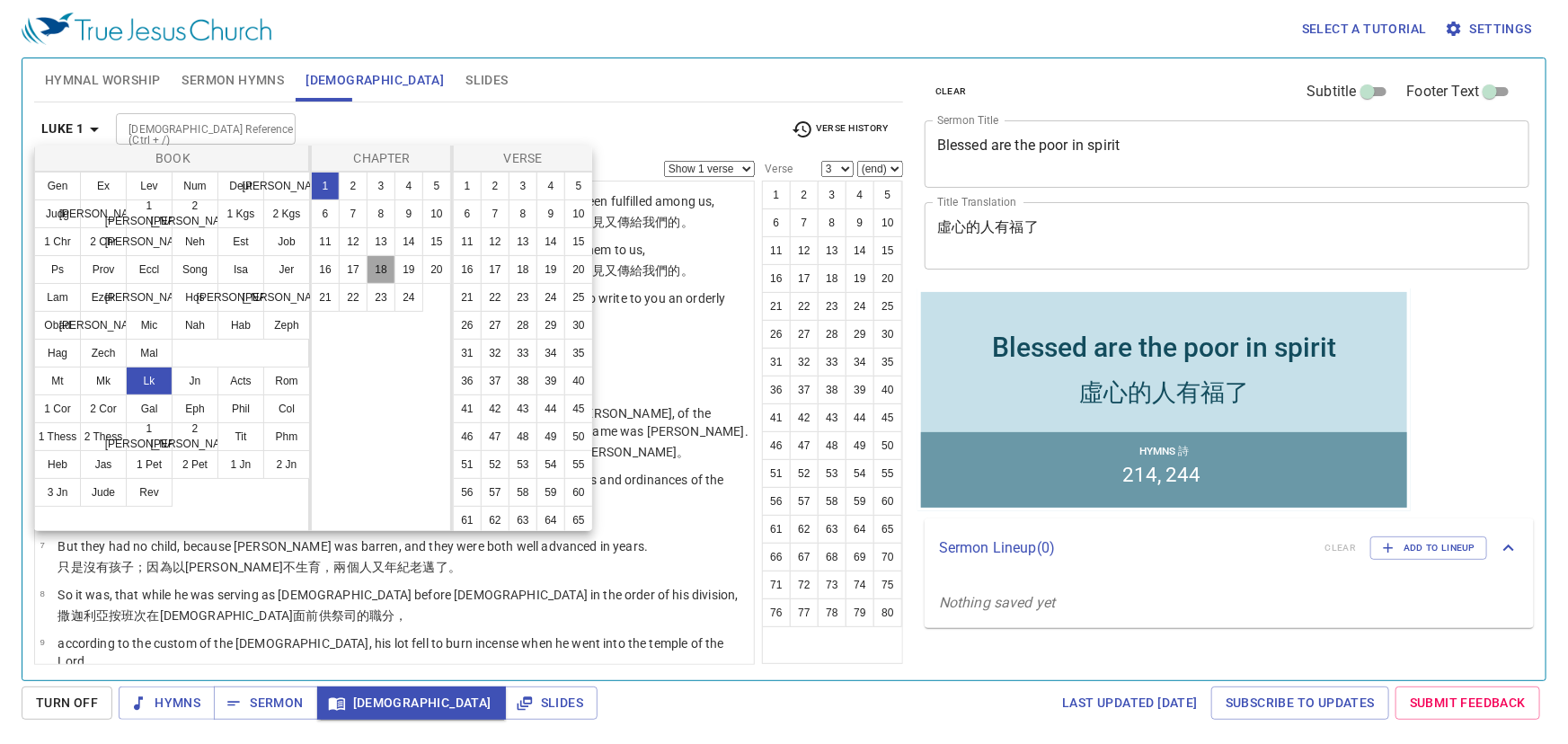
click at [383, 267] on button "18" at bounding box center [380, 269] width 29 height 29
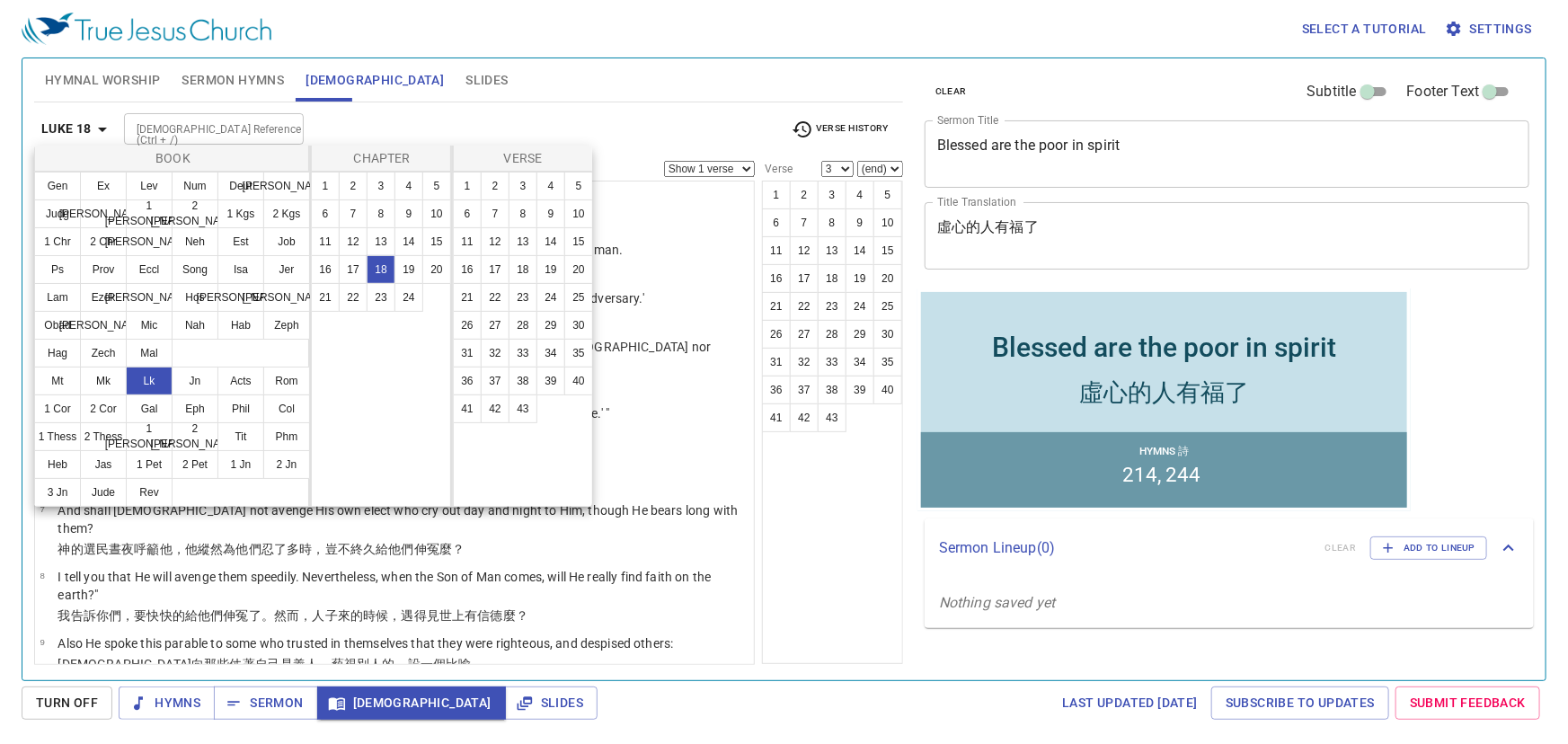
click at [533, 90] on div at bounding box center [784, 372] width 1568 height 744
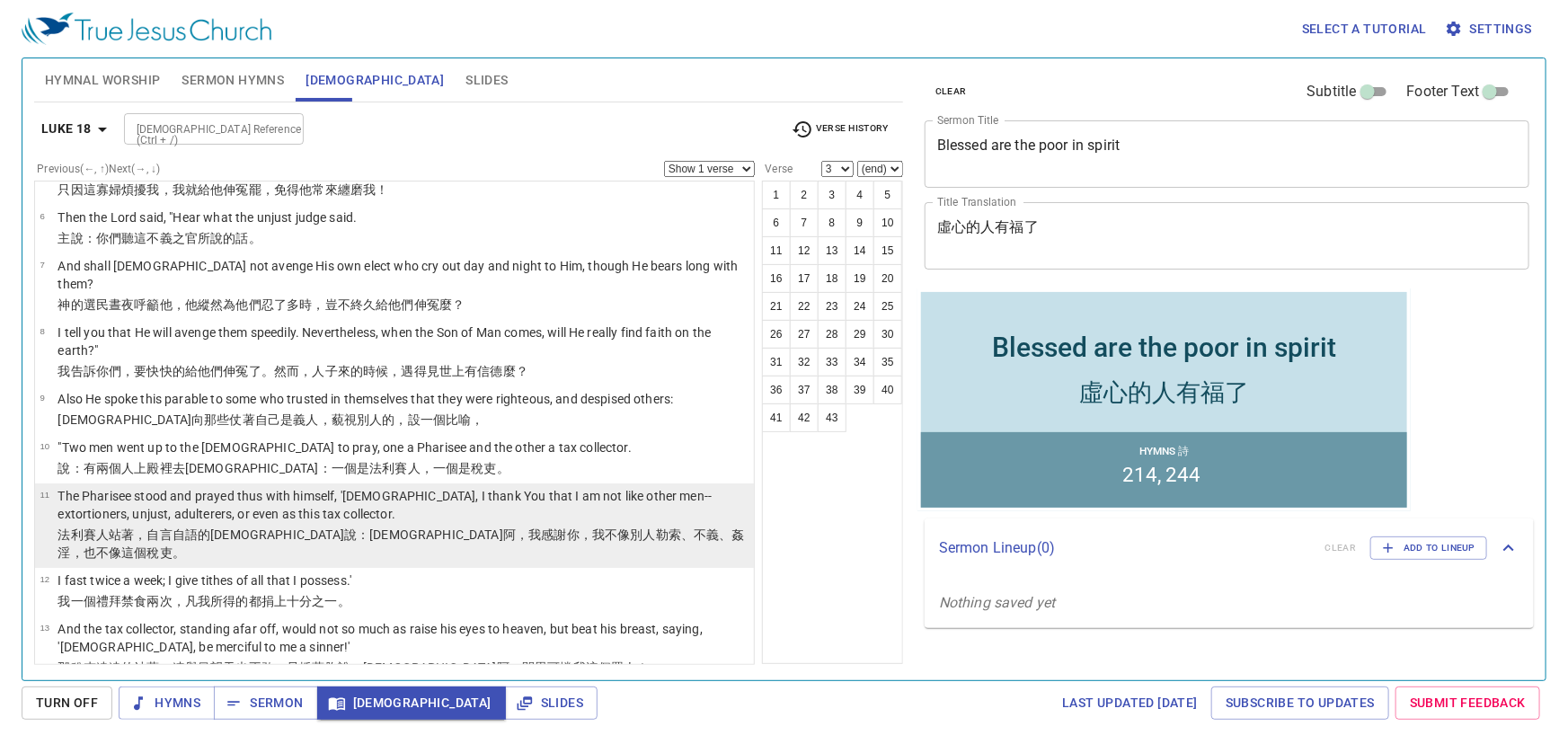
scroll to position [327, 0]
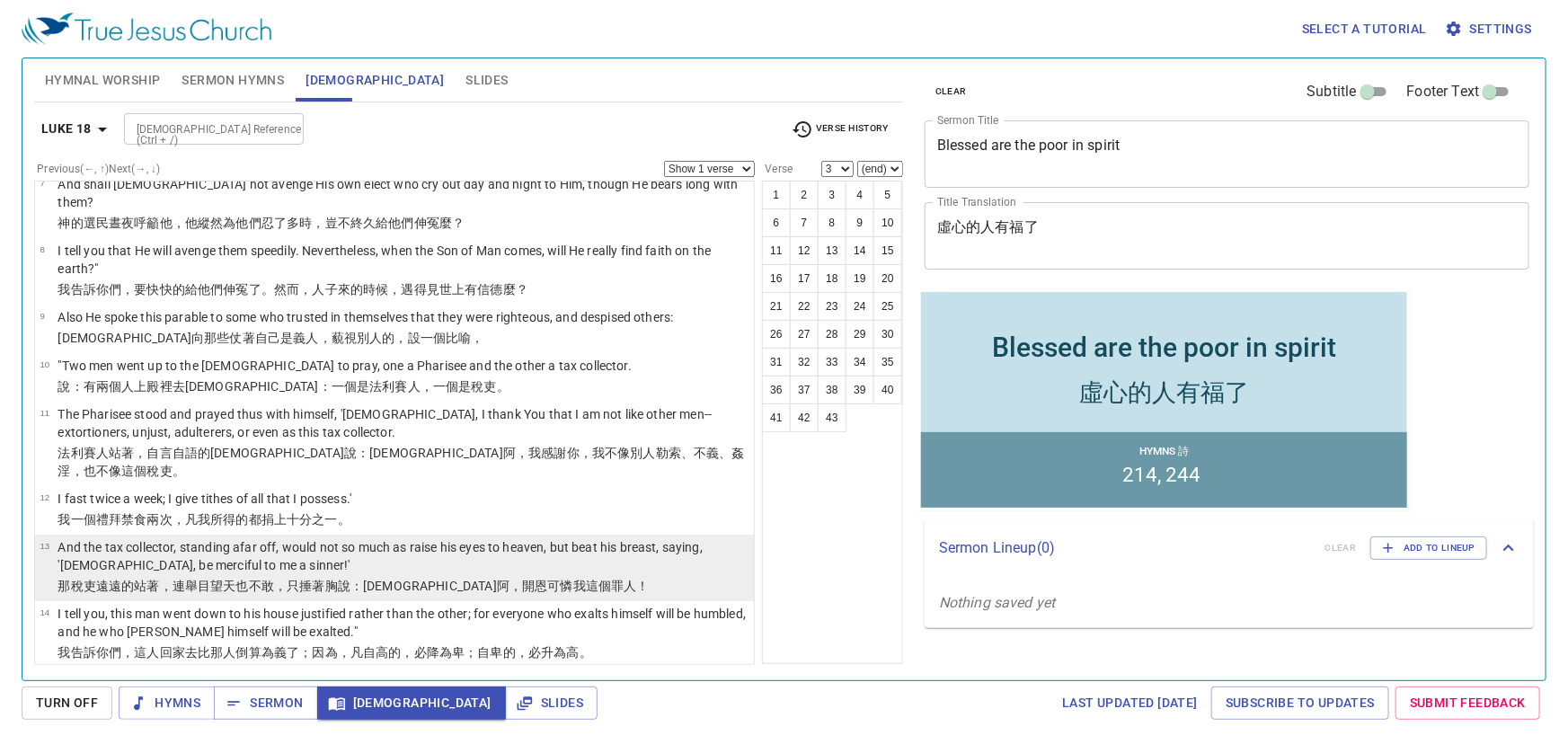
click at [440, 539] on p "And the tax collector, standing afar off, would not so much as raise his eyes t…" at bounding box center [402, 556] width 691 height 36
select select "13"
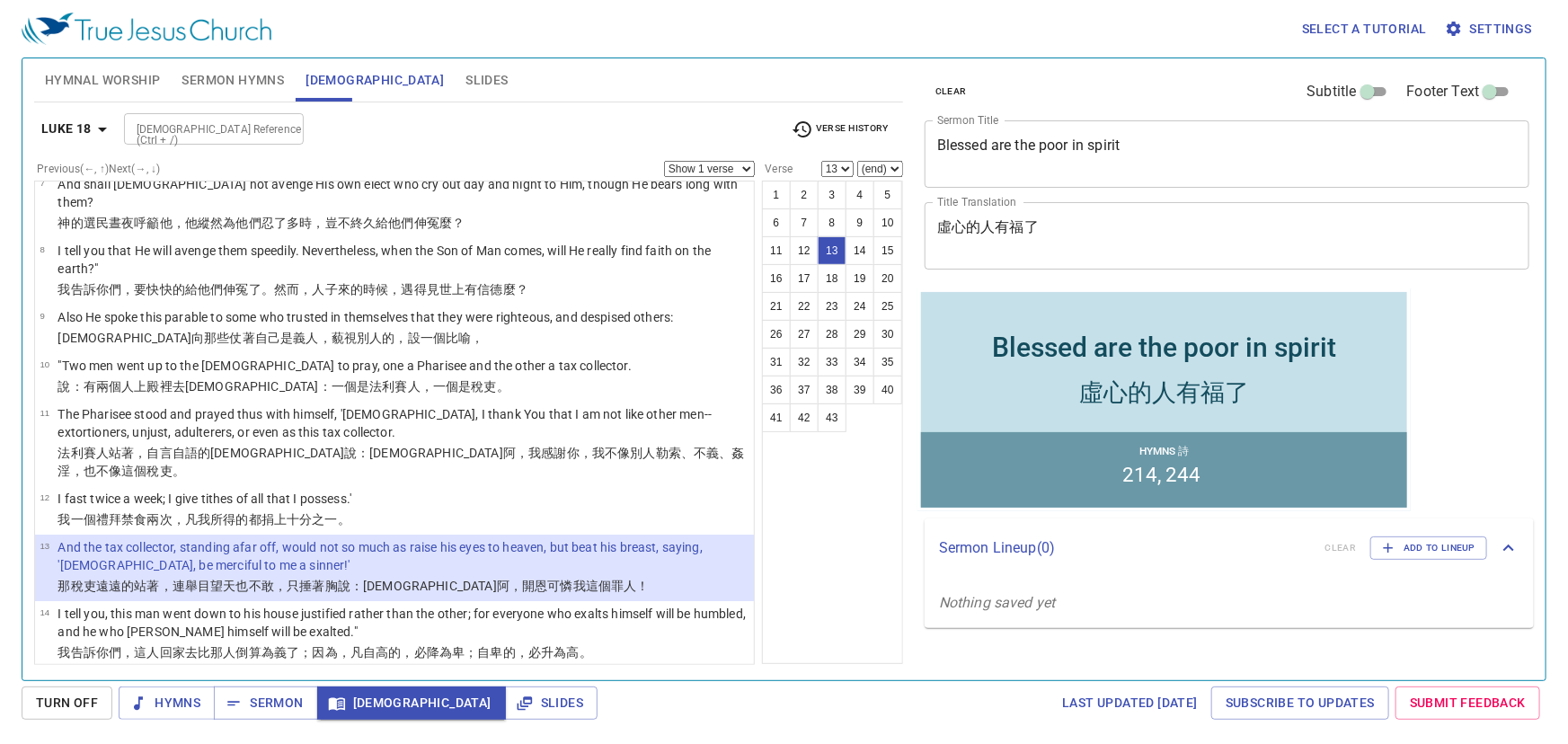
scroll to position [408, 0]
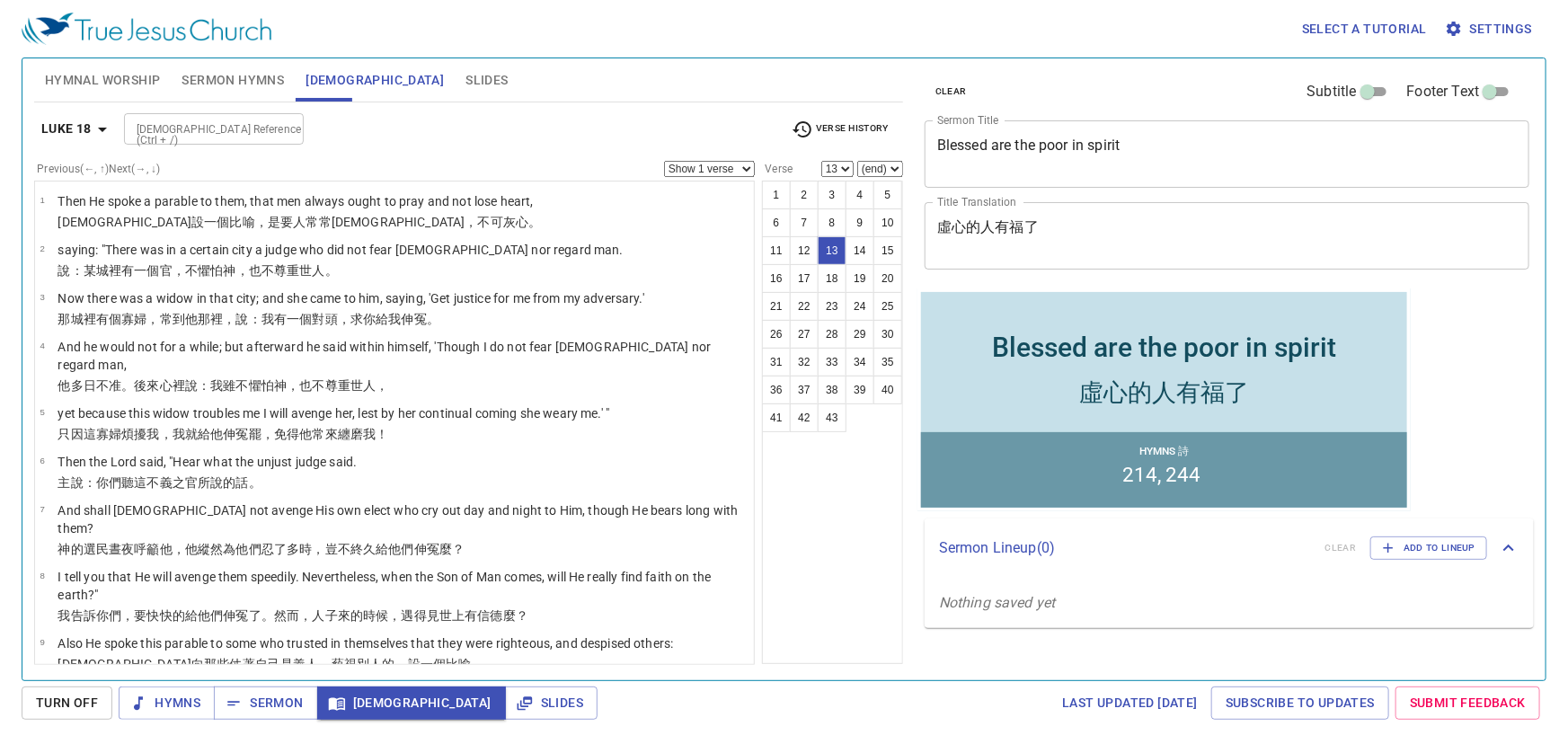
scroll to position [408, 0]
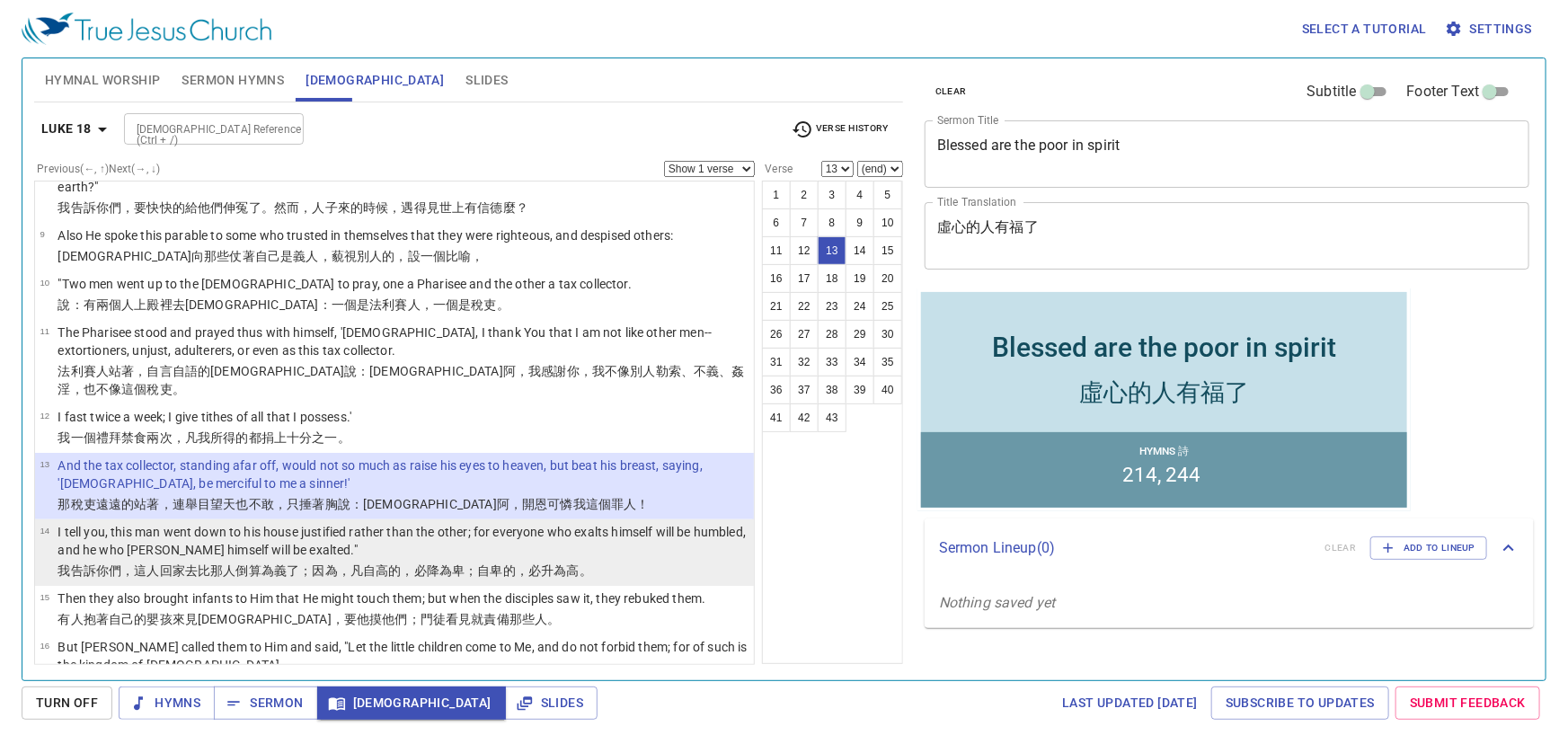
click at [539, 523] on p "I tell you, this man went down to his house justified rather than the other; fo…" at bounding box center [402, 540] width 691 height 36
select select "14"
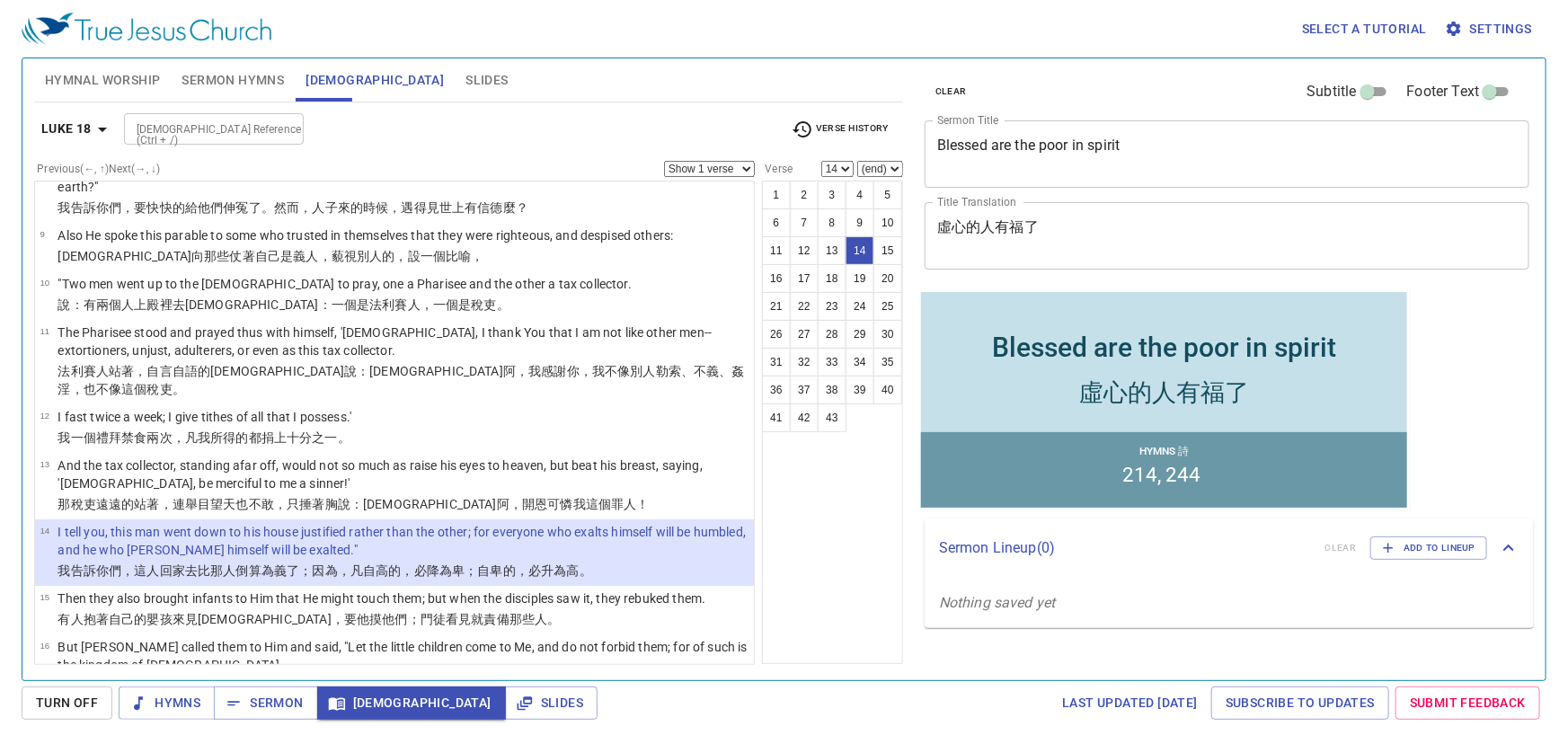
click at [238, 129] on input "[DEMOGRAPHIC_DATA] Reference (Ctrl + /)" at bounding box center [199, 129] width 140 height 20
type input "mt 5 20"
select select "20"
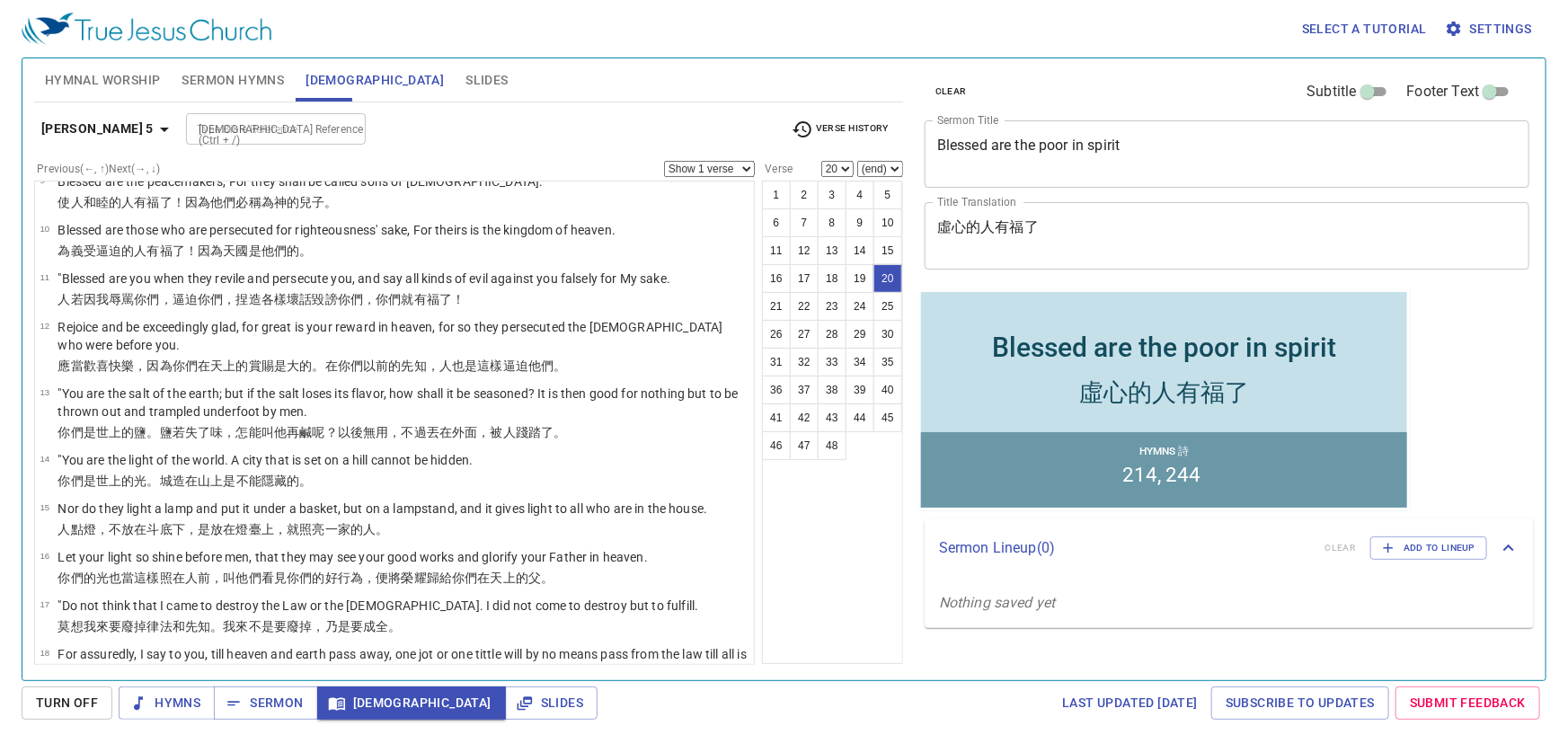
scroll to position [811, 0]
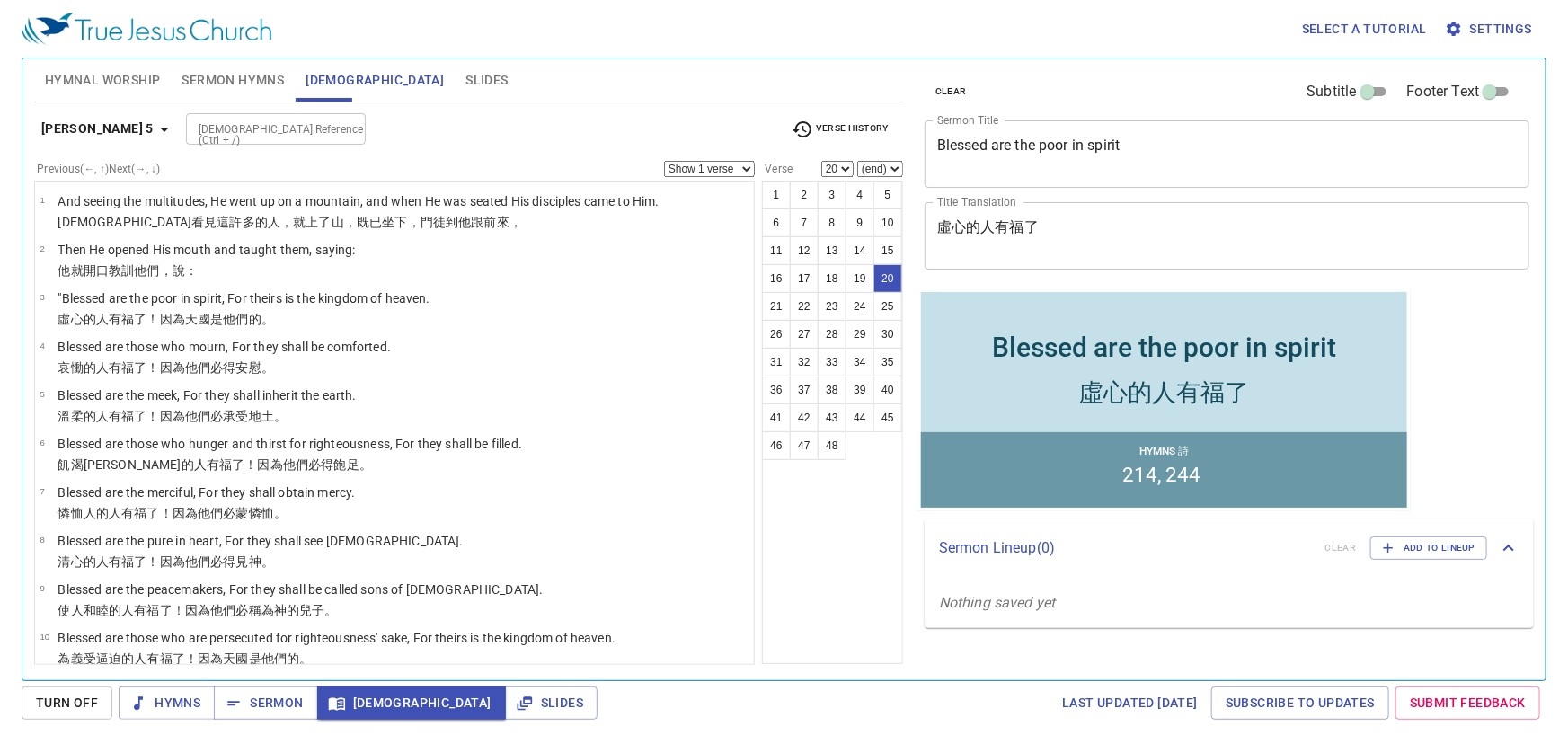
scroll to position [811, 0]
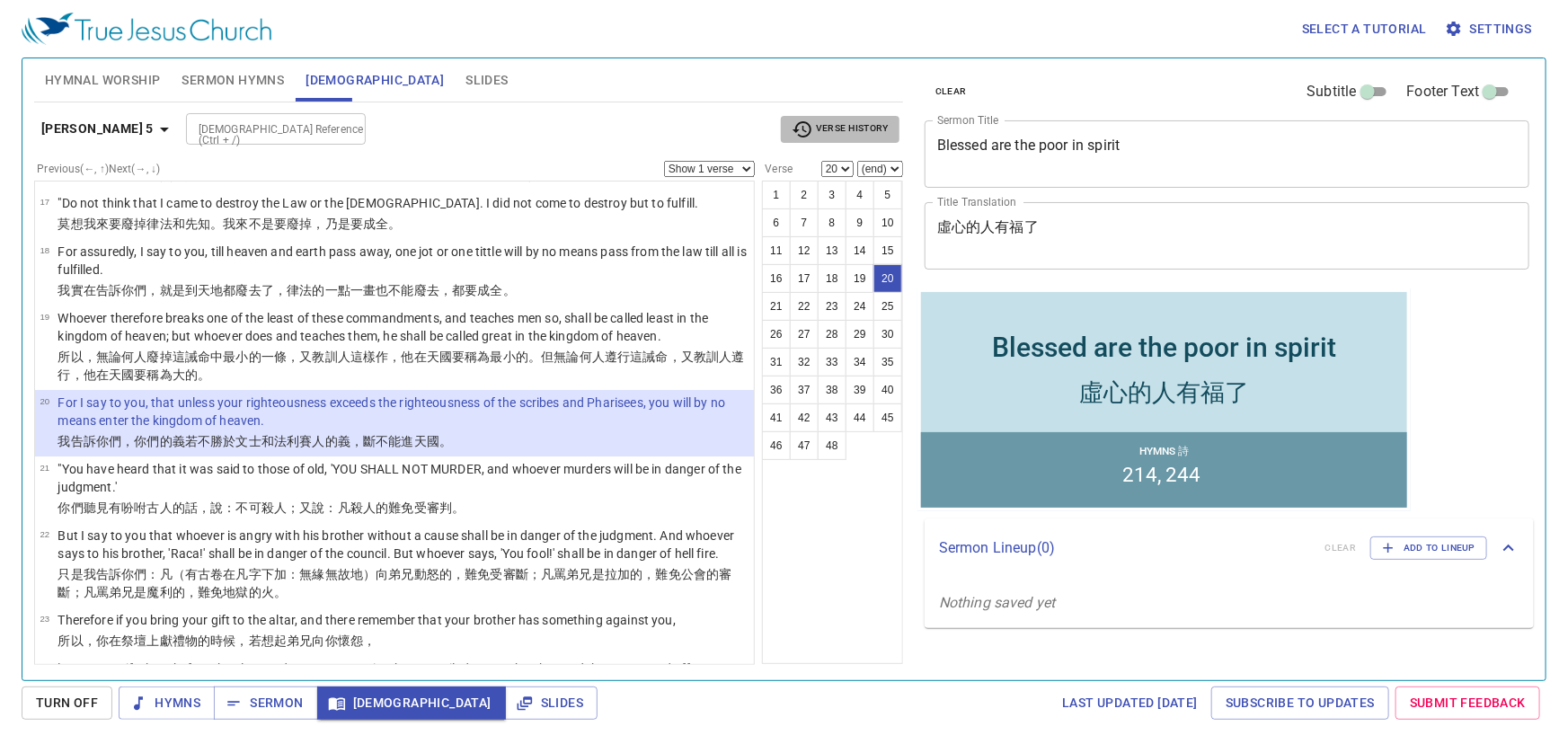
click at [848, 127] on span "Verse History" at bounding box center [840, 129] width 97 height 21
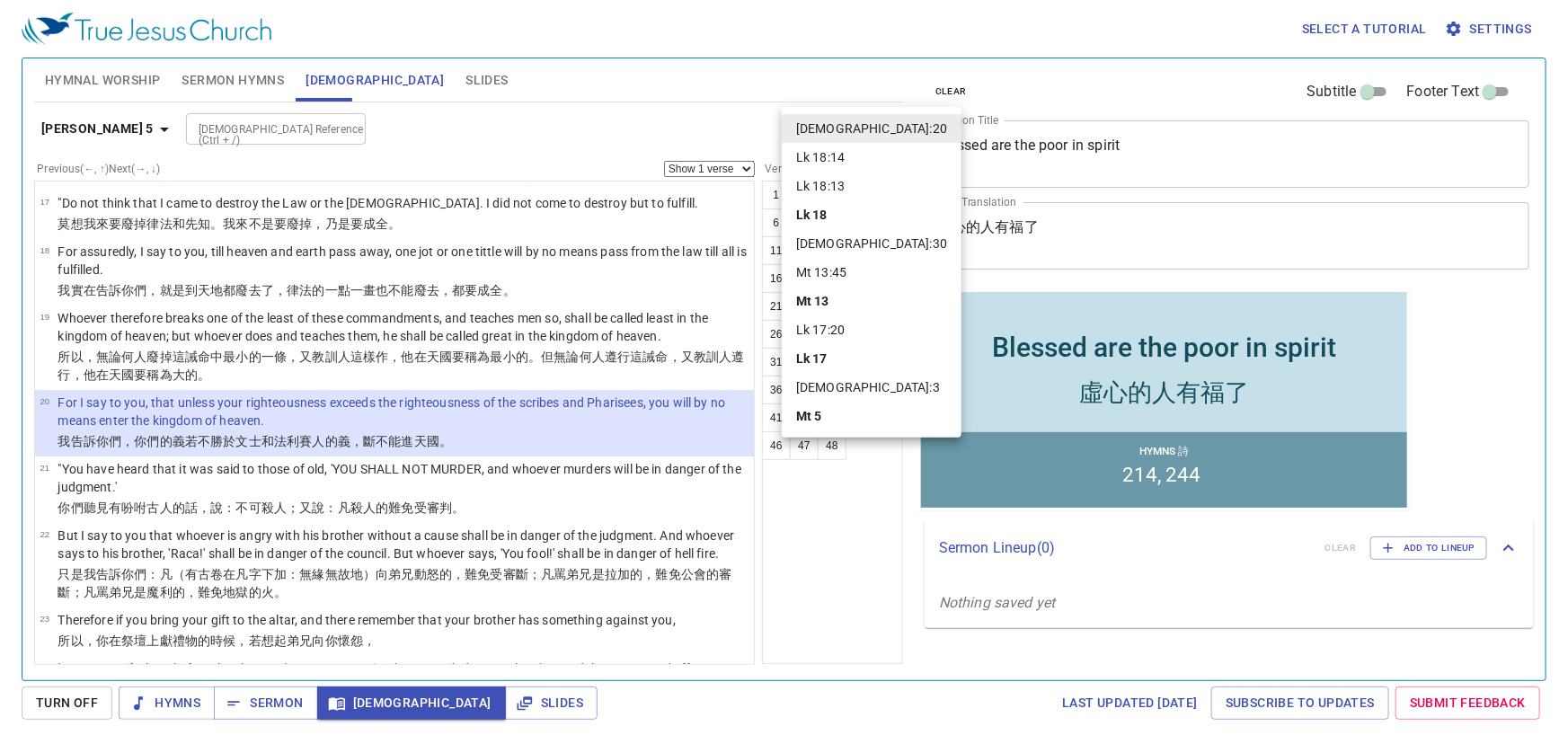
click at [820, 184] on li "Lk 18:13" at bounding box center [871, 186] width 179 height 29
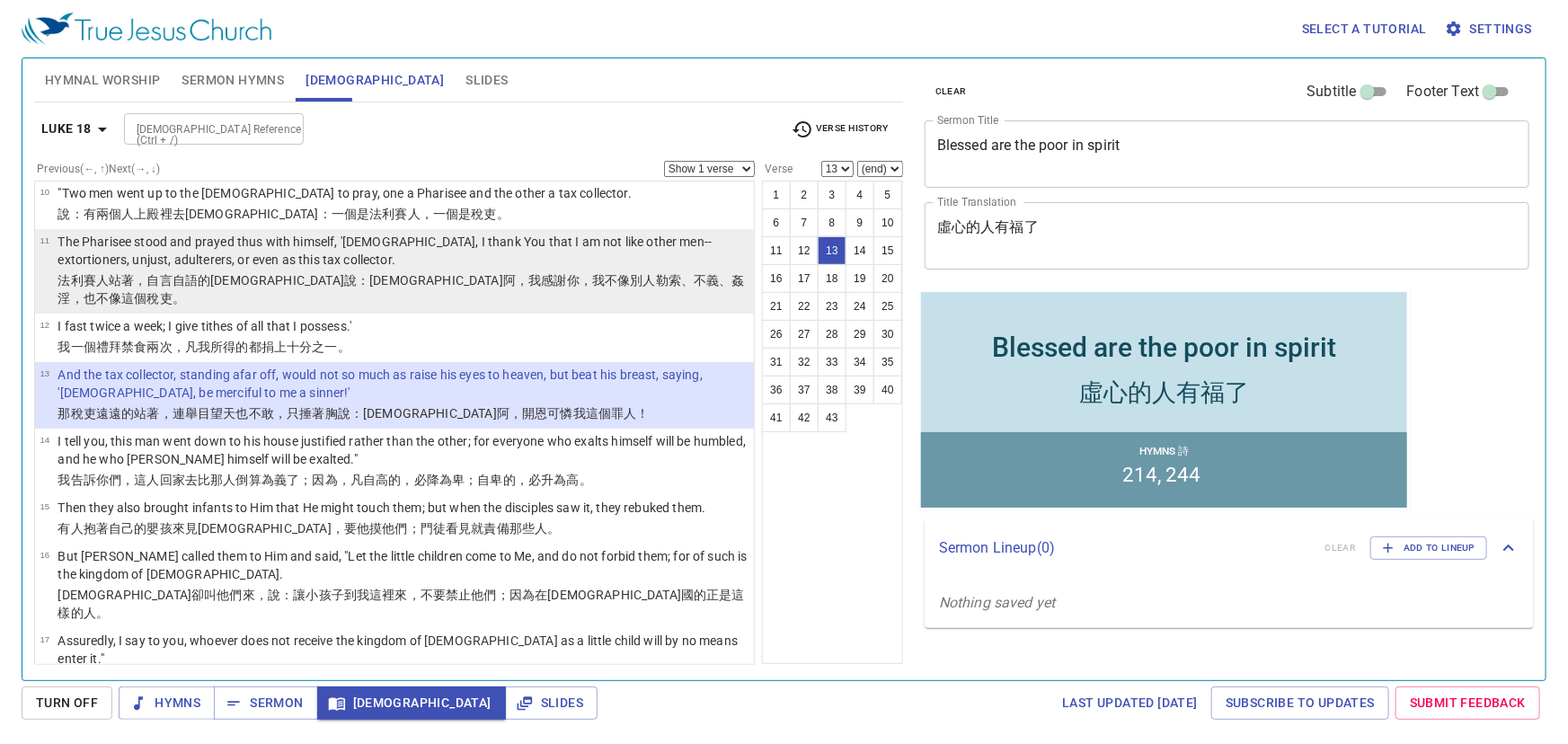
scroll to position [417, 0]
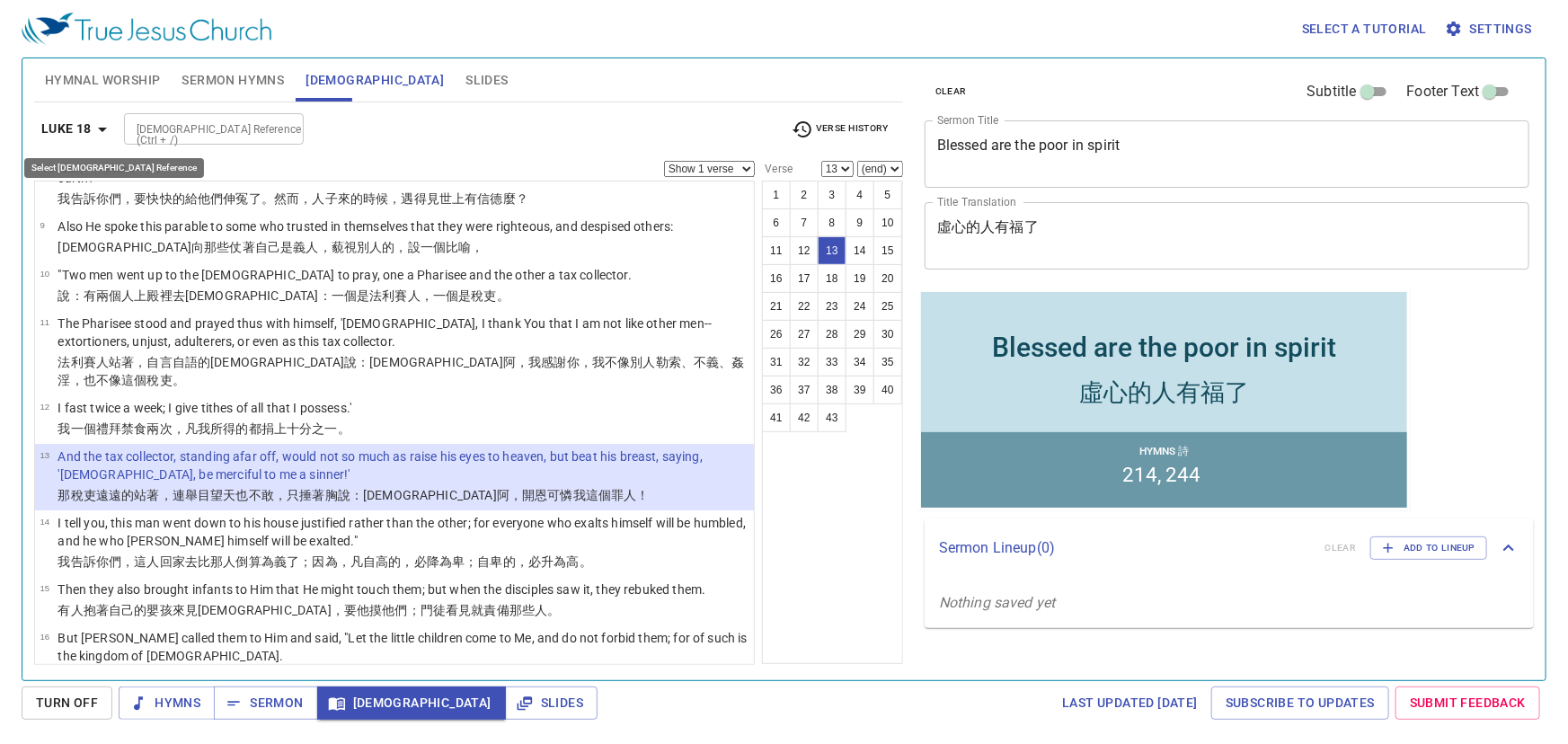
click at [73, 125] on b "Luke 18" at bounding box center [67, 129] width 50 height 22
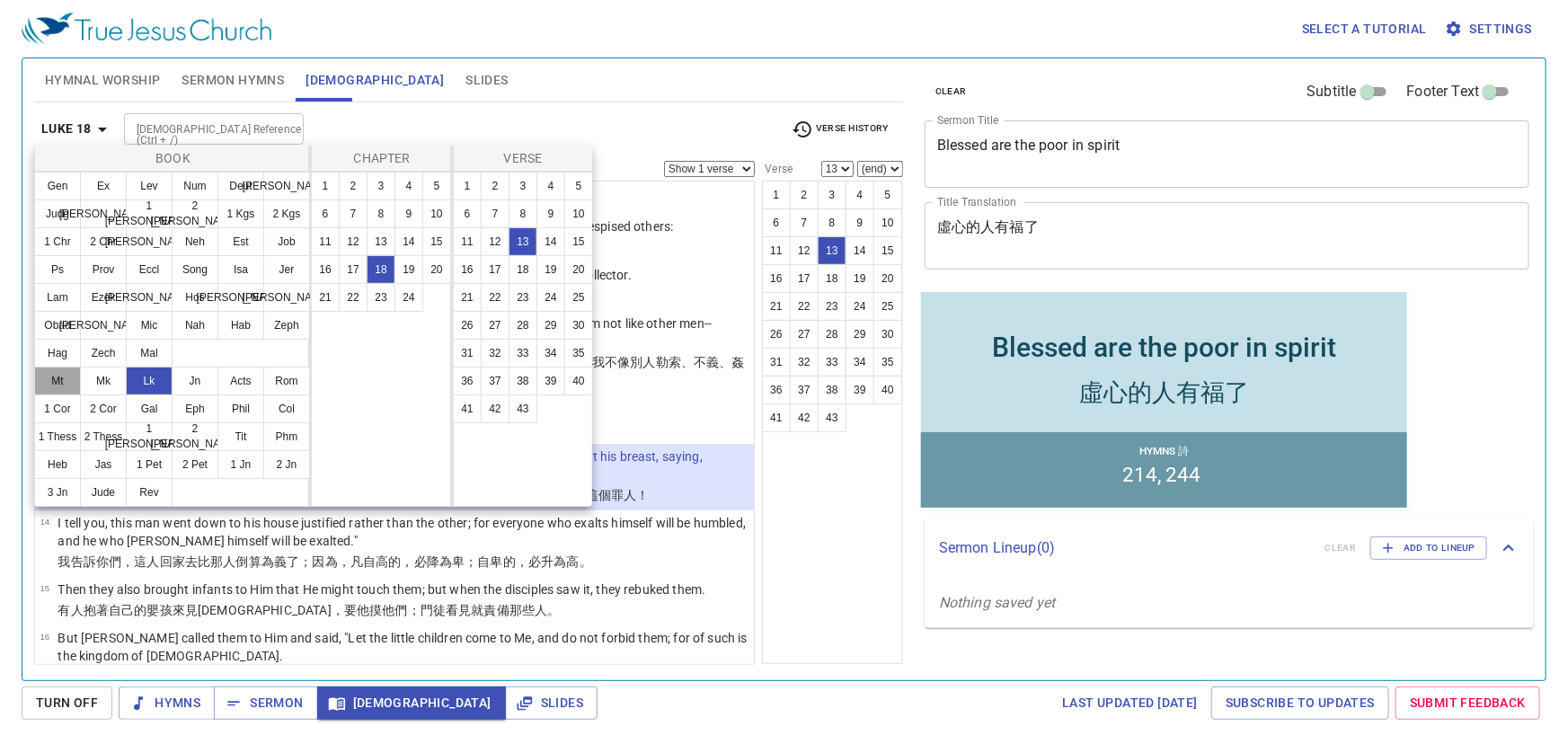
click at [58, 385] on button "Mt" at bounding box center [57, 380] width 47 height 29
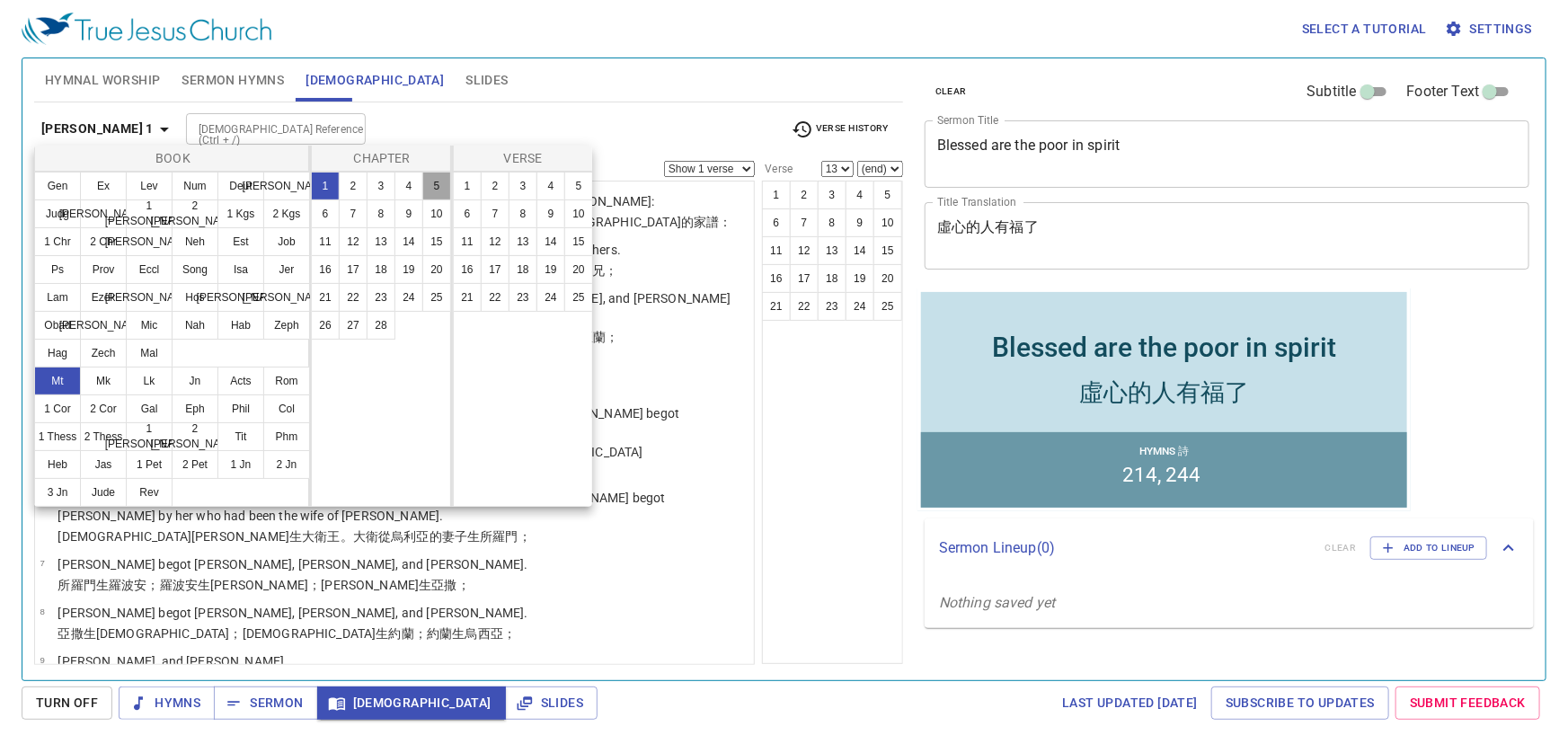
click at [433, 187] on button "5" at bounding box center [436, 186] width 29 height 29
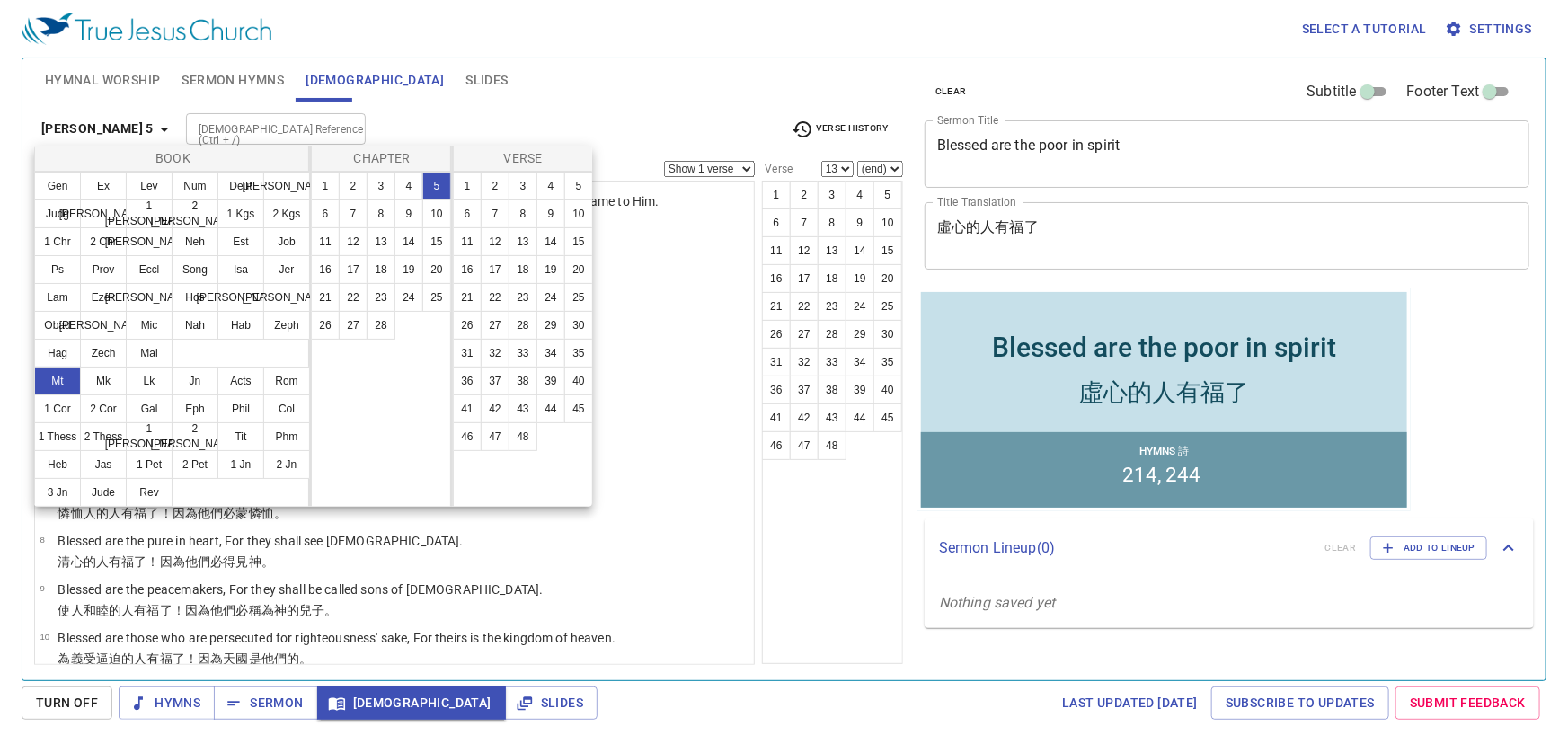
click at [676, 107] on div at bounding box center [784, 372] width 1568 height 744
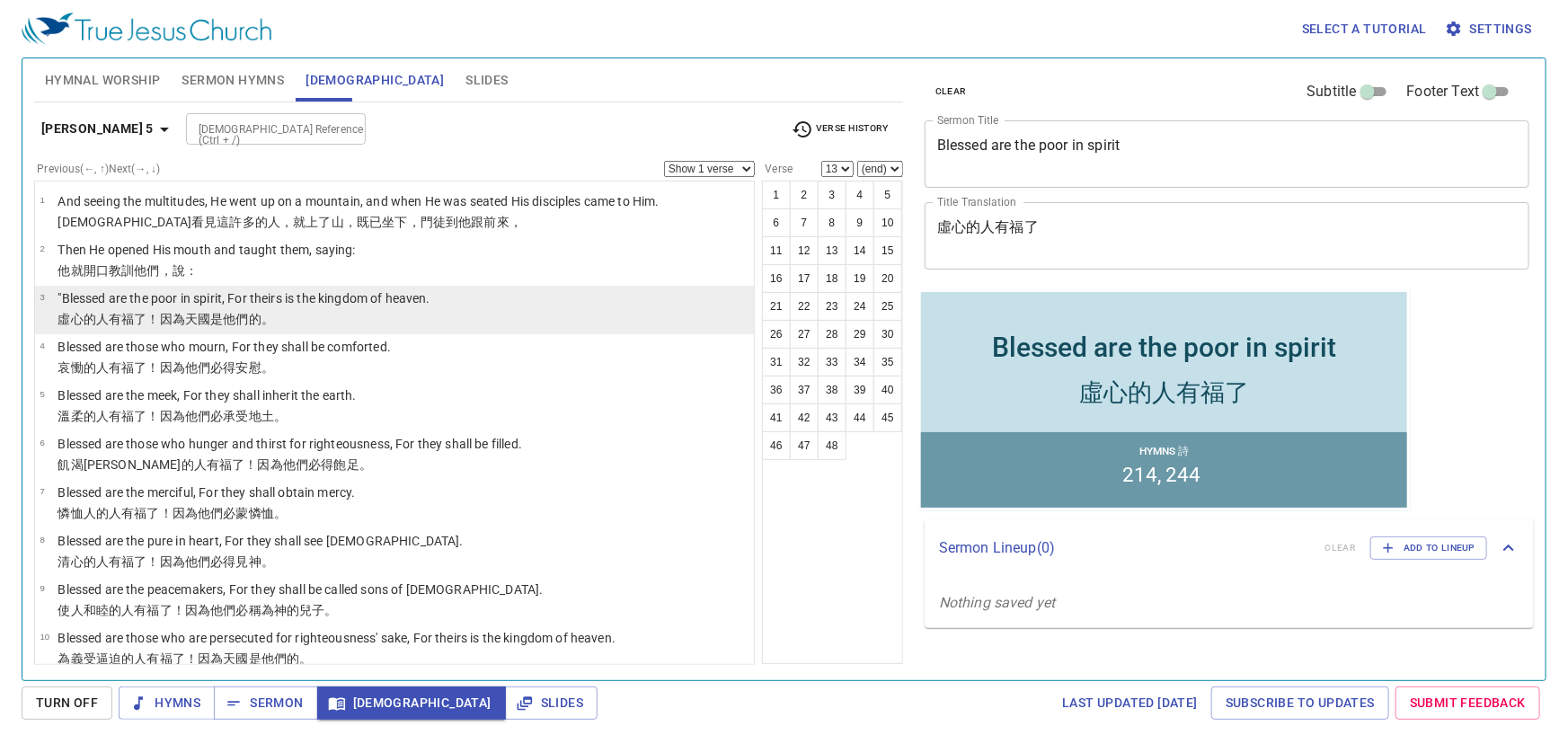
click at [381, 300] on p ""Blessed are the poor in spirit, For theirs is the kingdom of heaven." at bounding box center [243, 298] width 372 height 18
select select "3"
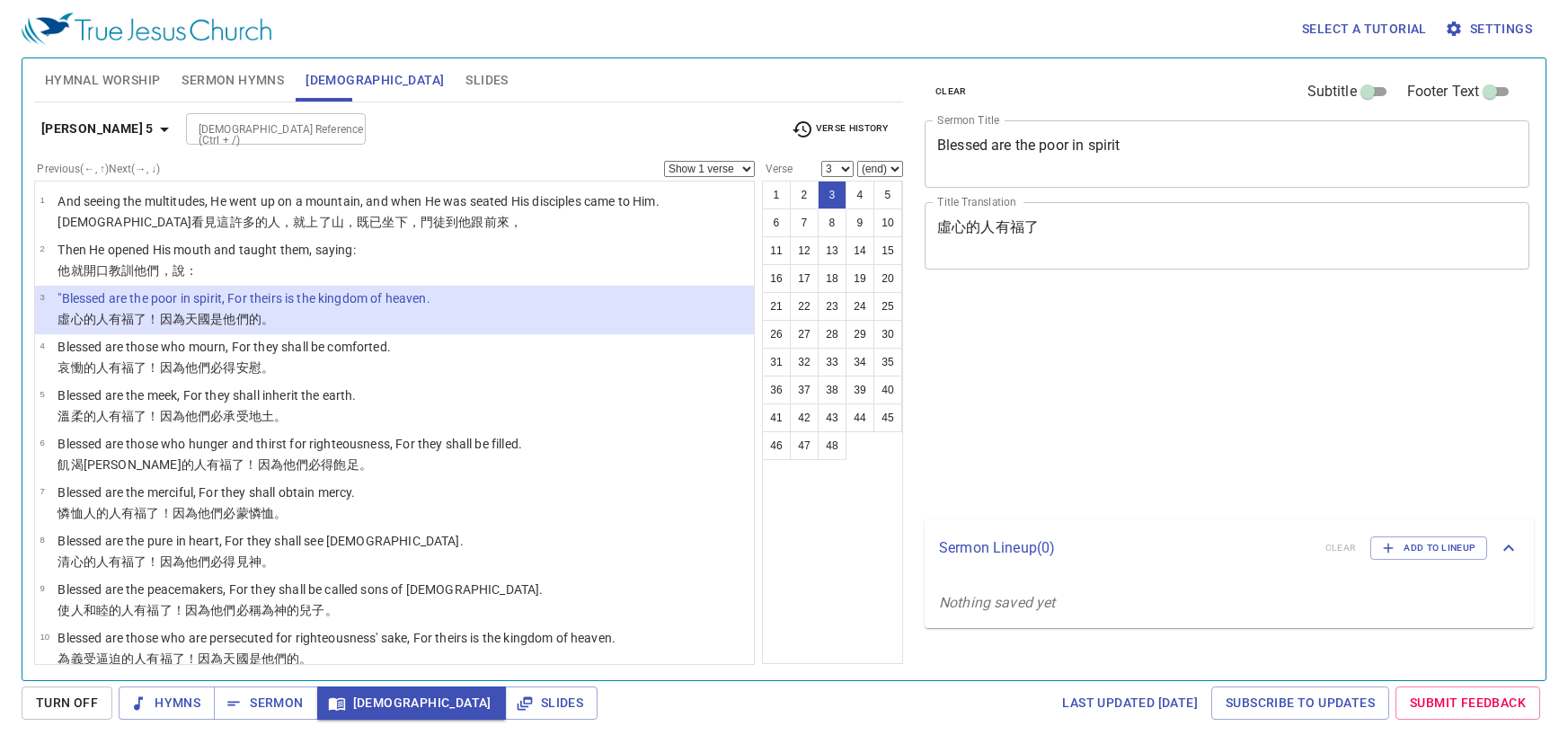
select select "3"
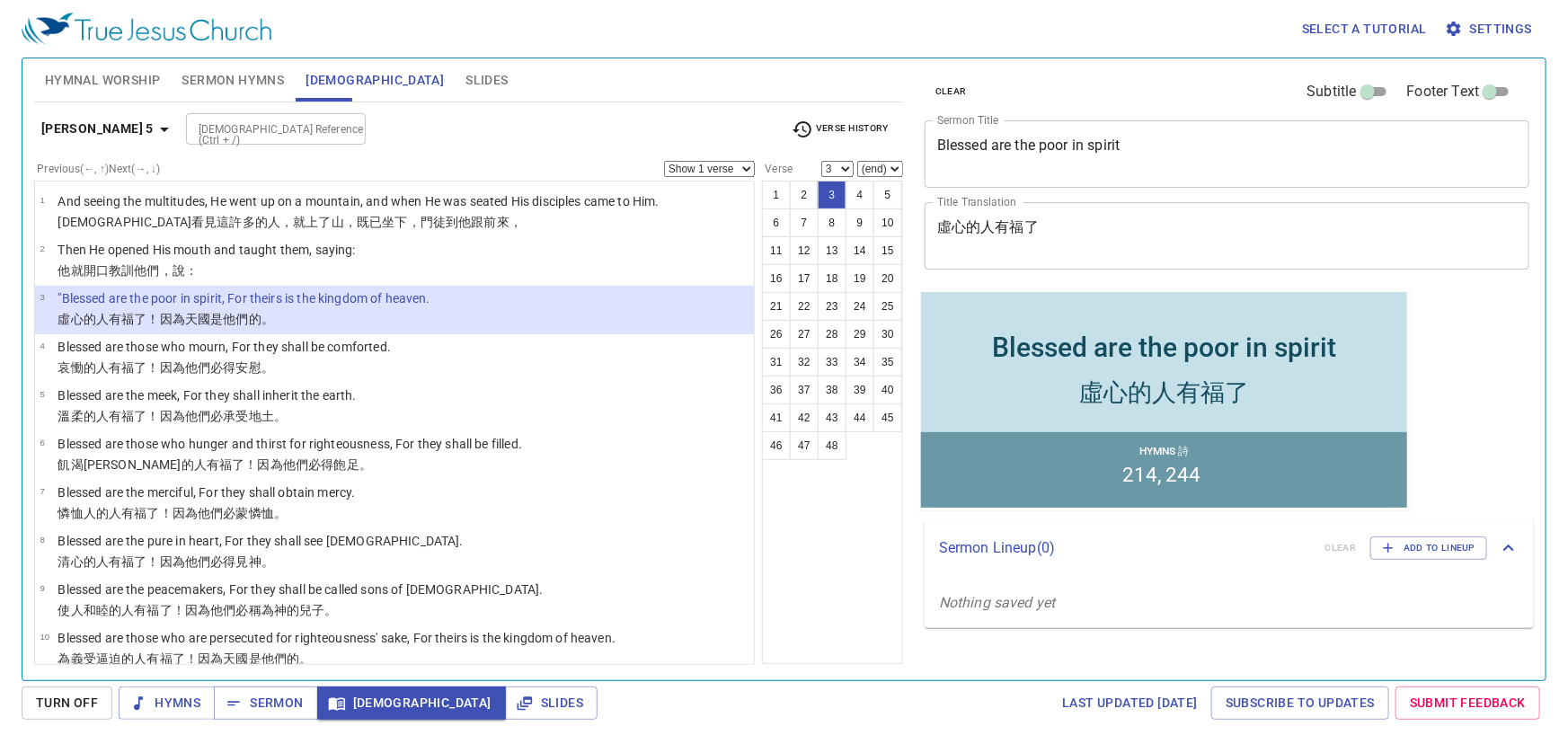
click at [202, 127] on input "[DEMOGRAPHIC_DATA] Reference (Ctrl + /)" at bounding box center [261, 129] width 140 height 20
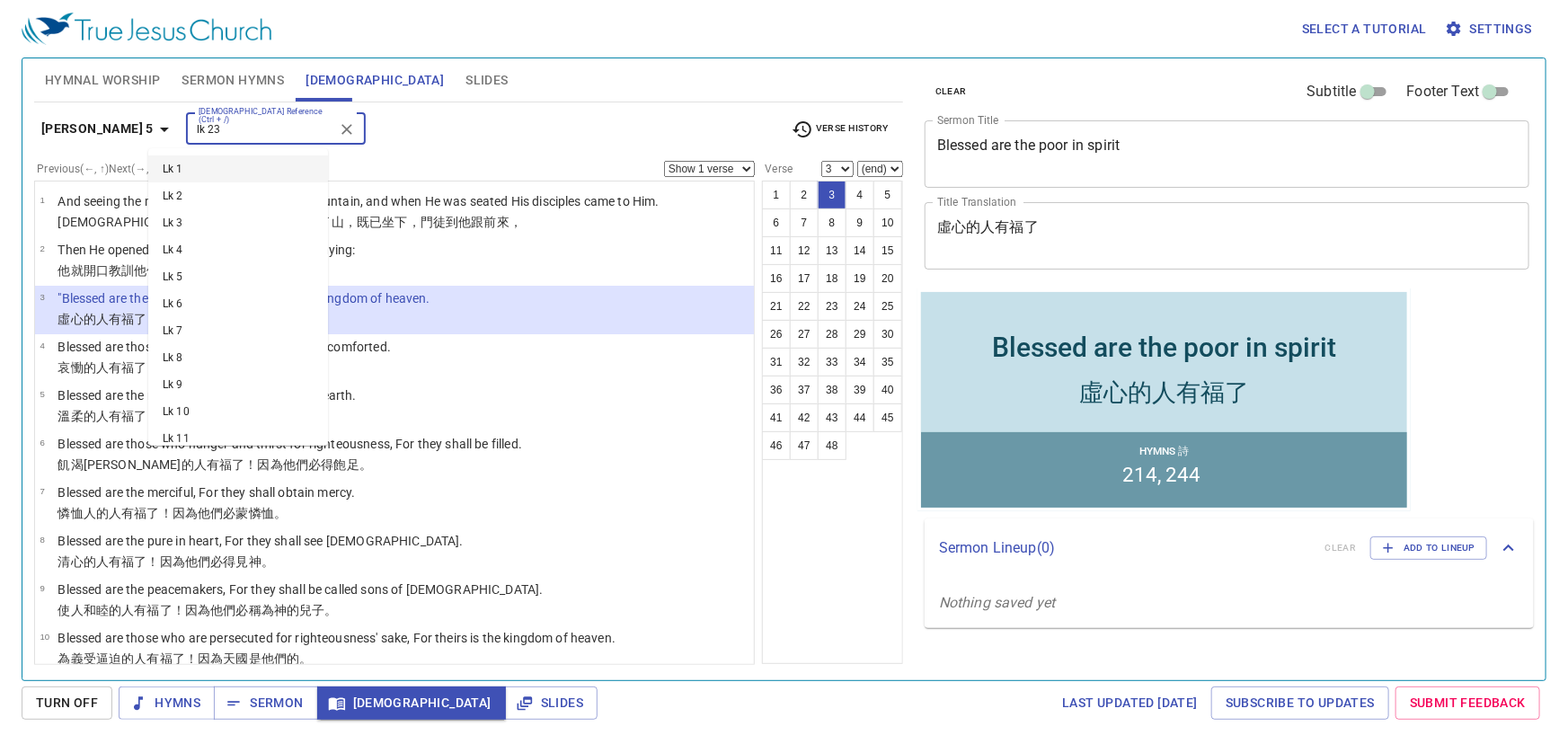
type input "lk 23"
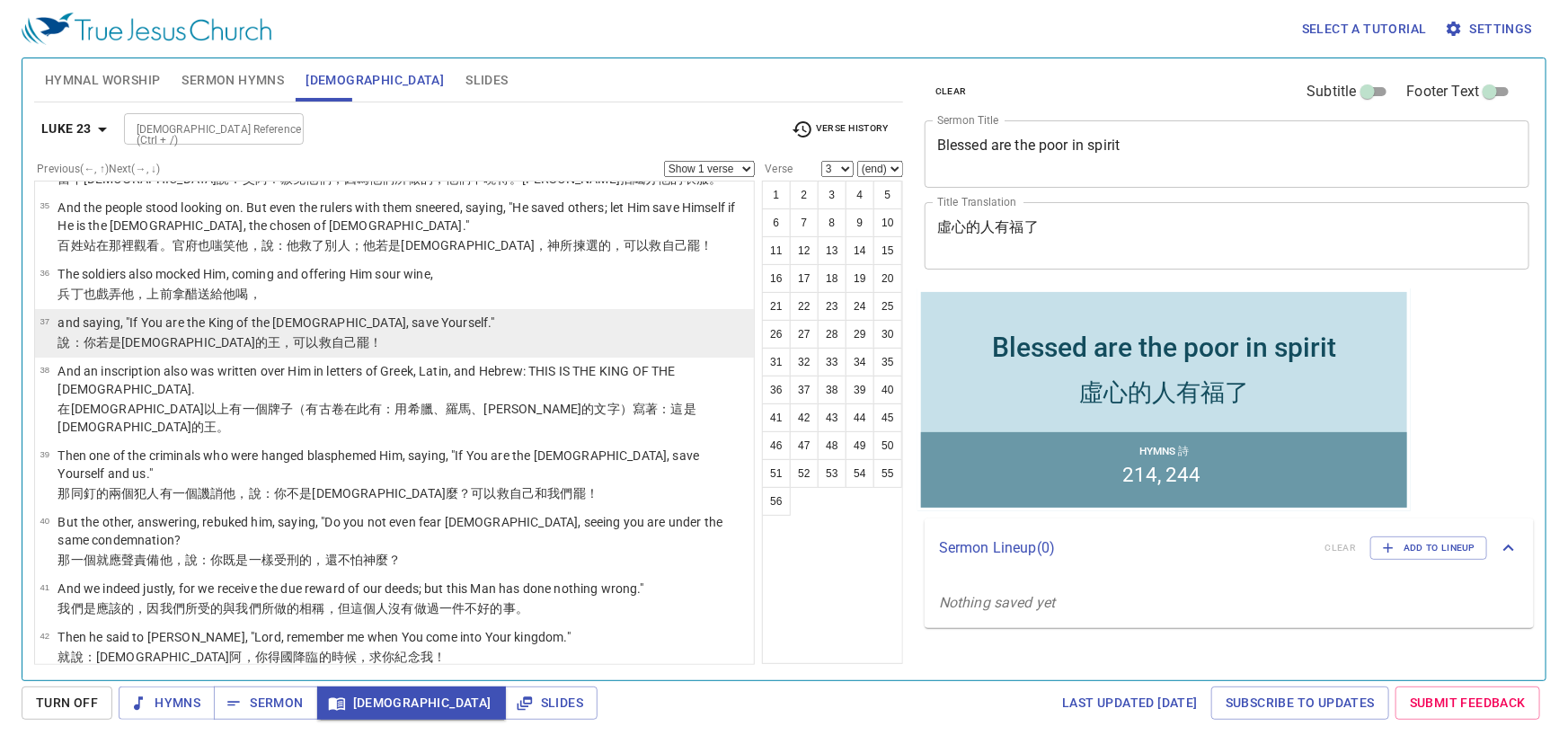
scroll to position [2042, 0]
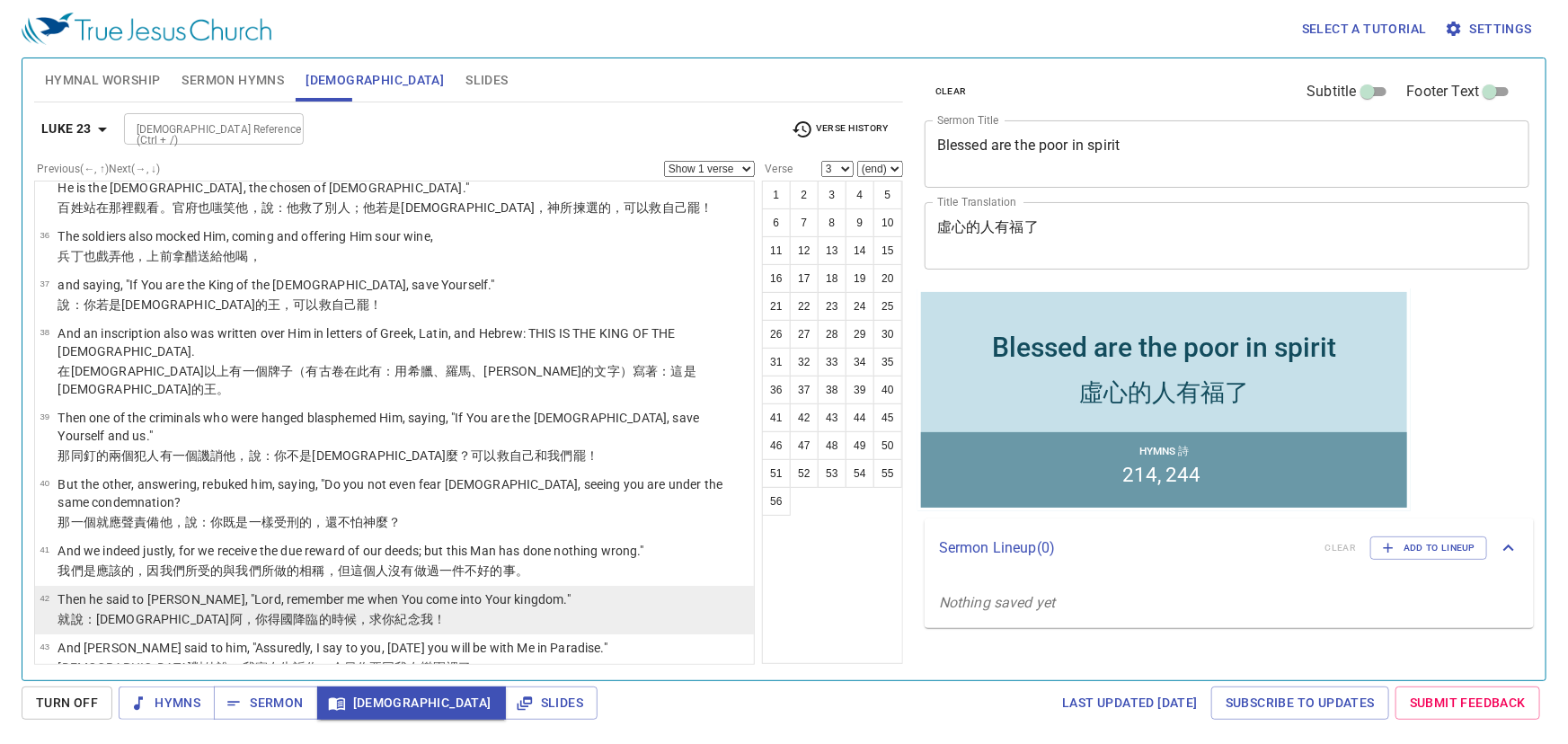
click at [295, 590] on p "Then he said to [PERSON_NAME], "Lord, remember me when You come into Your kingd…" at bounding box center [314, 599] width 512 height 18
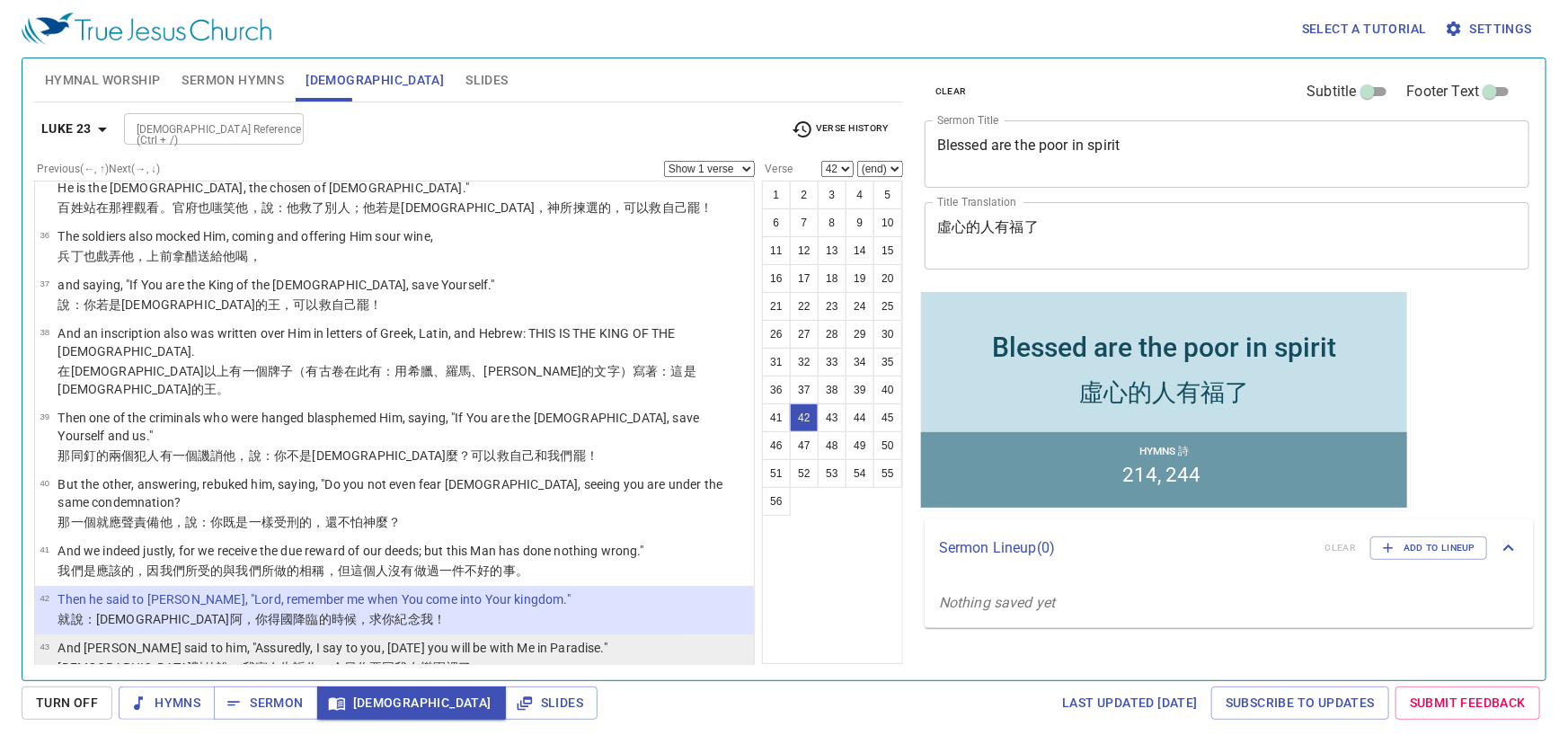
click at [477, 639] on p "And [PERSON_NAME] said to him, "Assuredly, I say to you, [DATE] you will be wit…" at bounding box center [332, 648] width 549 height 18
select select "43"
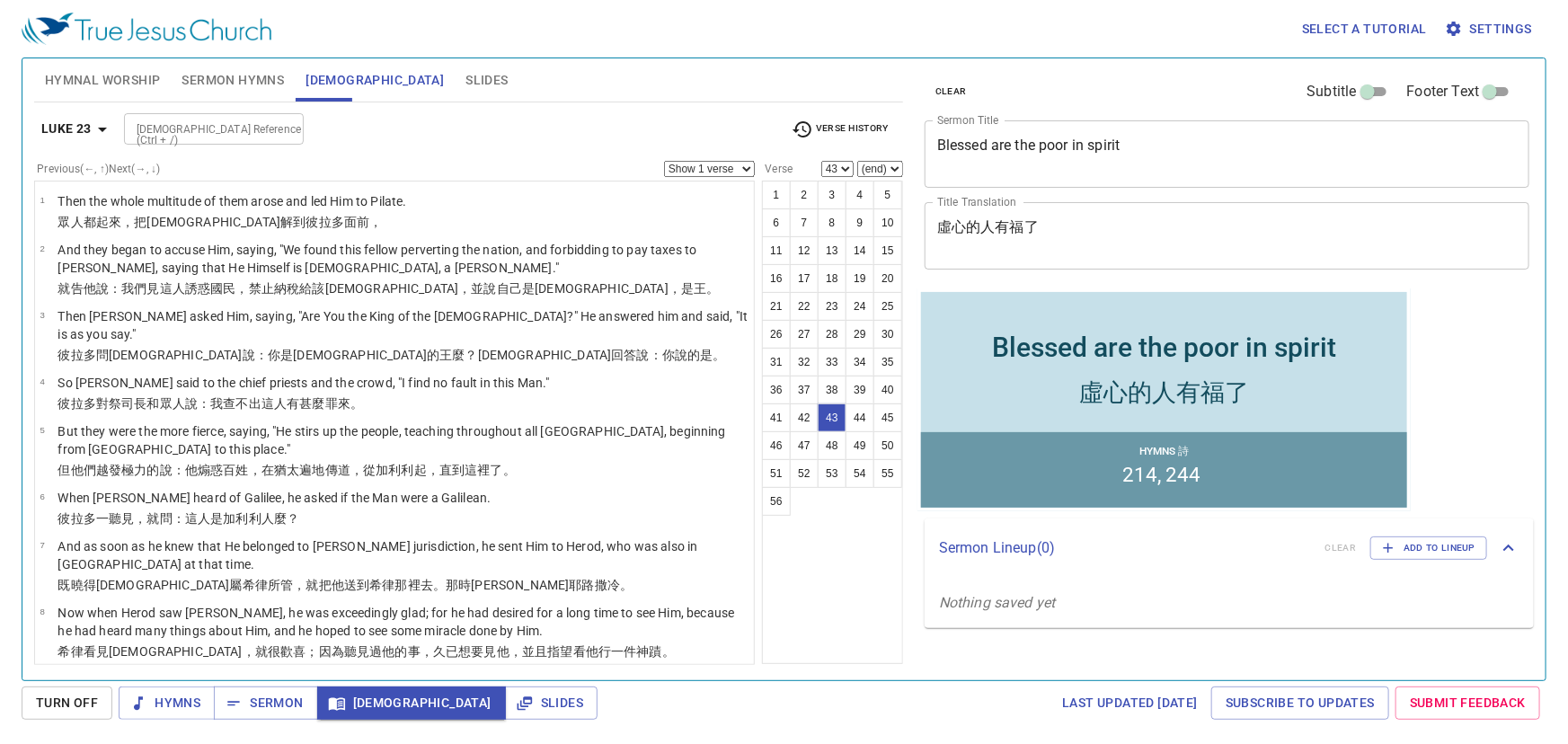
scroll to position [2042, 0]
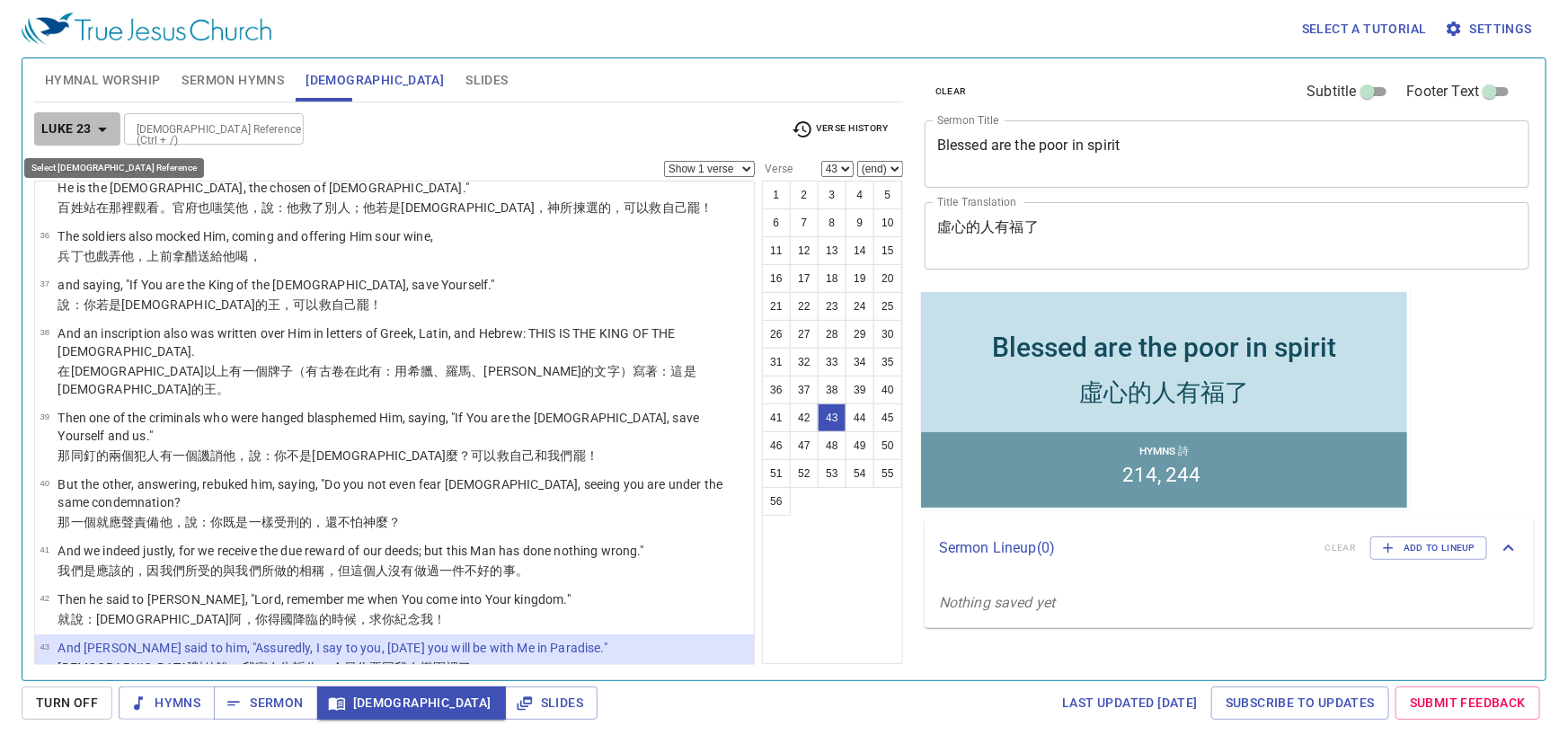
click at [53, 132] on b "Luke 23" at bounding box center [67, 129] width 50 height 22
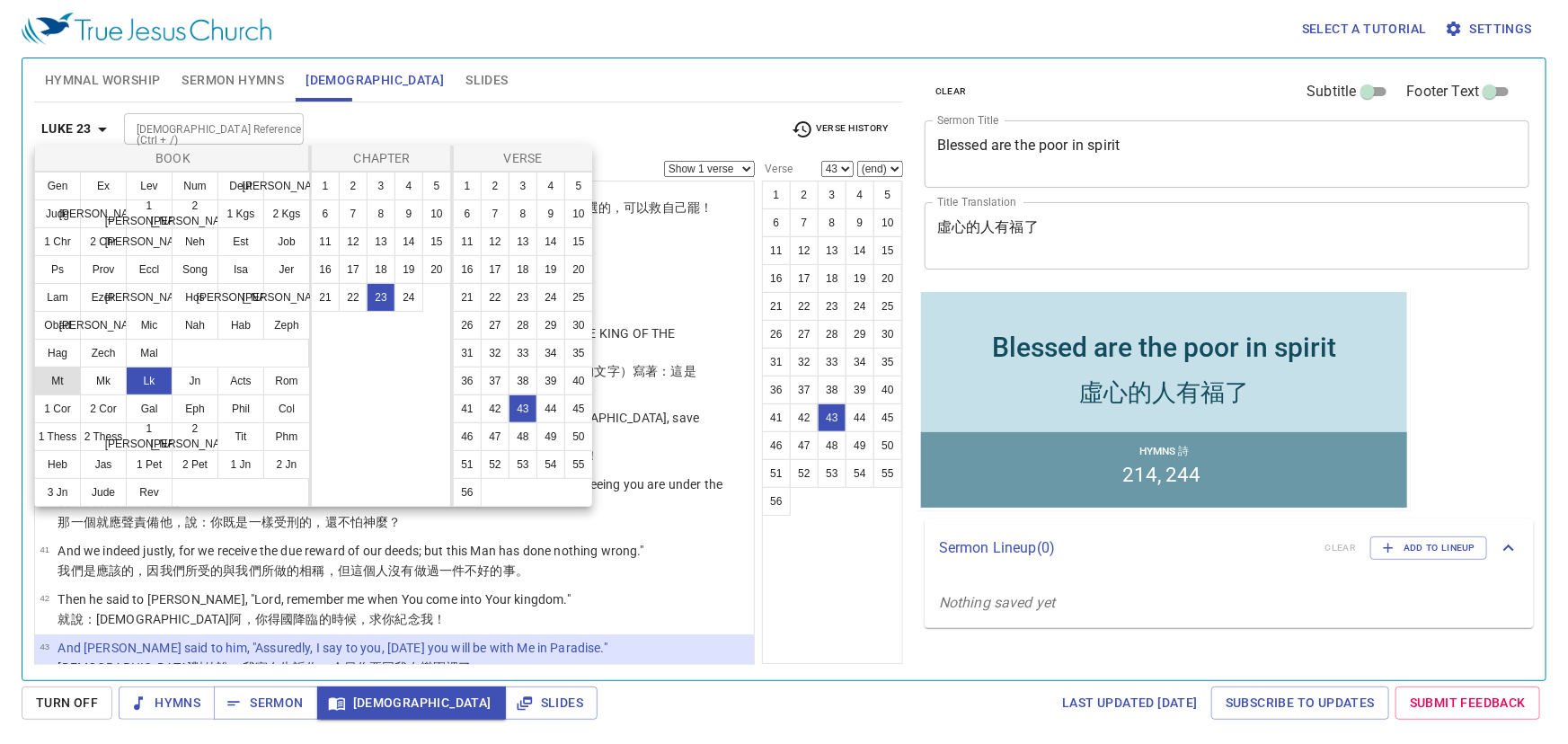
click at [63, 380] on button "Mt" at bounding box center [57, 380] width 47 height 29
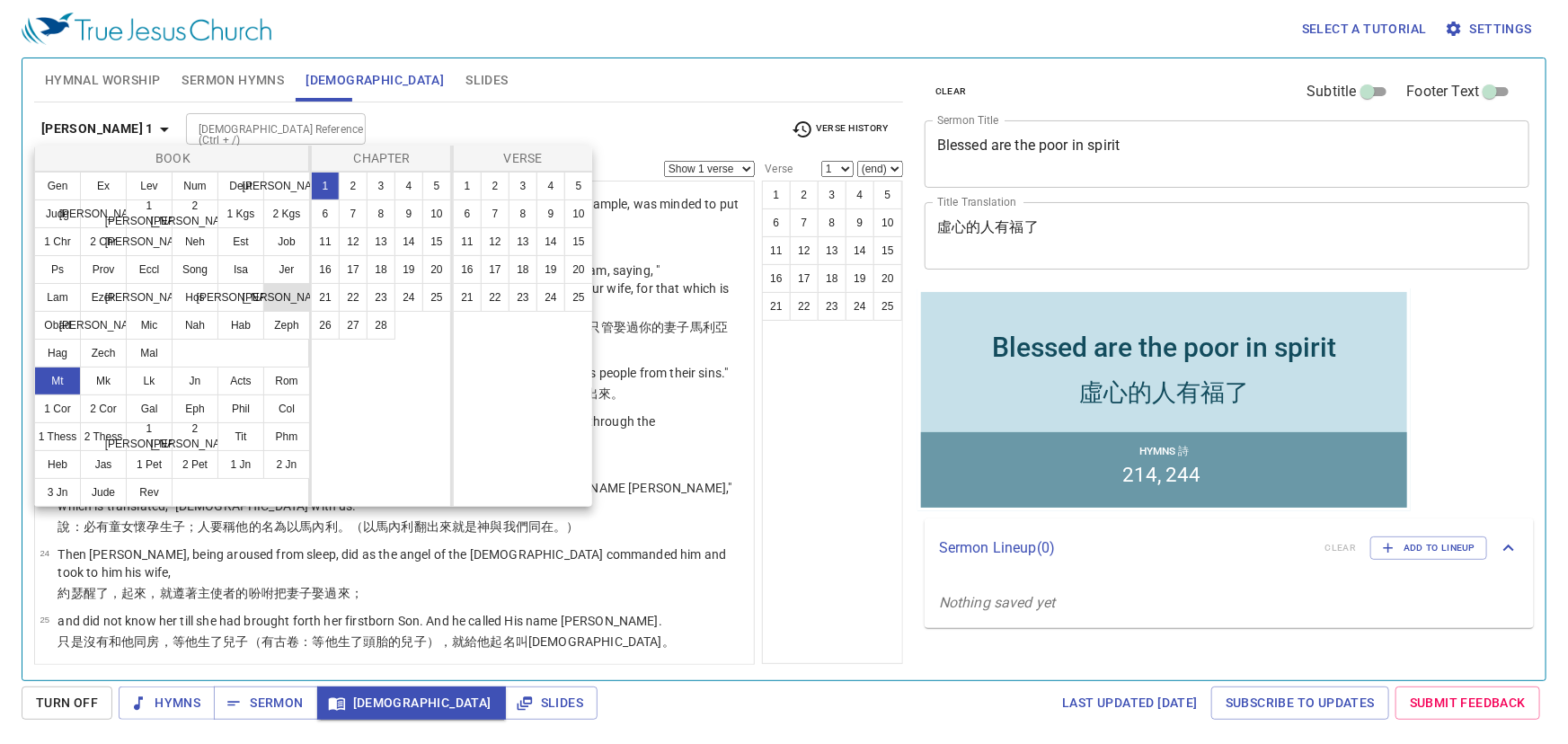
scroll to position [0, 0]
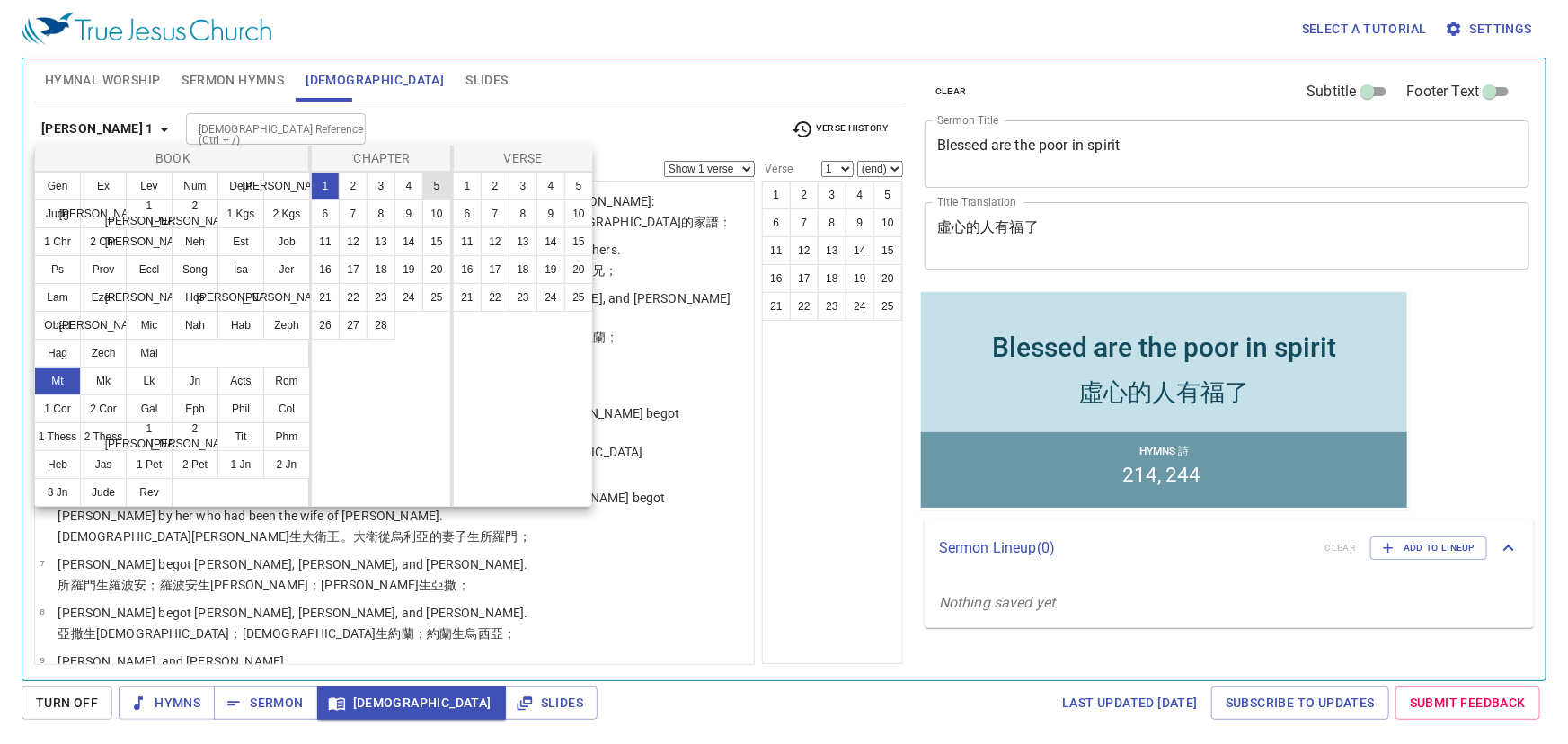
click at [439, 183] on button "5" at bounding box center [436, 186] width 29 height 29
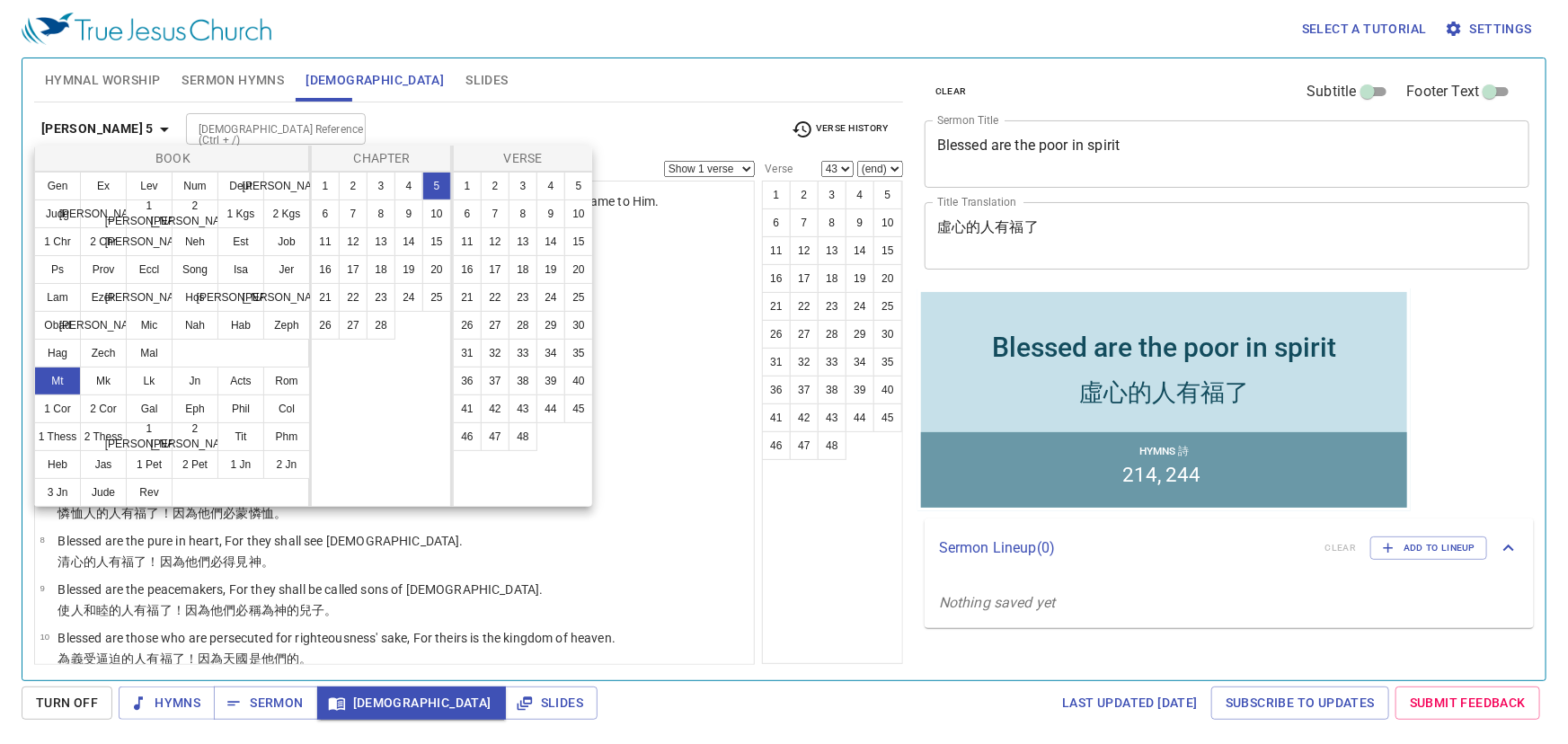
click at [474, 98] on div at bounding box center [784, 372] width 1568 height 744
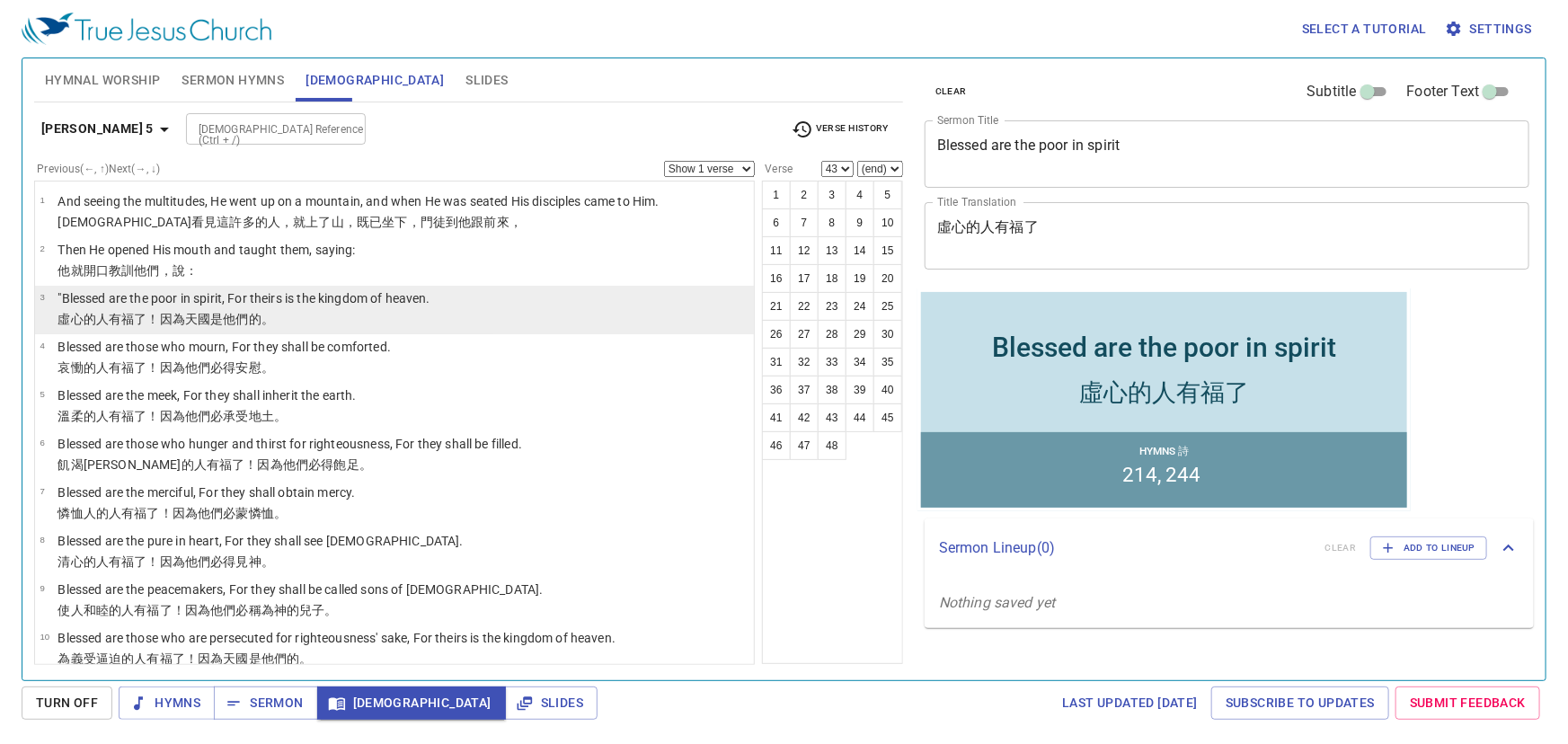
click at [355, 300] on p ""Blessed are the poor in spirit, For theirs is the kingdom of heaven." at bounding box center [243, 298] width 372 height 18
select select "3"
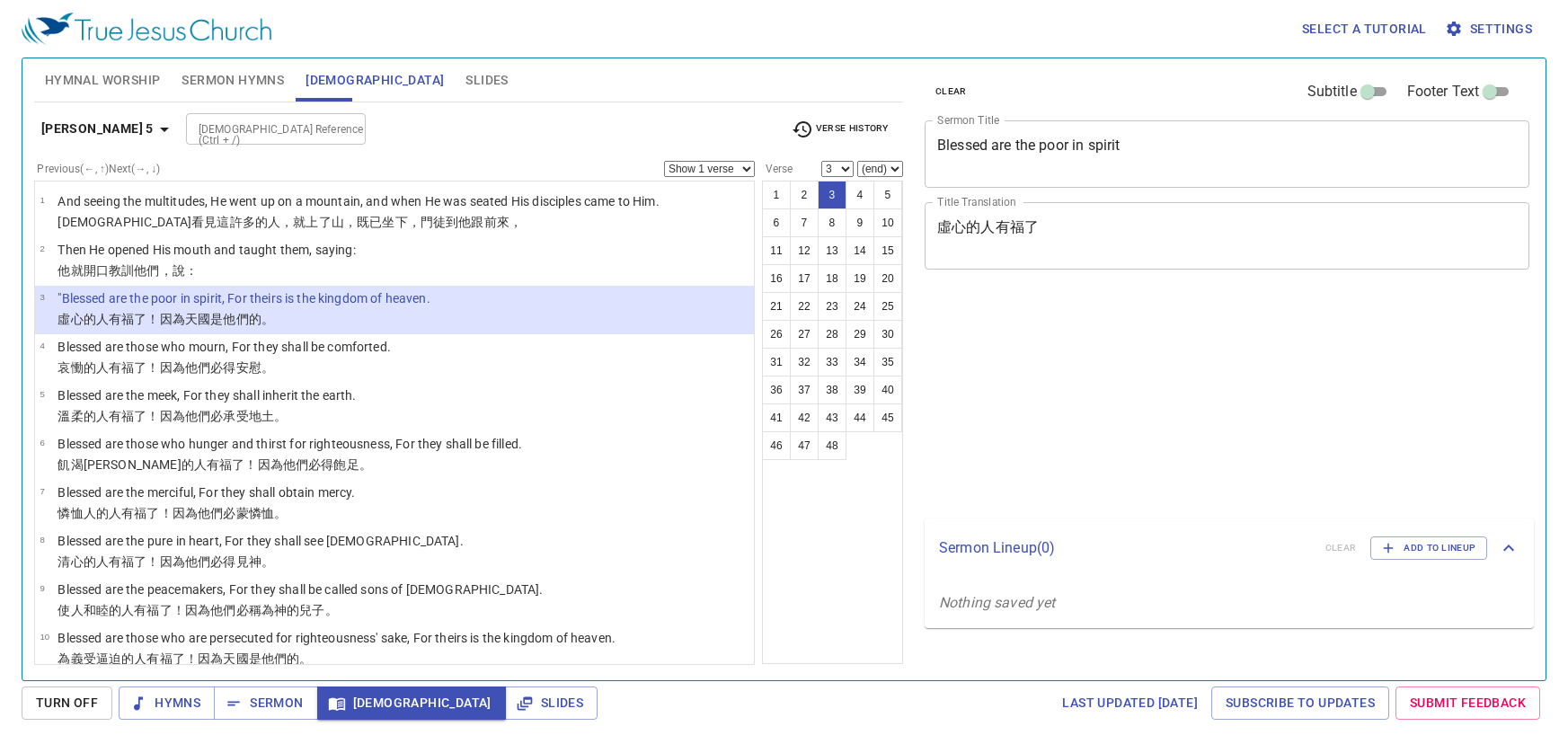
select select "3"
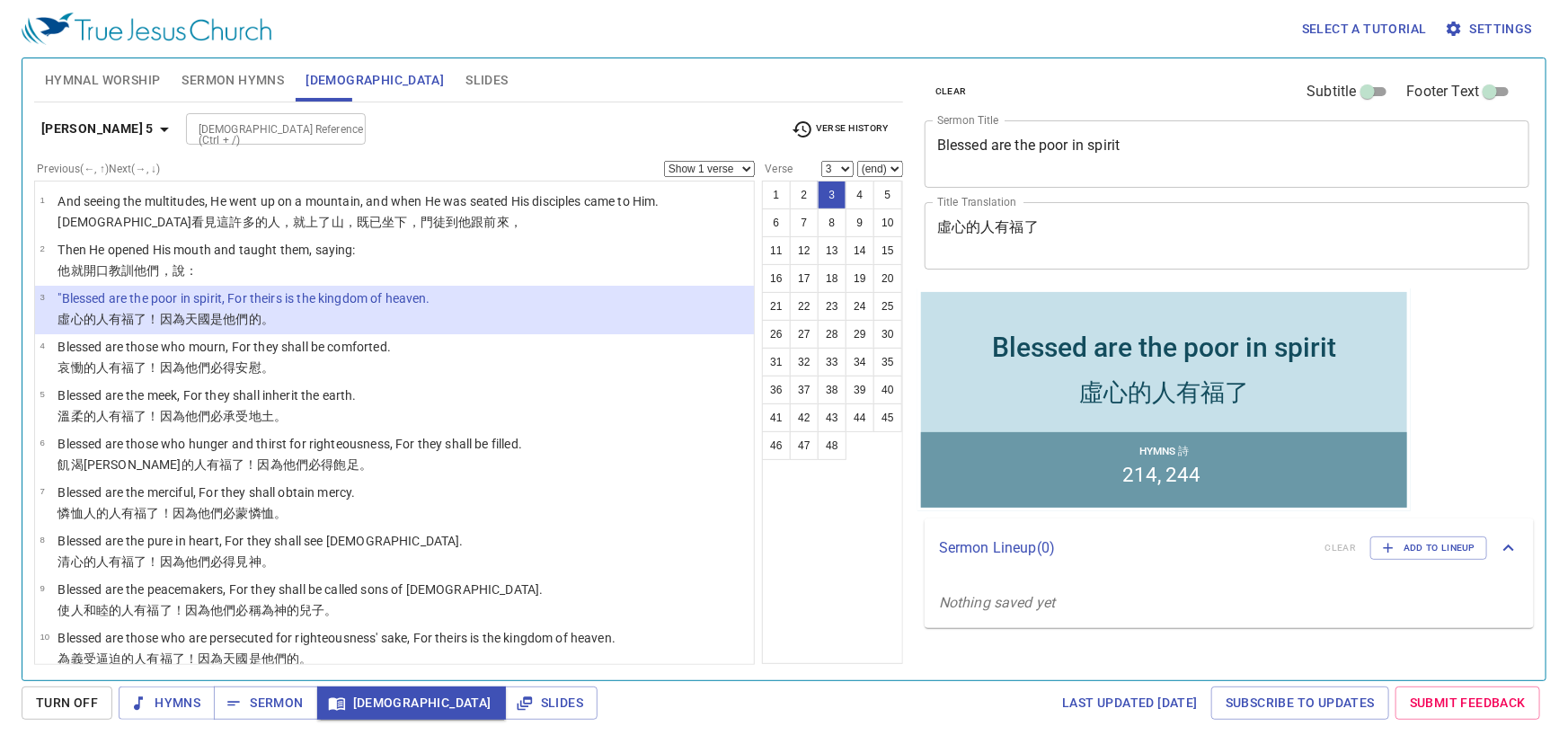
click at [191, 124] on input "[DEMOGRAPHIC_DATA] Reference (Ctrl + /)" at bounding box center [261, 129] width 140 height 20
type input "jn 3"
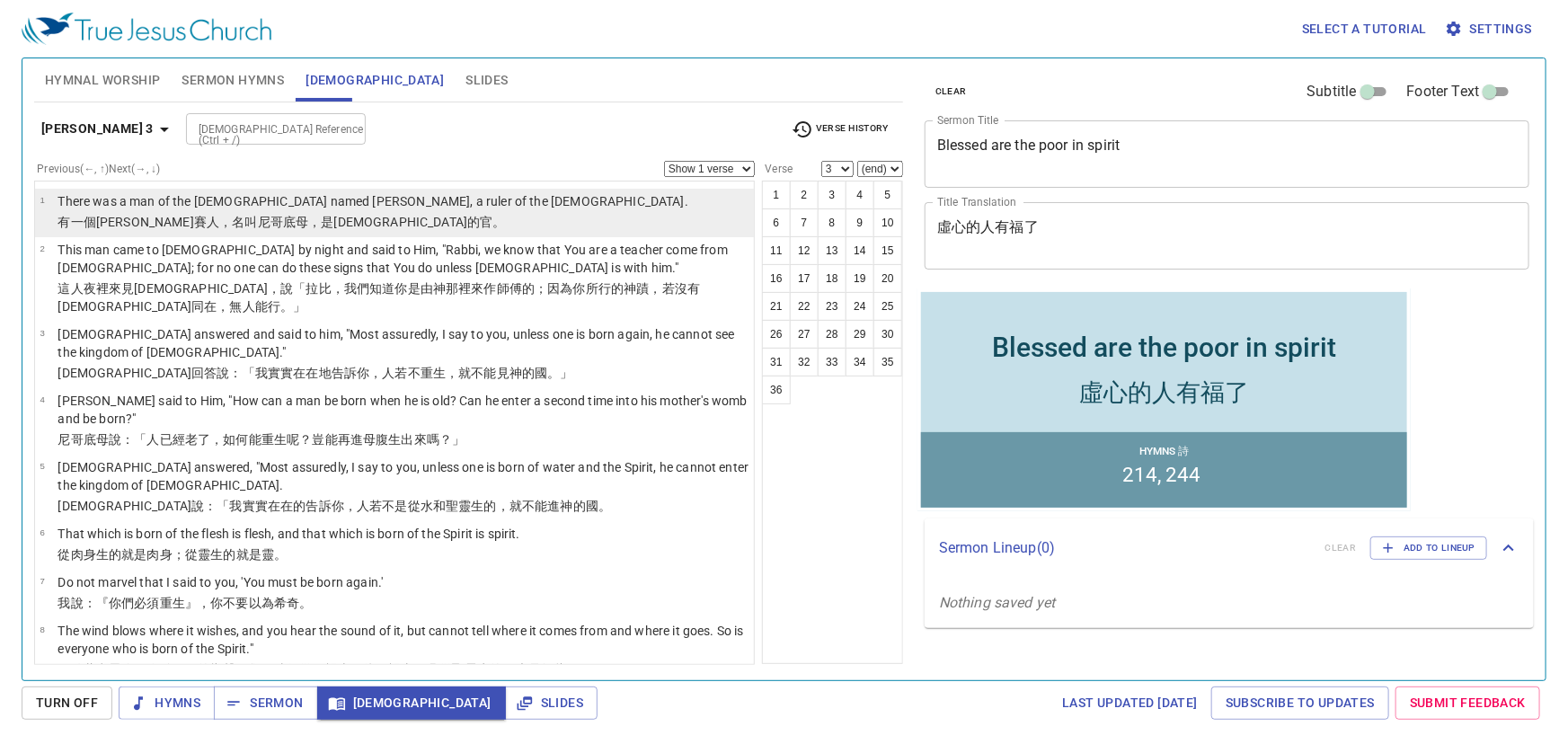
click at [352, 205] on p "There was a man of the [DEMOGRAPHIC_DATA] named [PERSON_NAME], a ruler of the […" at bounding box center [373, 201] width 631 height 18
select select "1"
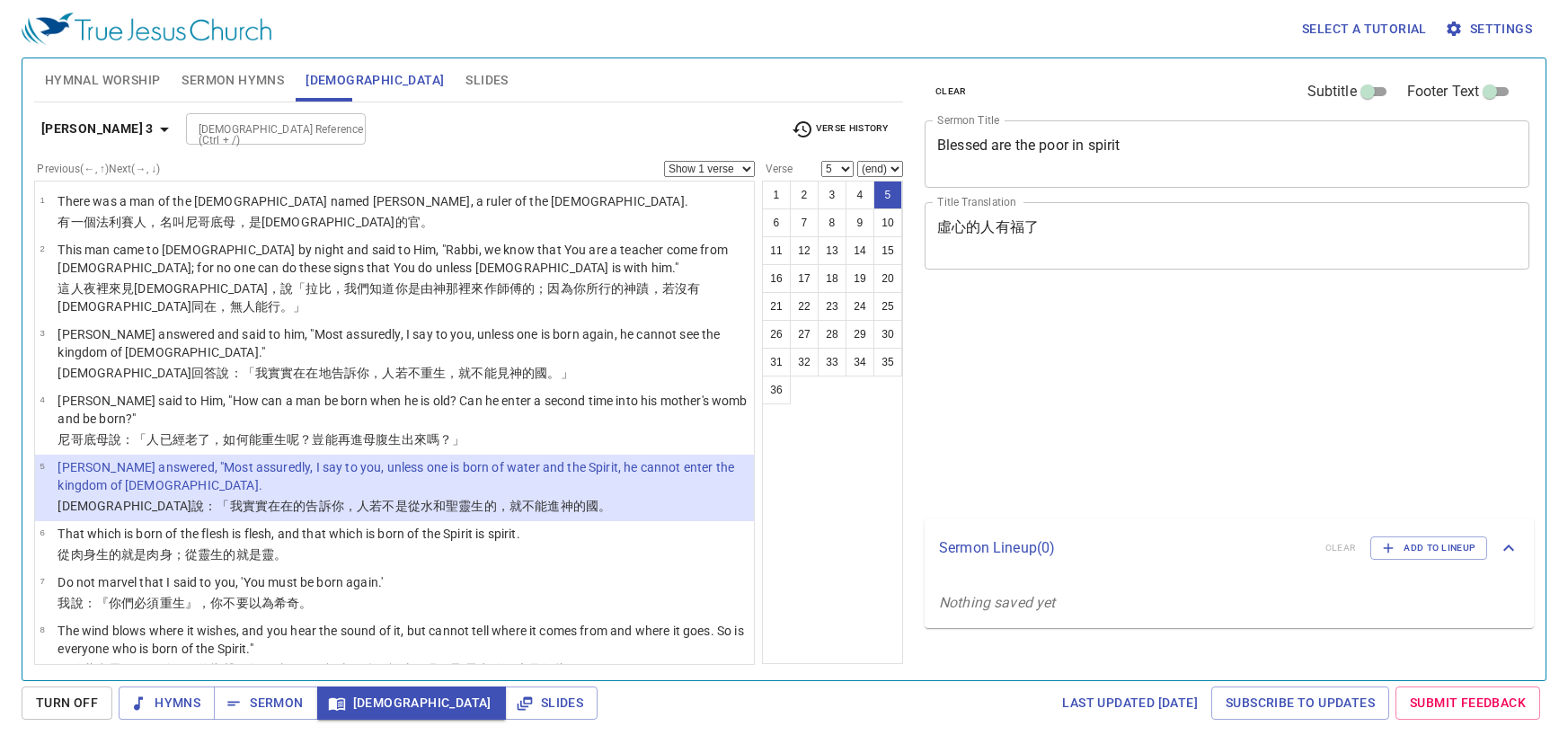
select select "5"
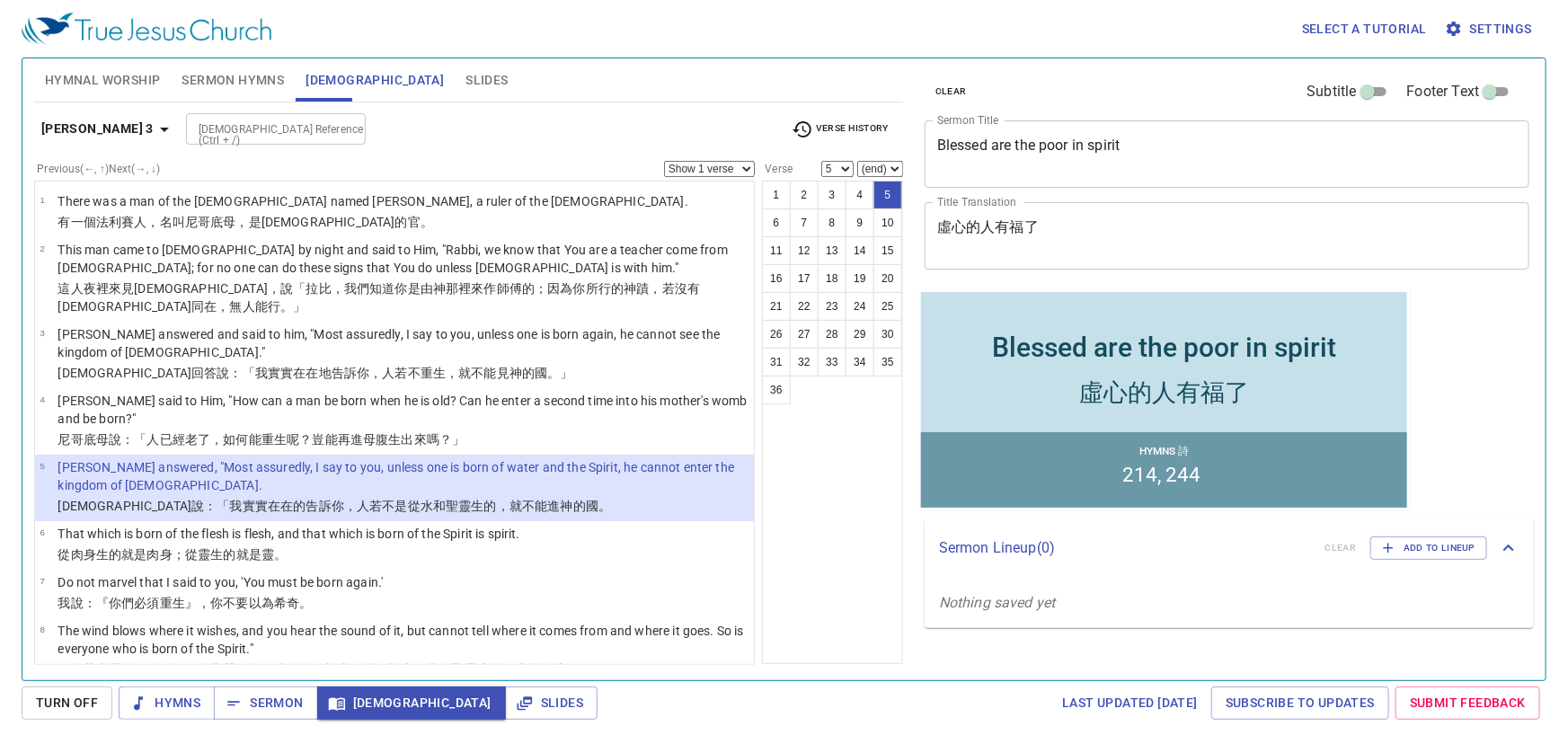
scroll to position [490, 0]
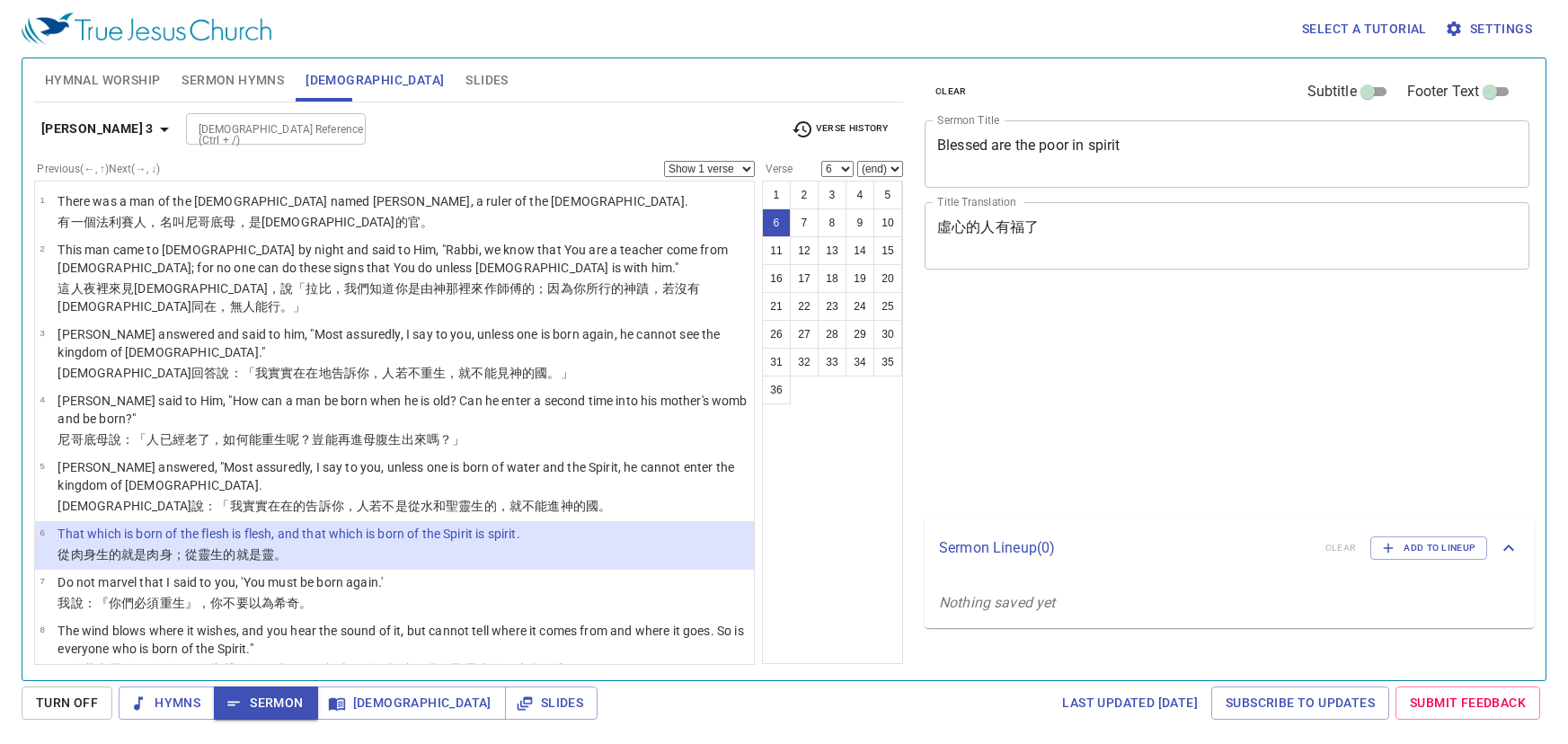
select select "6"
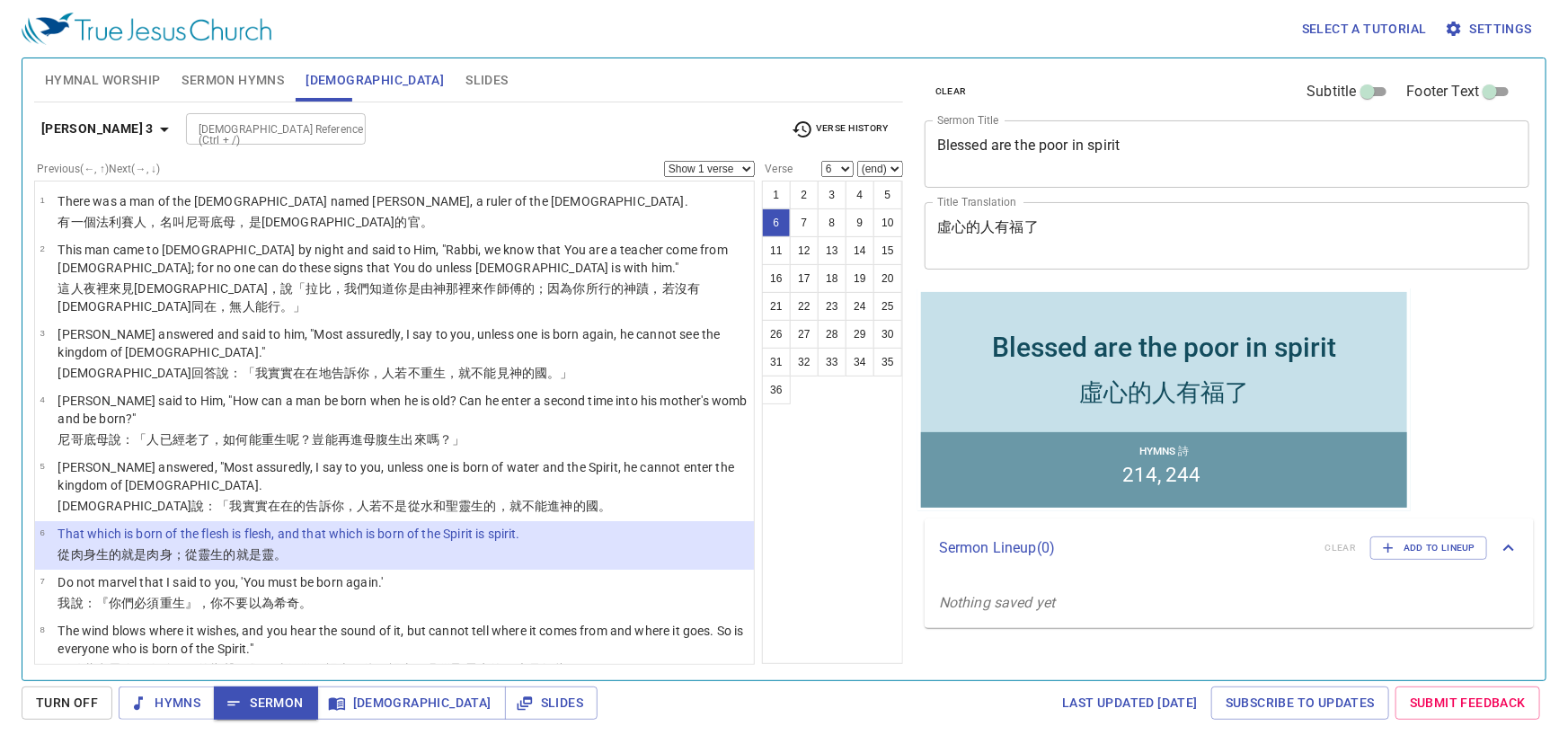
scroll to position [408, 0]
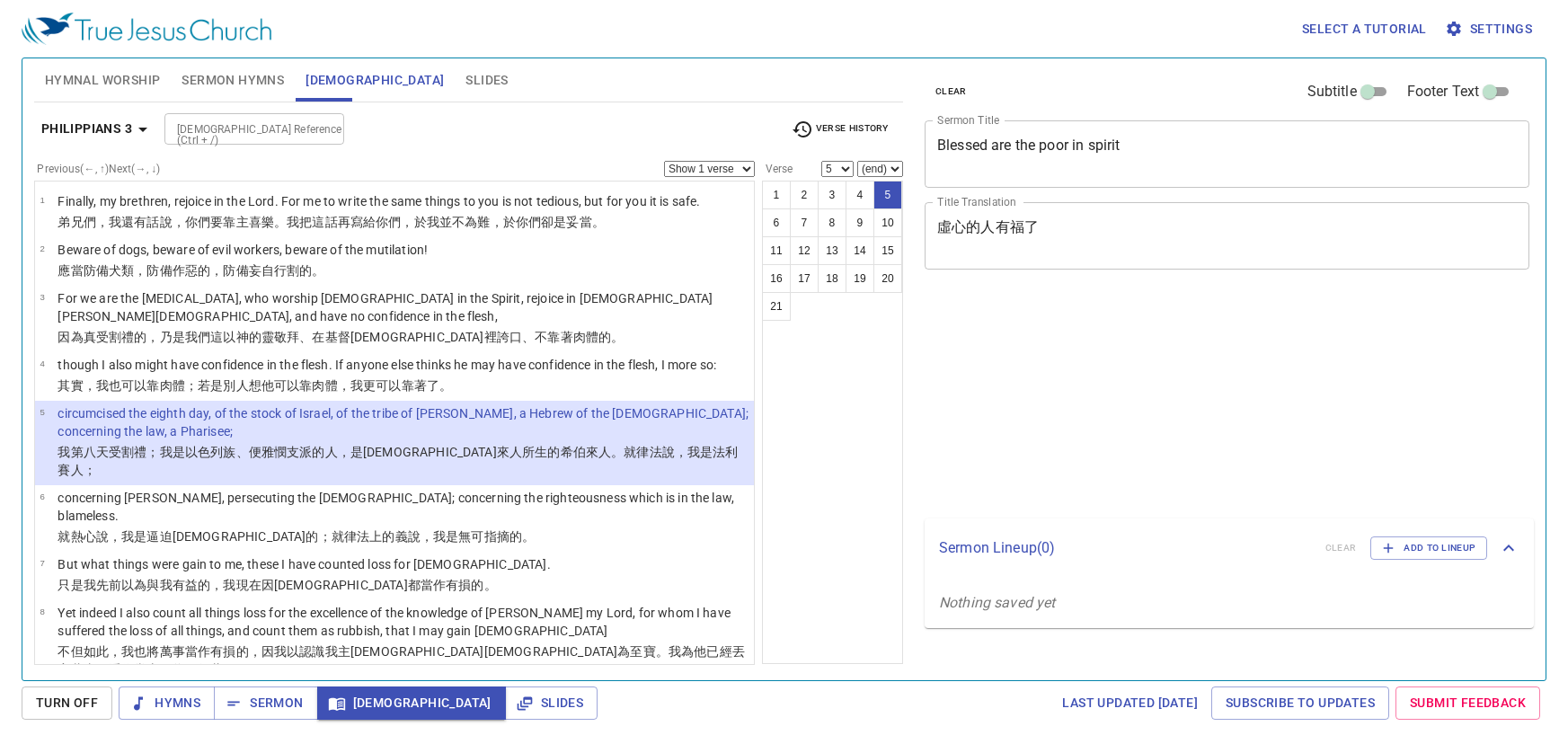
select select "5"
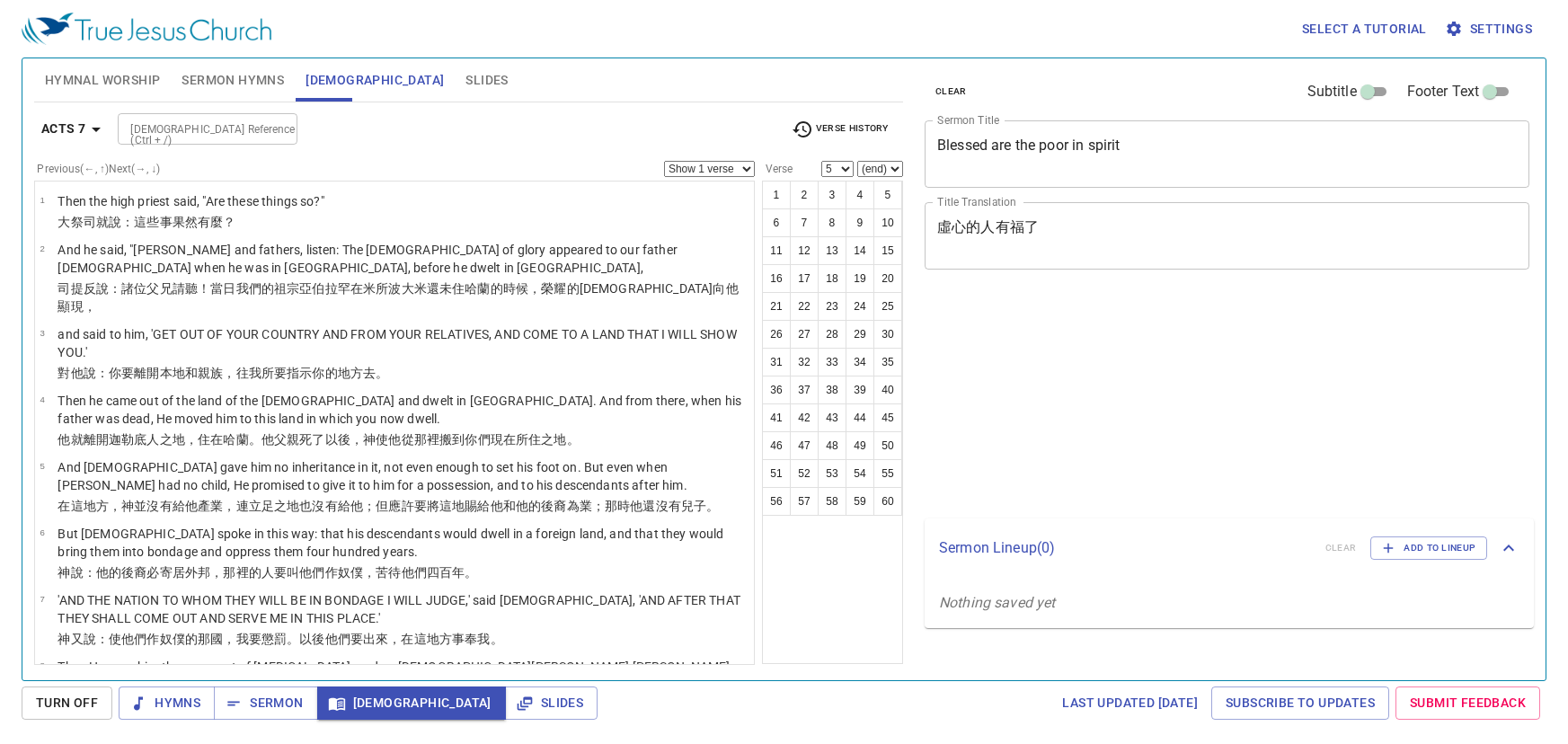
select select "5"
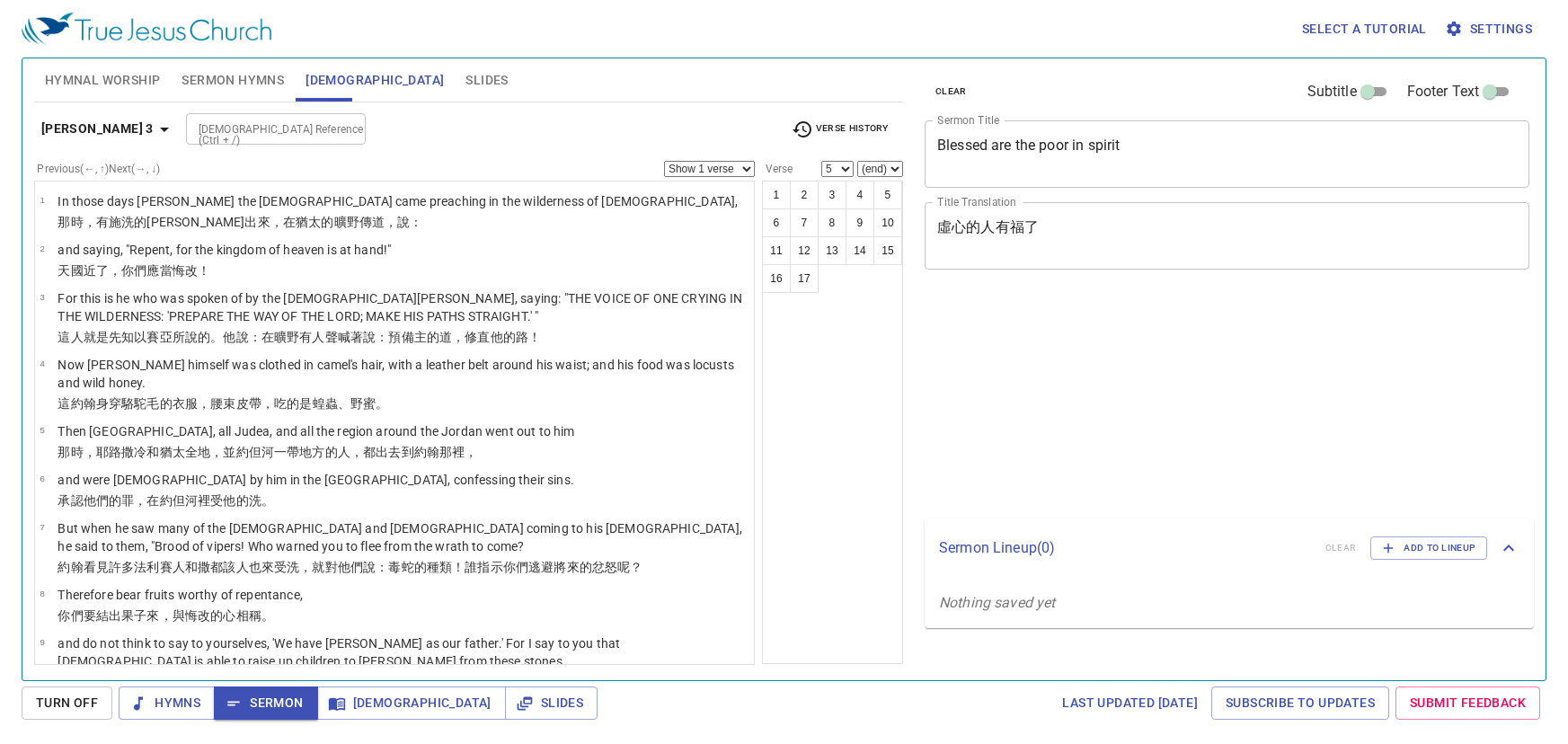
select select "5"
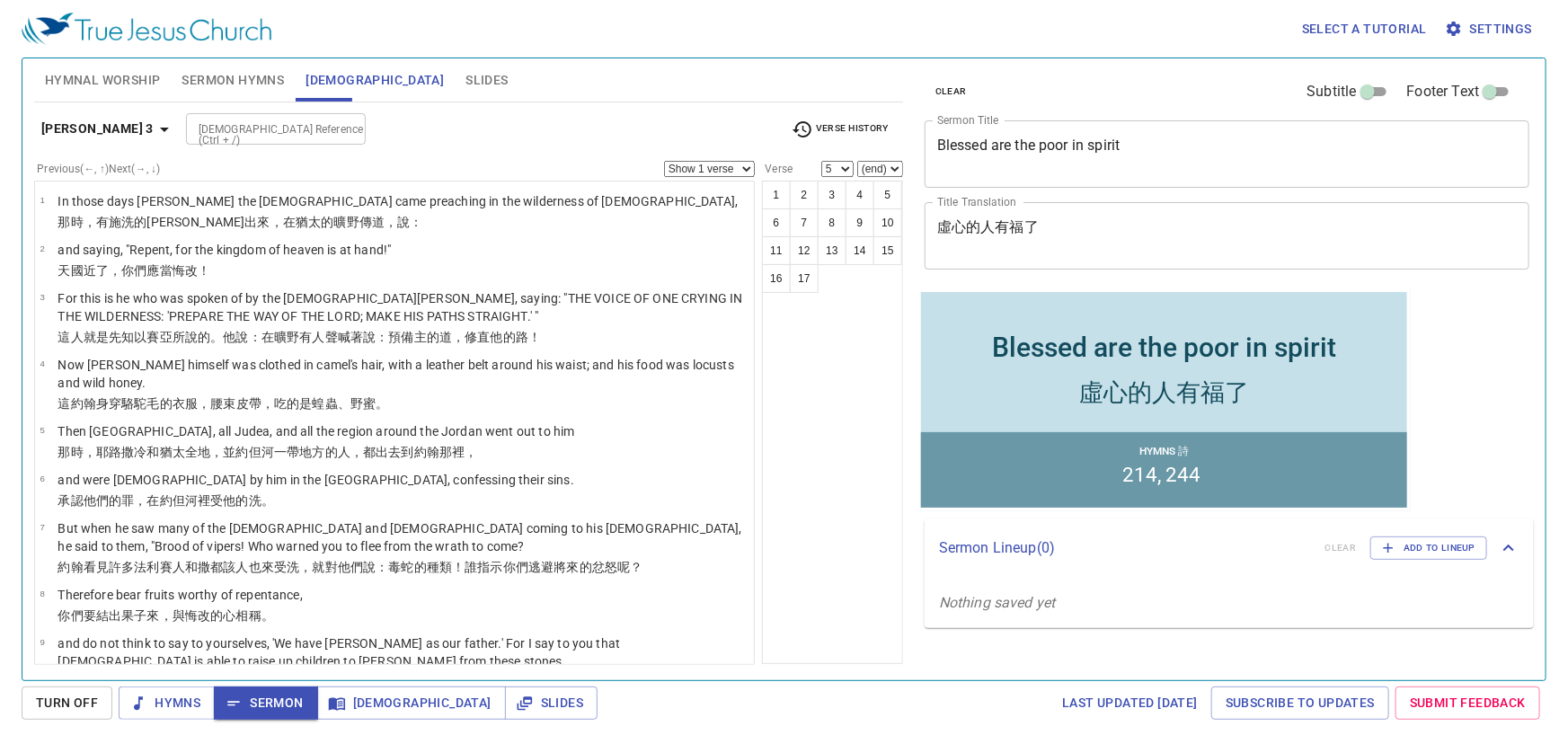
click at [112, 131] on b "Matthew 3" at bounding box center [97, 129] width 112 height 22
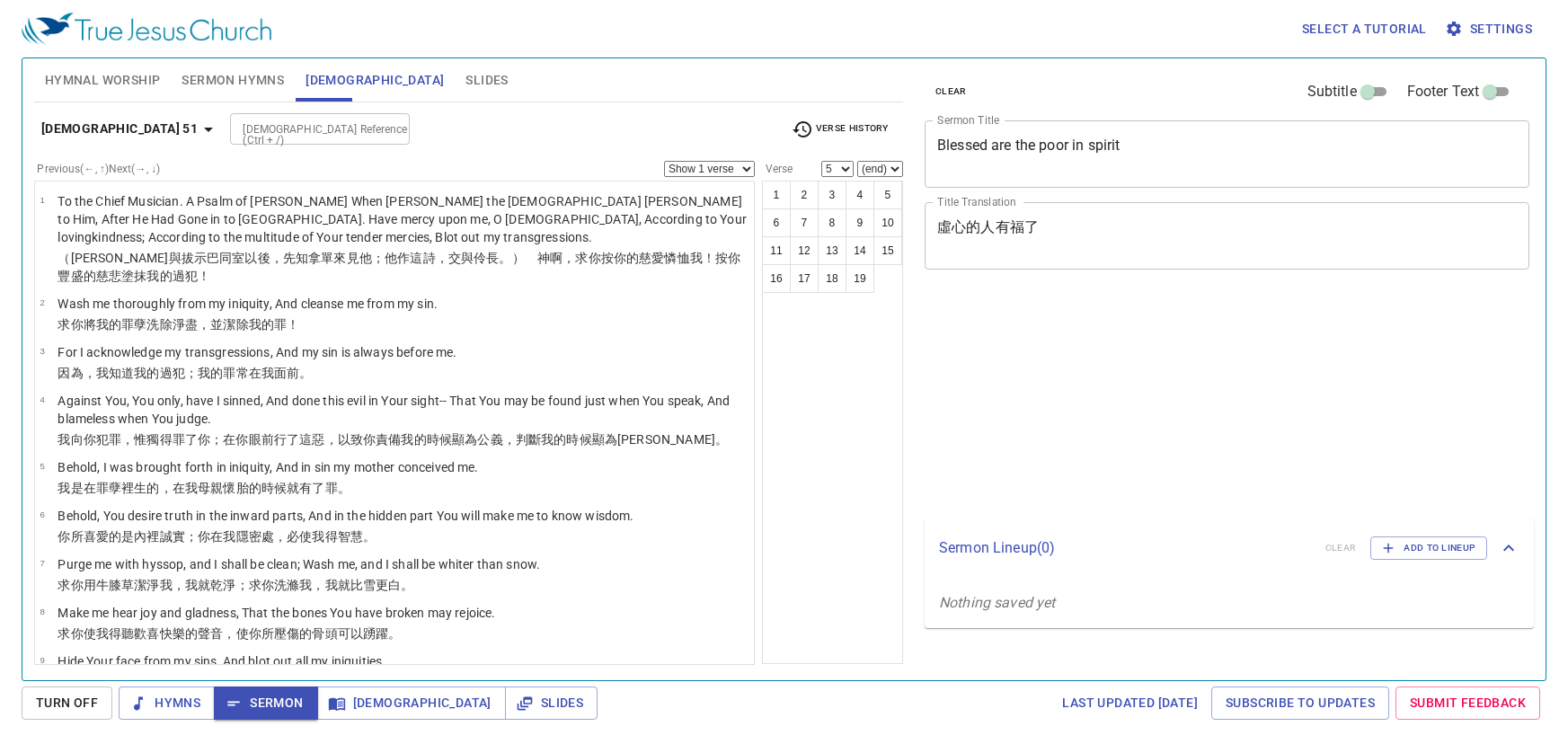
select select "5"
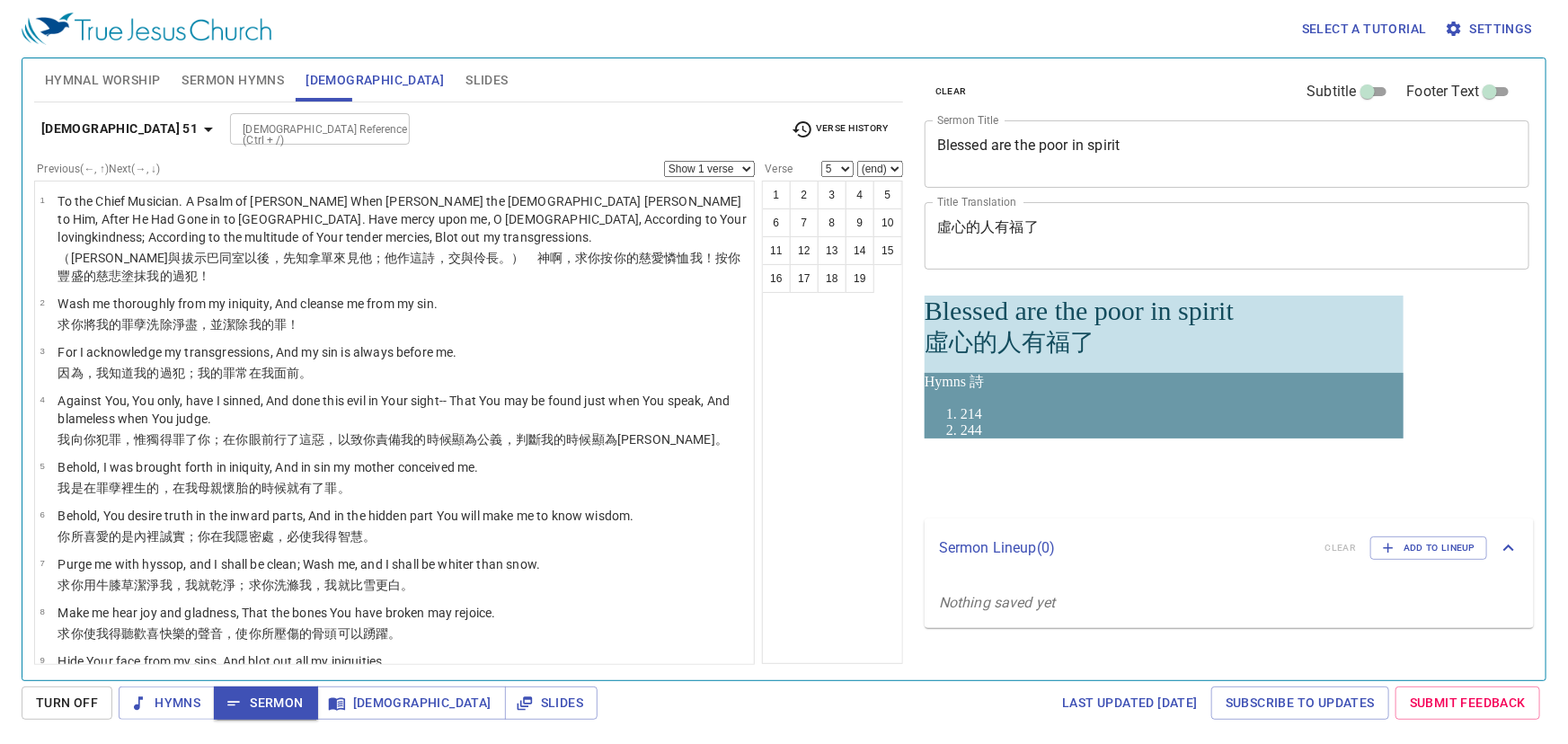
scroll to position [561, 0]
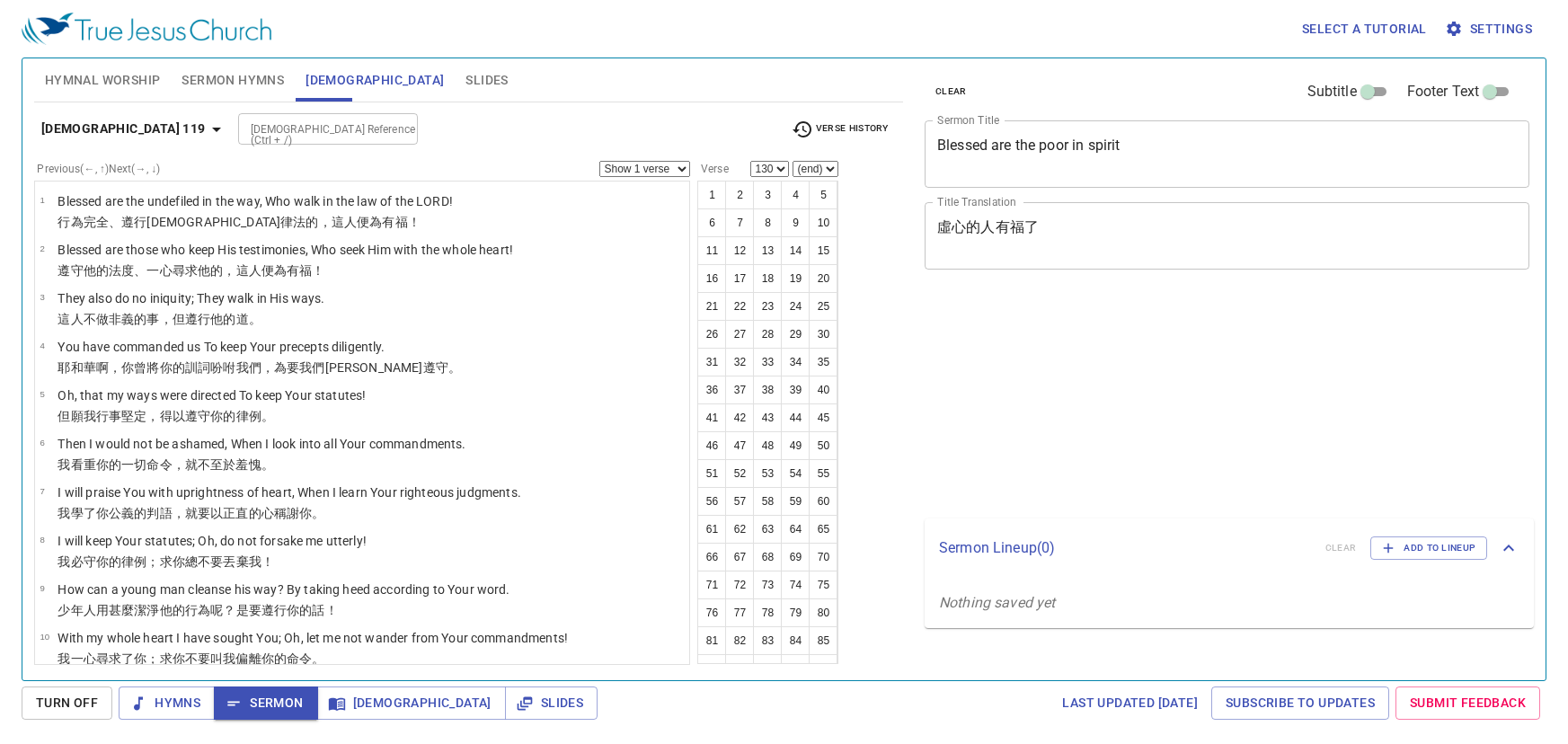
select select "130"
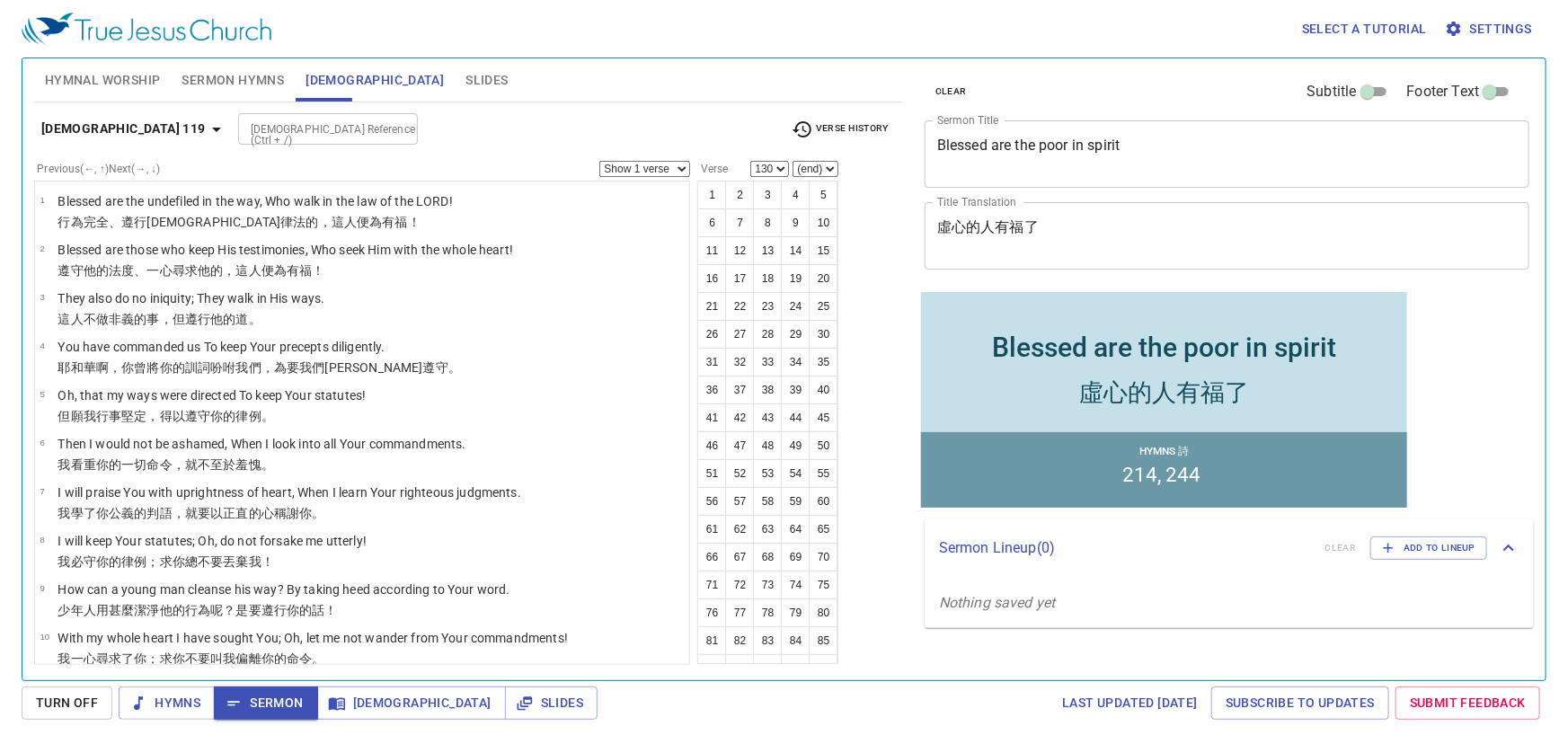
scroll to position [6051, 0]
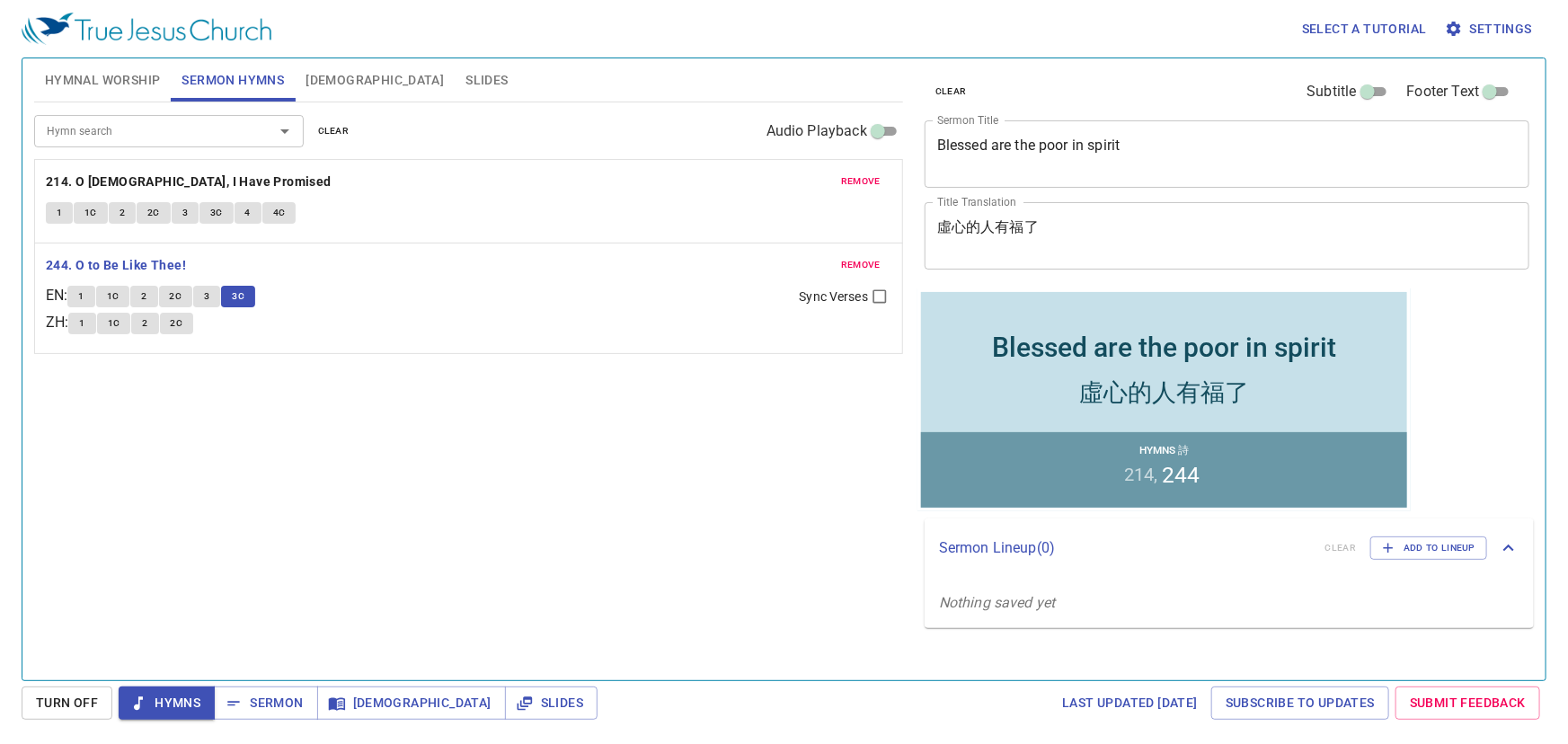
click at [178, 322] on span "2C" at bounding box center [178, 323] width 13 height 16
